Goal: Task Accomplishment & Management: Complete application form

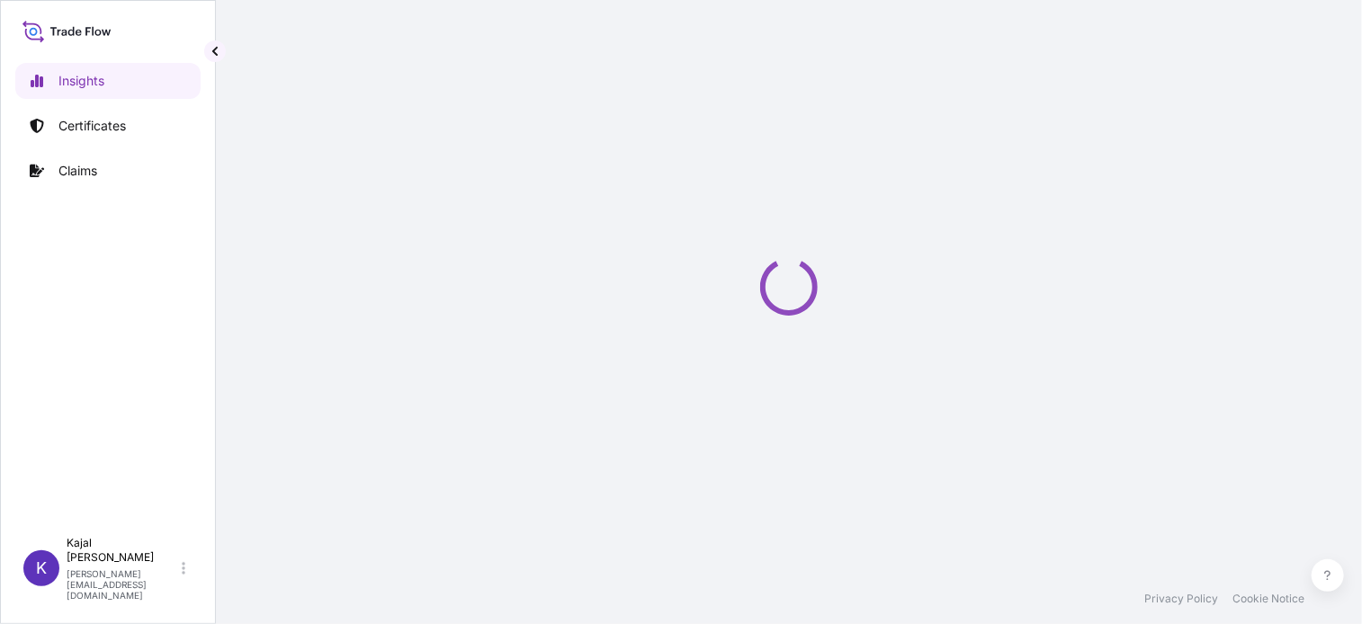
select select "2025"
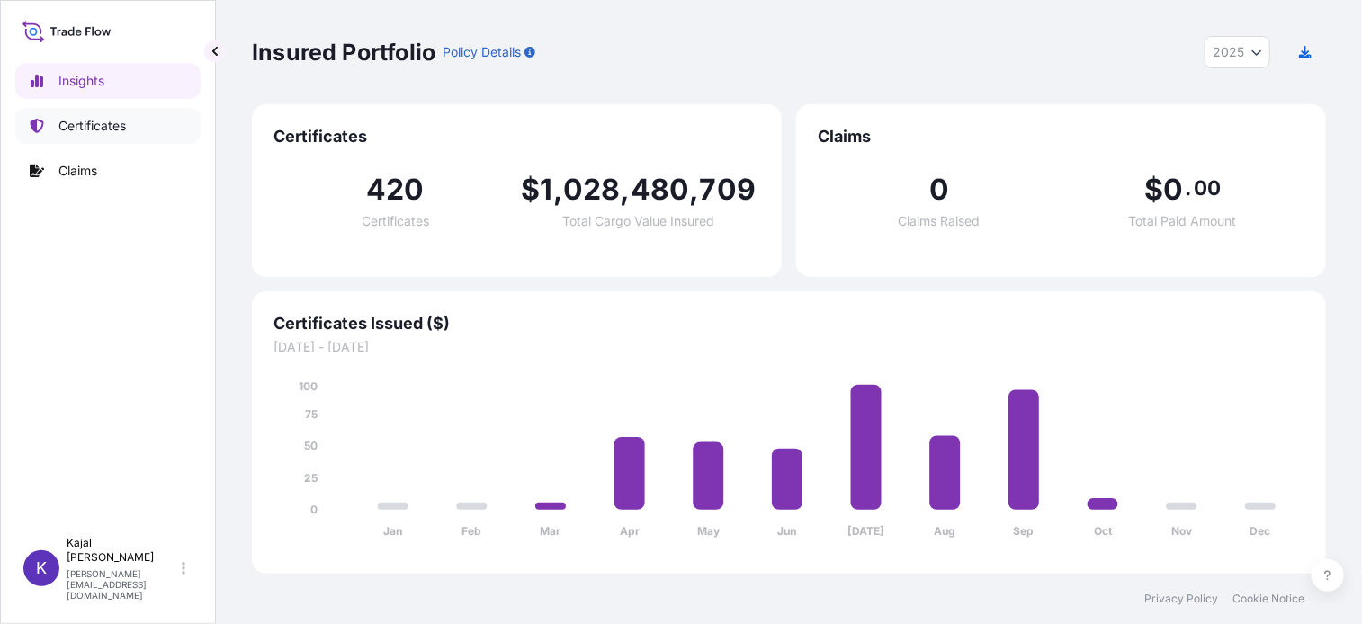
click at [108, 125] on p "Certificates" at bounding box center [91, 126] width 67 height 18
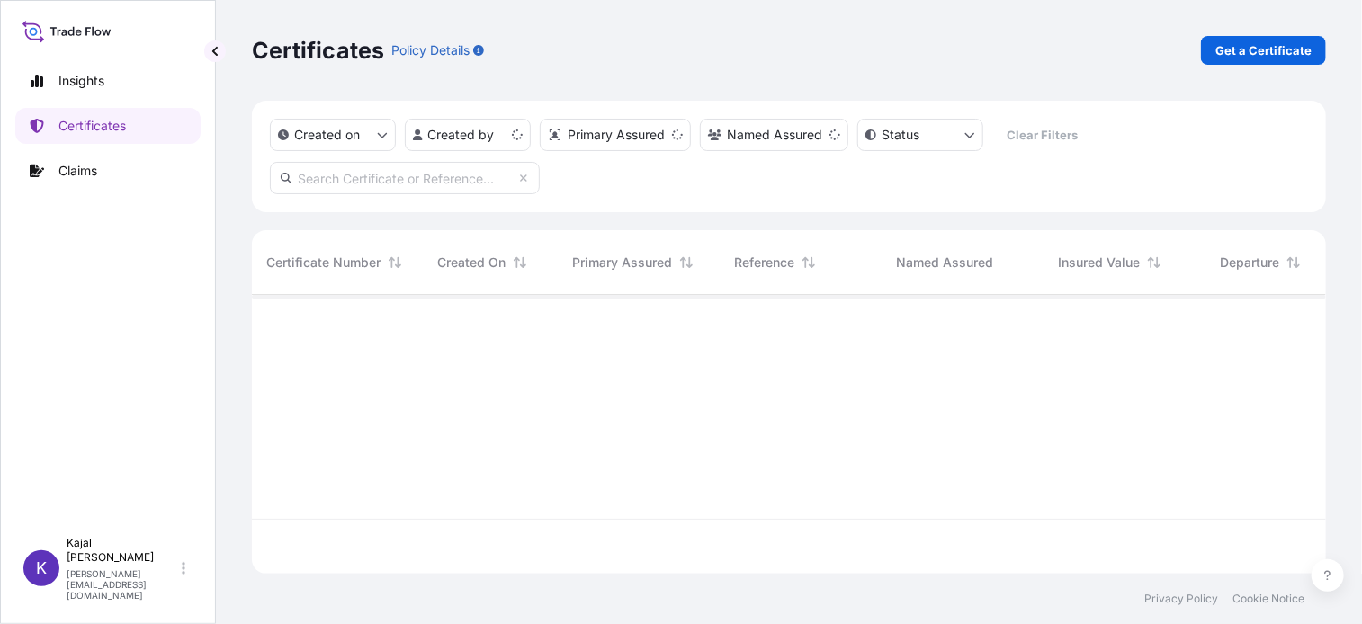
scroll to position [275, 1061]
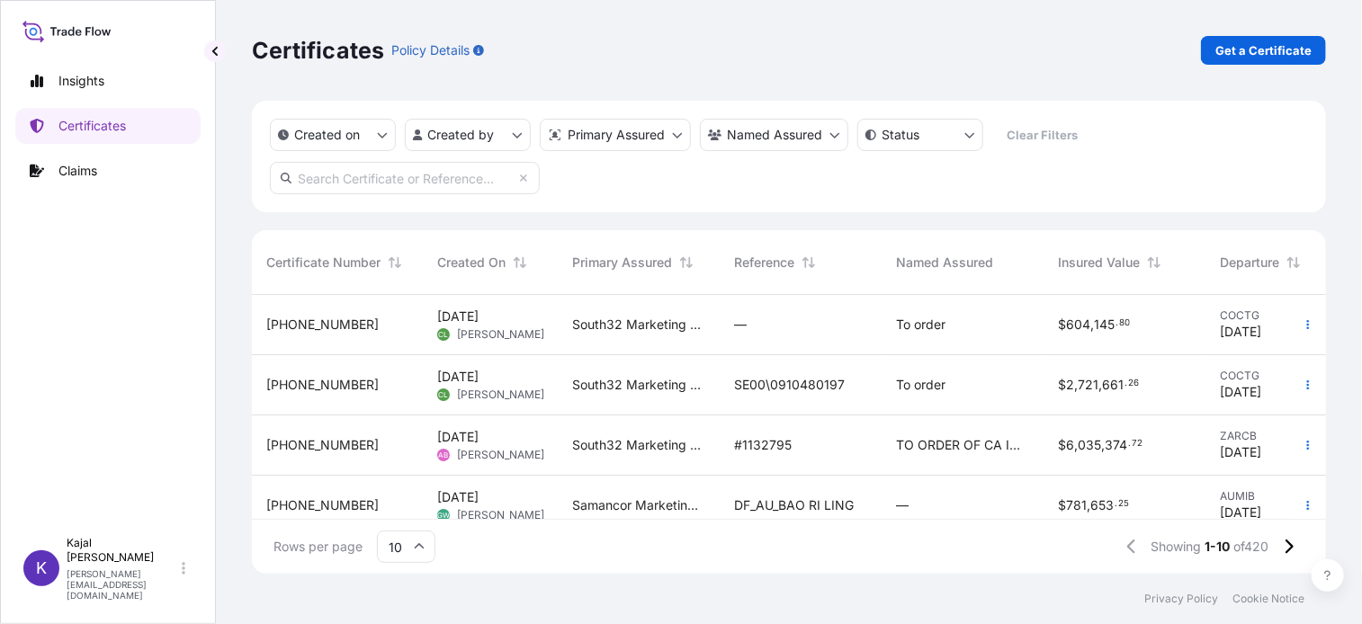
click at [368, 181] on input "text" at bounding box center [405, 178] width 270 height 32
paste input "[PHONE_NUMBER]"
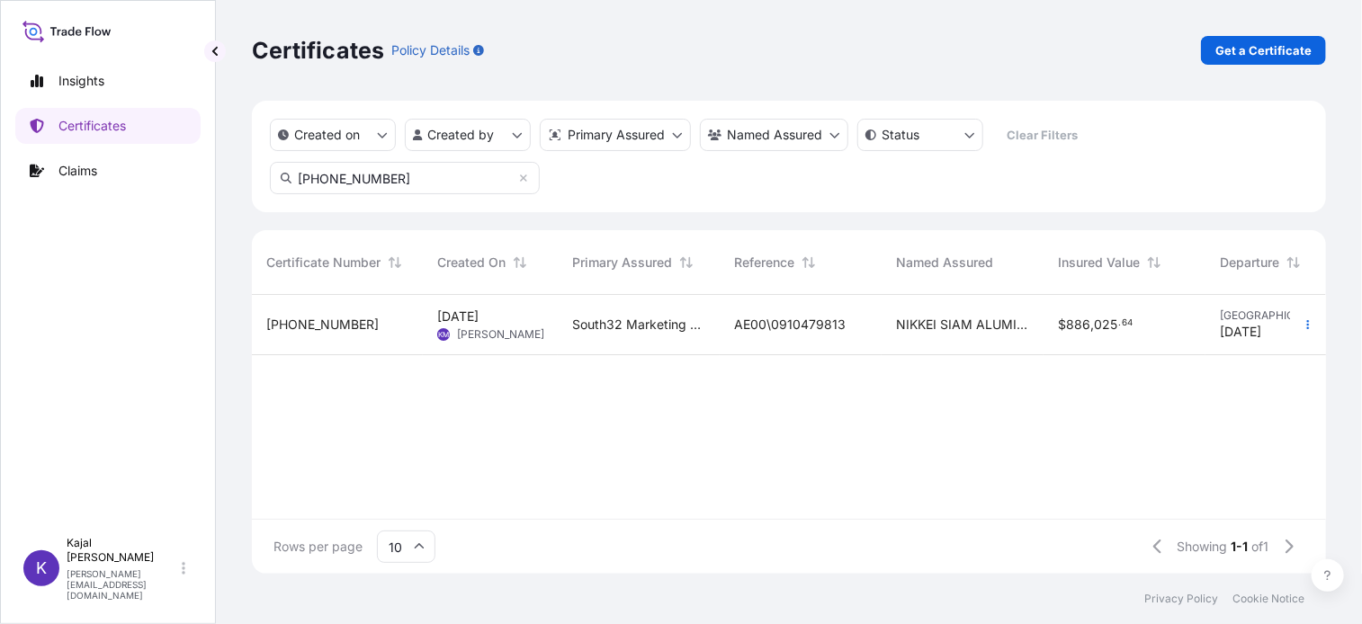
type input "[PHONE_NUMBER]"
click at [294, 326] on span "[PHONE_NUMBER]" at bounding box center [322, 325] width 112 height 18
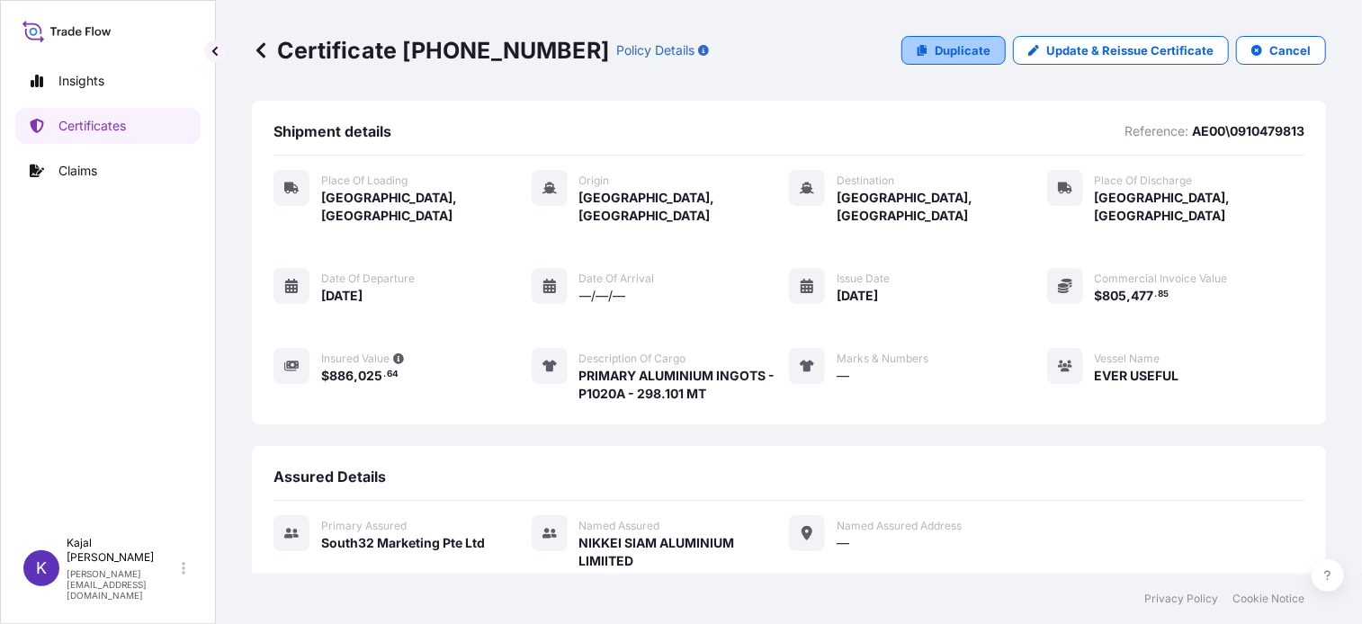
click at [952, 46] on p "Duplicate" at bounding box center [963, 50] width 56 height 18
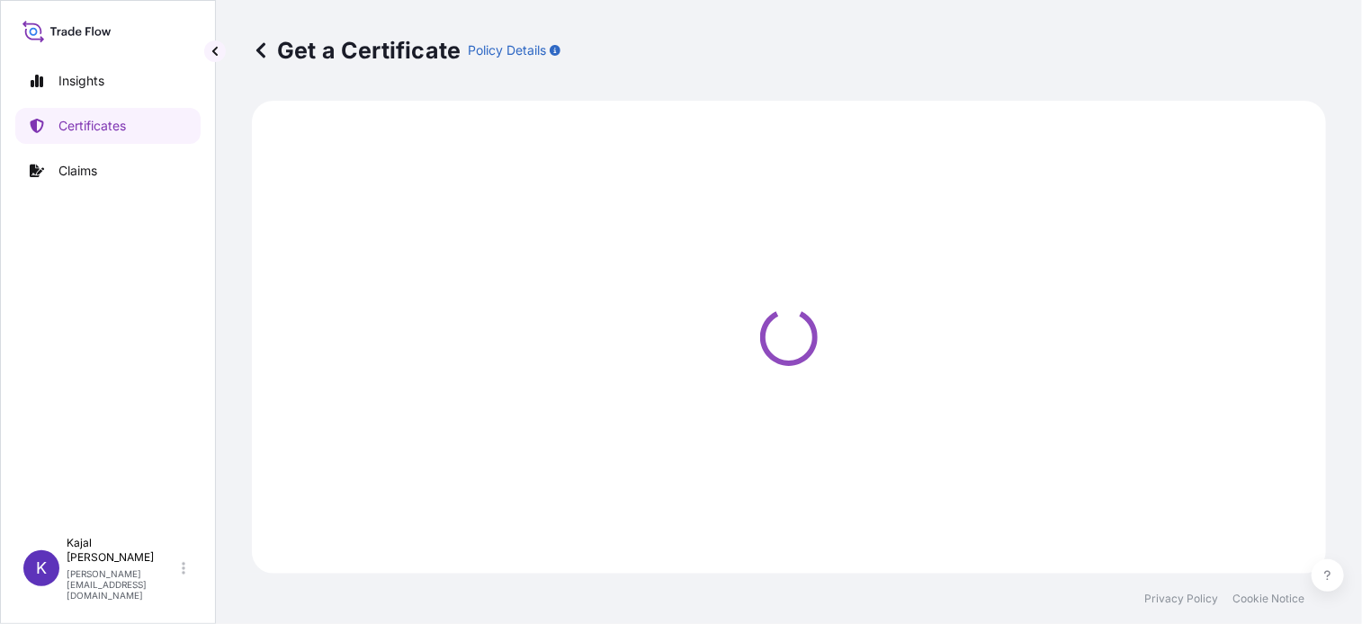
select select "Road / [GEOGRAPHIC_DATA]"
select select "Sea"
select select "Road / [GEOGRAPHIC_DATA]"
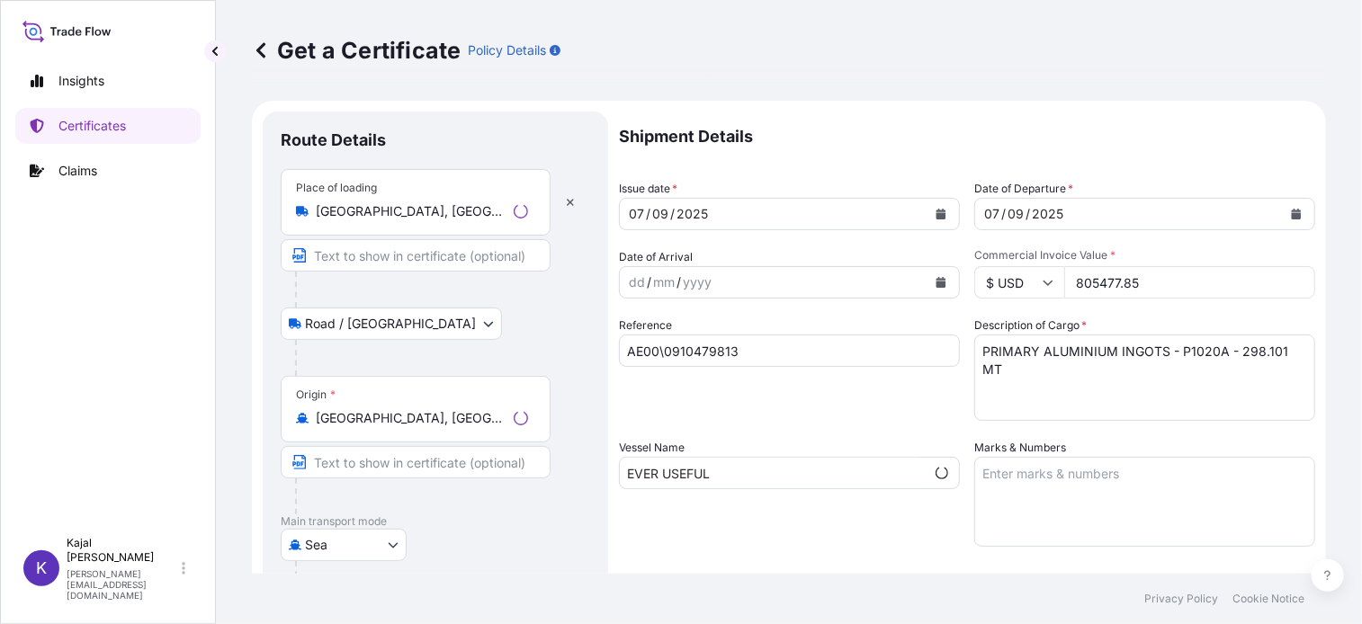
select select "31709"
click at [739, 357] on input "AE00\0910479813" at bounding box center [789, 351] width 341 height 32
drag, startPoint x: 762, startPoint y: 348, endPoint x: 526, endPoint y: 345, distance: 235.7
click at [526, 345] on form "Route Details Place of loading [GEOGRAPHIC_DATA], [GEOGRAPHIC_DATA] / Inland Ro…" at bounding box center [789, 518] width 1074 height 835
paste input "80222"
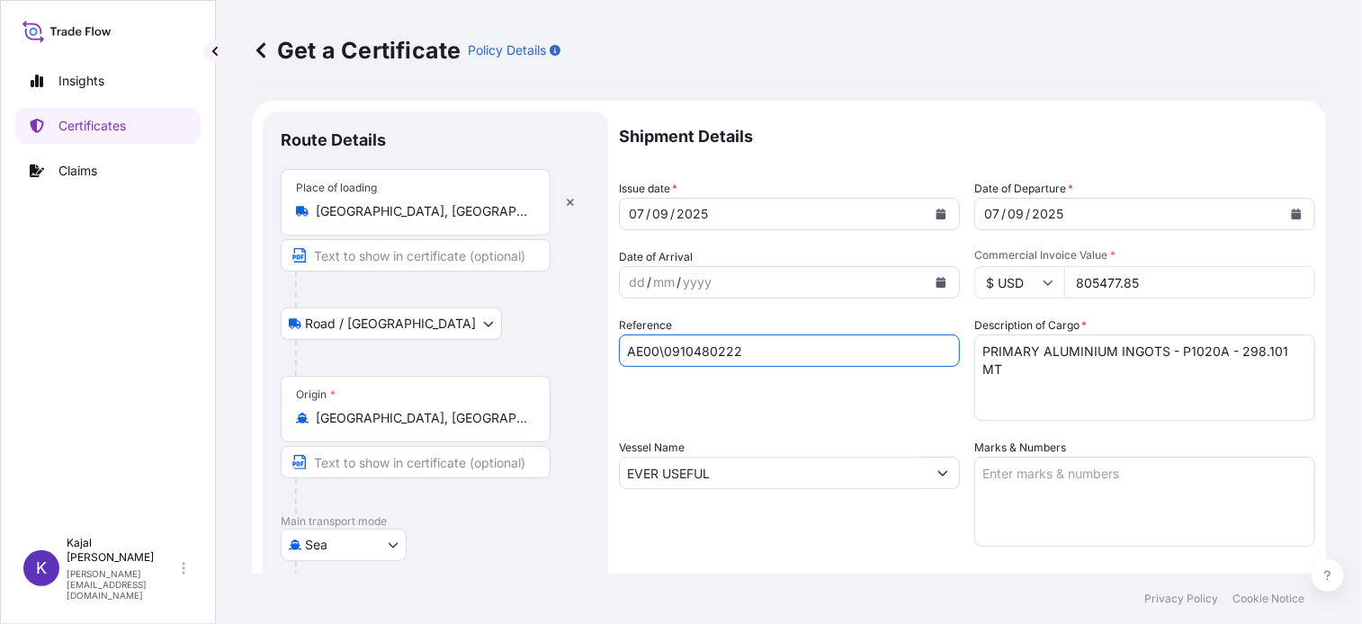
type input "AE00\0910480222"
click at [771, 206] on div "[DATE]" at bounding box center [773, 214] width 307 height 32
click at [938, 216] on icon "Calendar" at bounding box center [942, 214] width 10 height 11
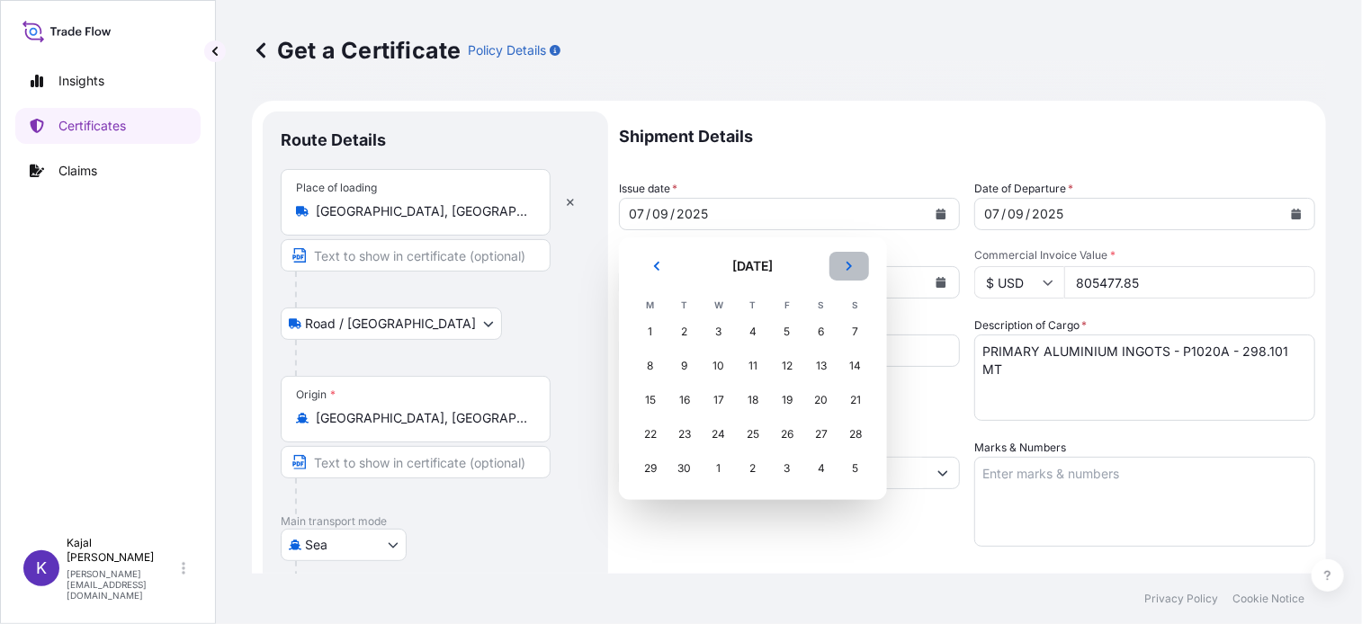
click at [853, 271] on icon "Next" at bounding box center [849, 266] width 11 height 11
click at [688, 363] on div "7" at bounding box center [684, 366] width 32 height 32
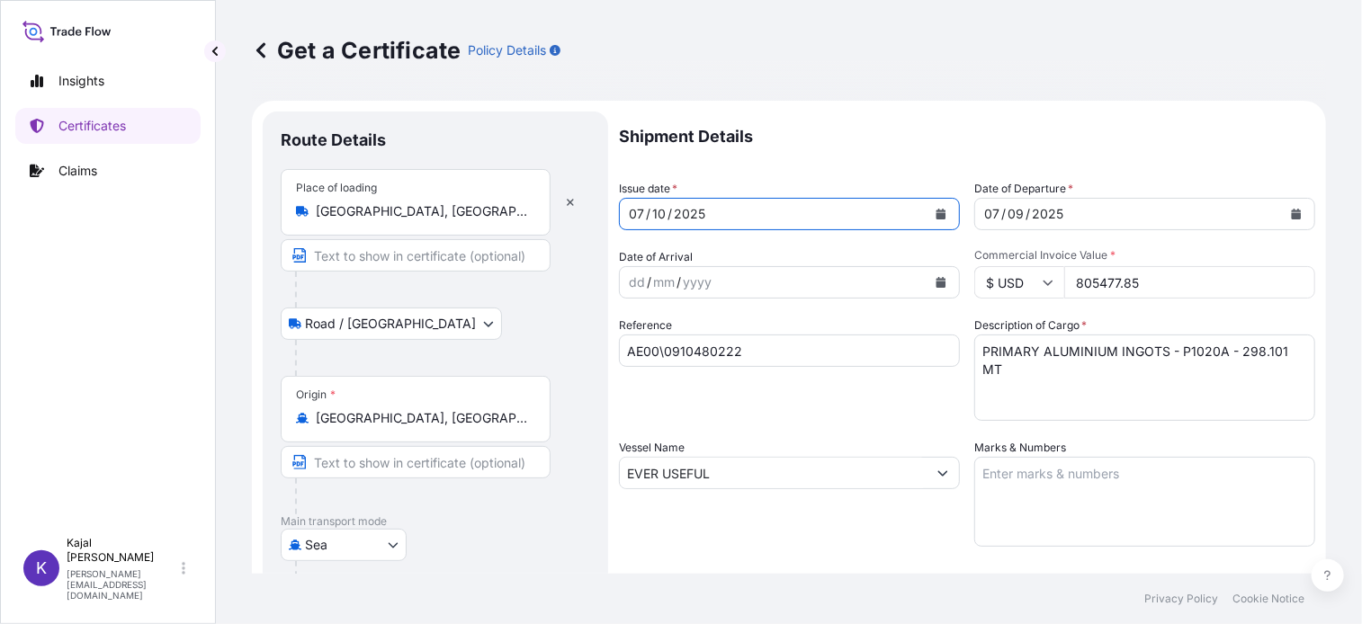
click at [1292, 217] on icon "Calendar" at bounding box center [1297, 214] width 10 height 11
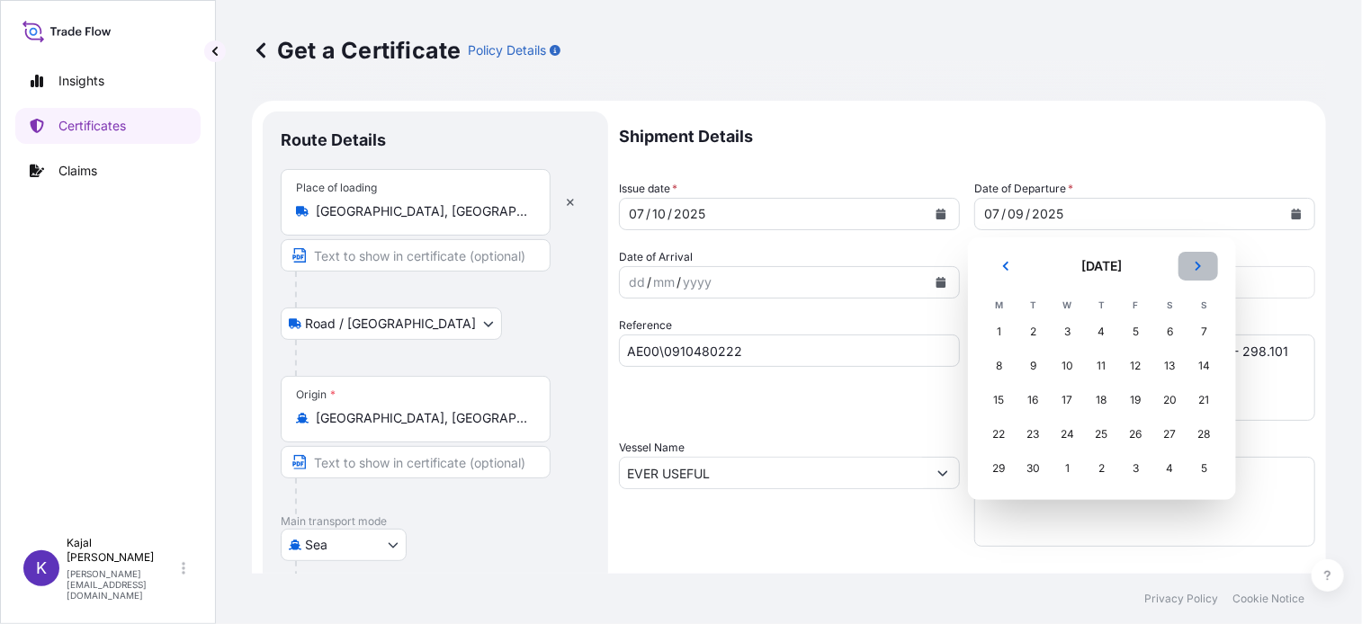
click at [1198, 274] on button "Next" at bounding box center [1199, 266] width 40 height 29
click at [1026, 362] on div "7" at bounding box center [1034, 366] width 32 height 32
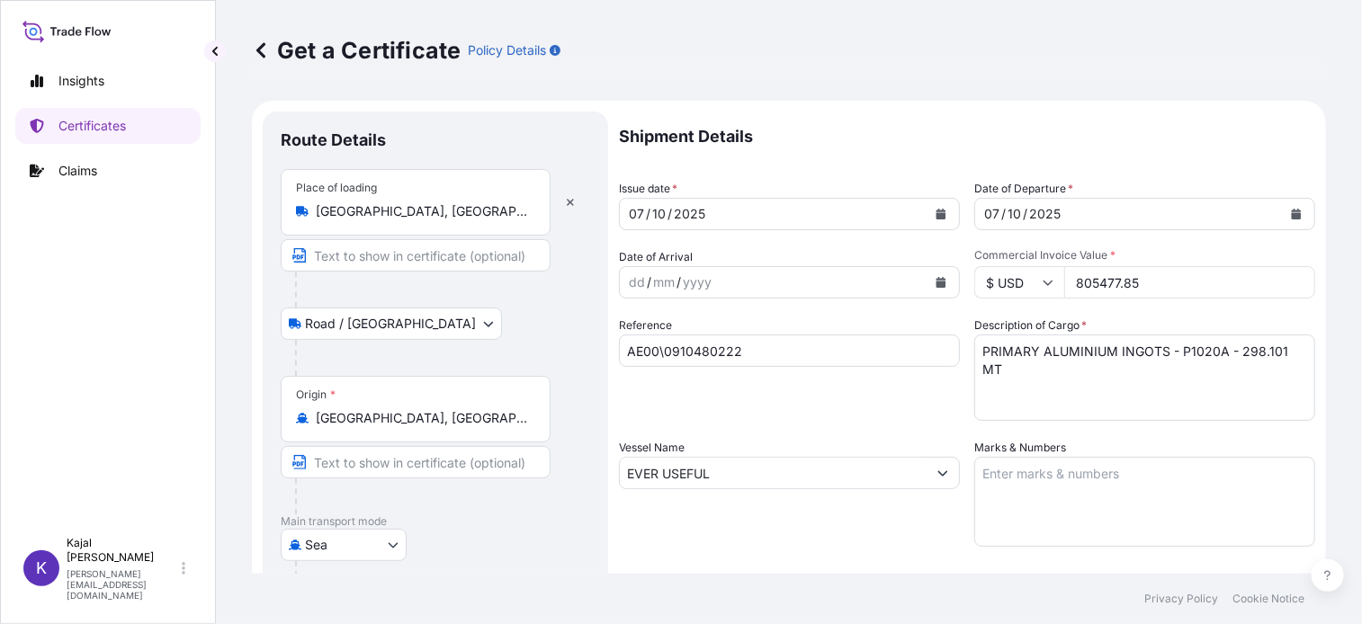
click at [1076, 284] on input "805477.85" at bounding box center [1189, 282] width 251 height 32
type input "82338818"
click at [800, 469] on input "EVER USEFUL" at bounding box center [773, 473] width 307 height 32
drag, startPoint x: 800, startPoint y: 473, endPoint x: 399, endPoint y: 479, distance: 401.3
click at [399, 479] on form "Route Details Place of loading [GEOGRAPHIC_DATA], [GEOGRAPHIC_DATA] / Inland Ro…" at bounding box center [789, 518] width 1074 height 835
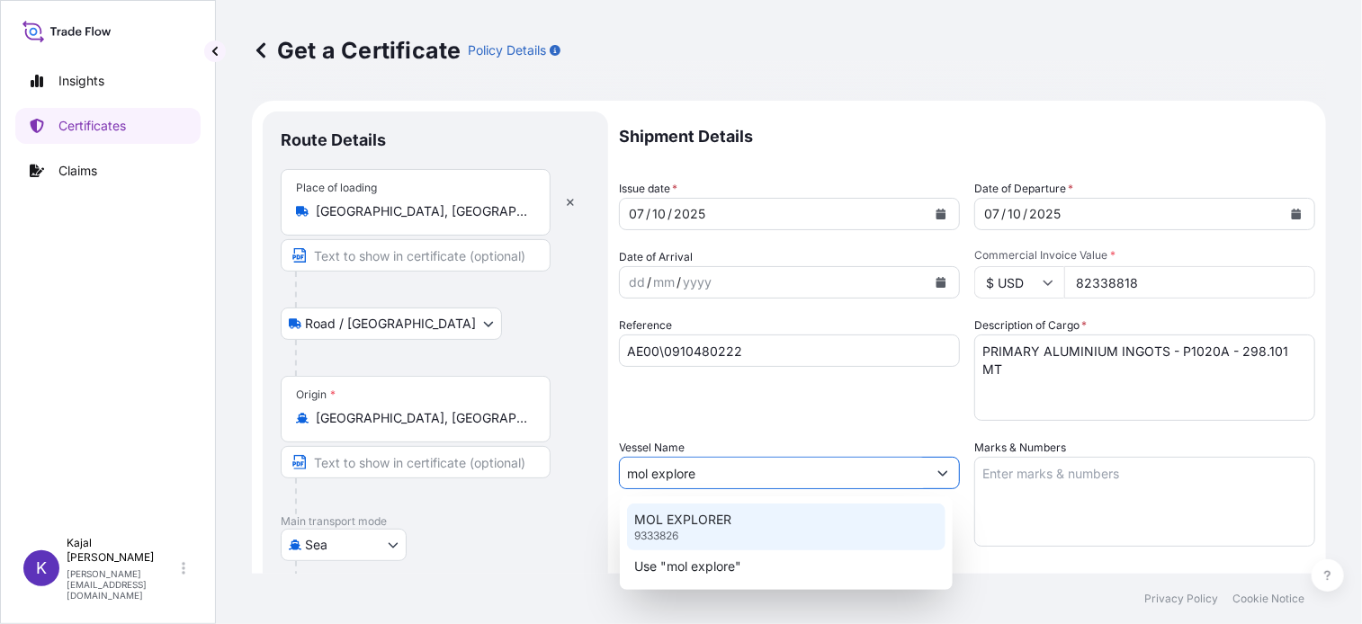
click at [684, 529] on div "MOL EXPLORER 9333826" at bounding box center [786, 527] width 318 height 47
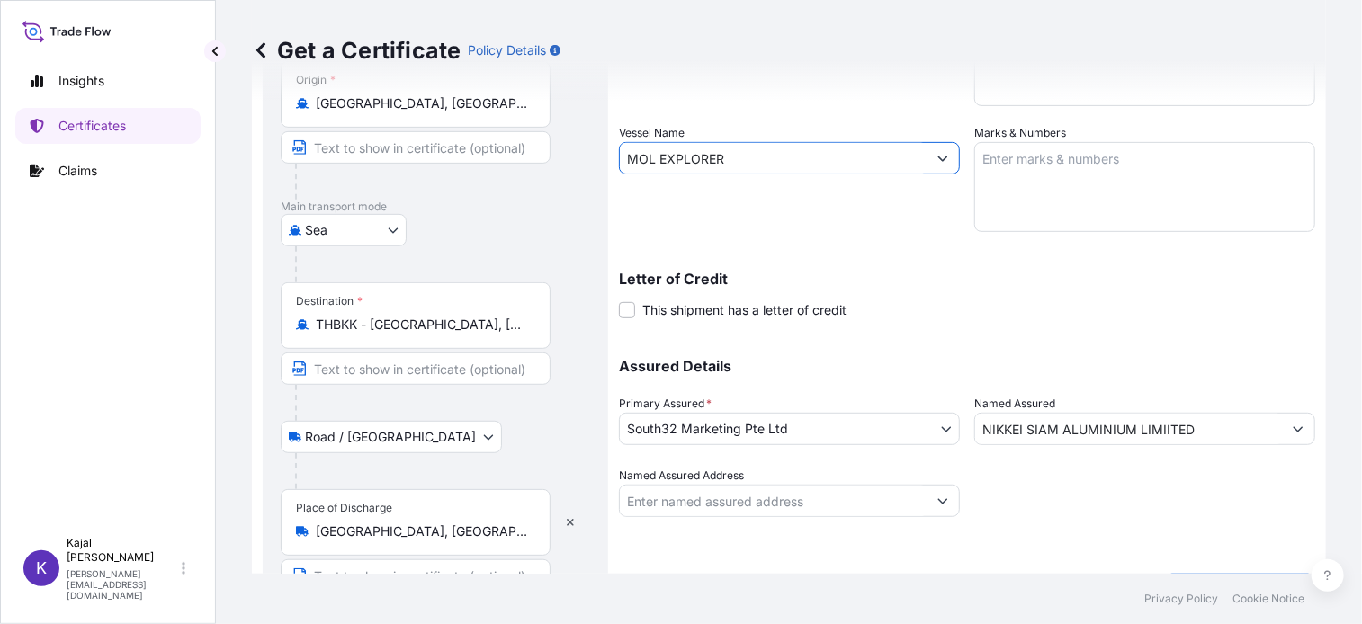
scroll to position [360, 0]
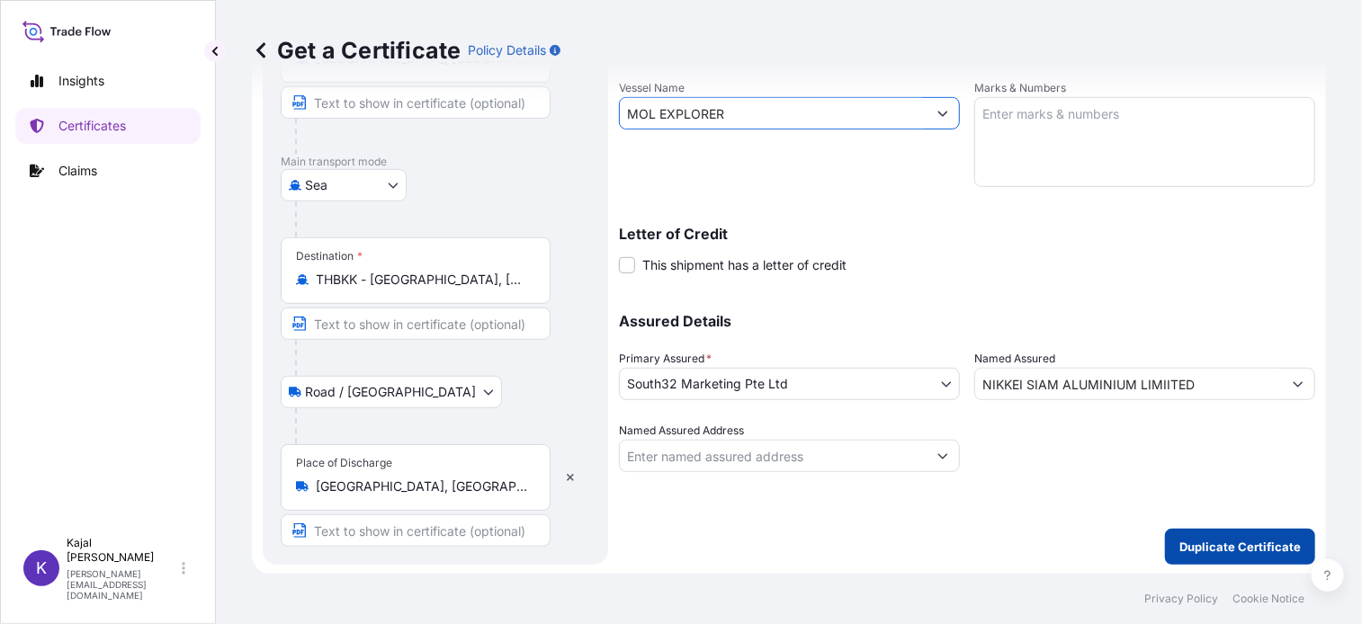
type input "MOL EXPLORER"
click at [1277, 542] on p "Duplicate Certificate" at bounding box center [1239, 547] width 121 height 18
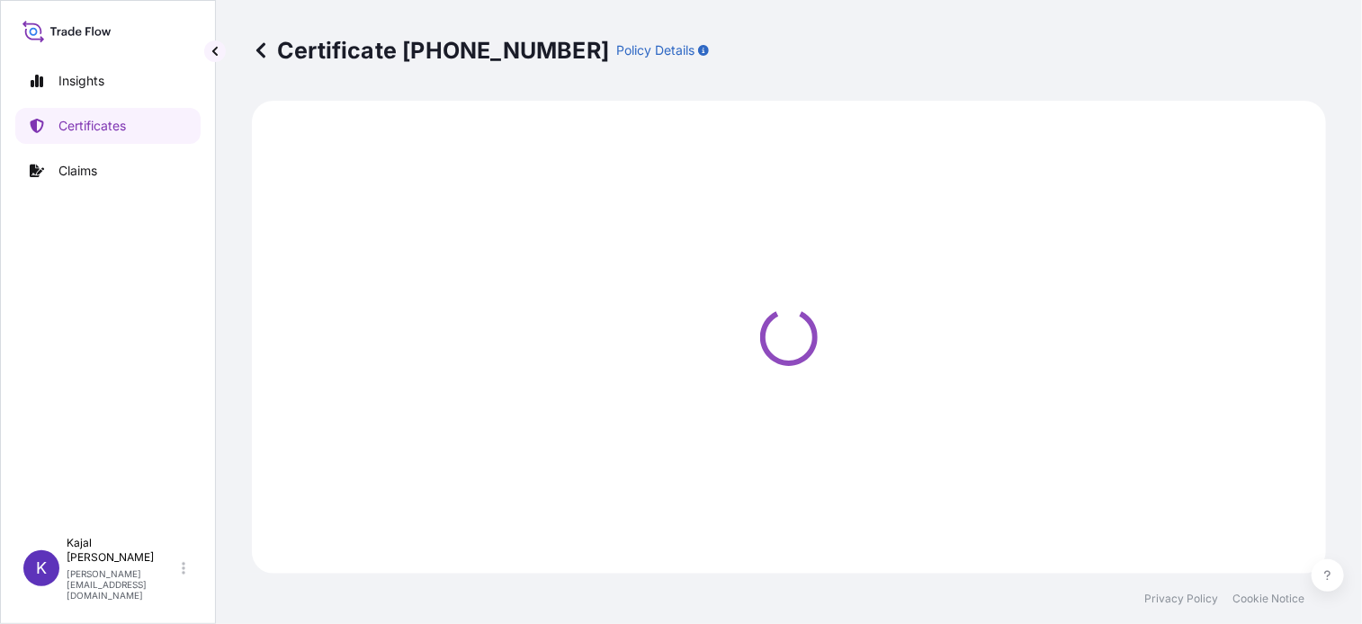
select select "Road / [GEOGRAPHIC_DATA]"
select select "Sea"
select select "Road / [GEOGRAPHIC_DATA]"
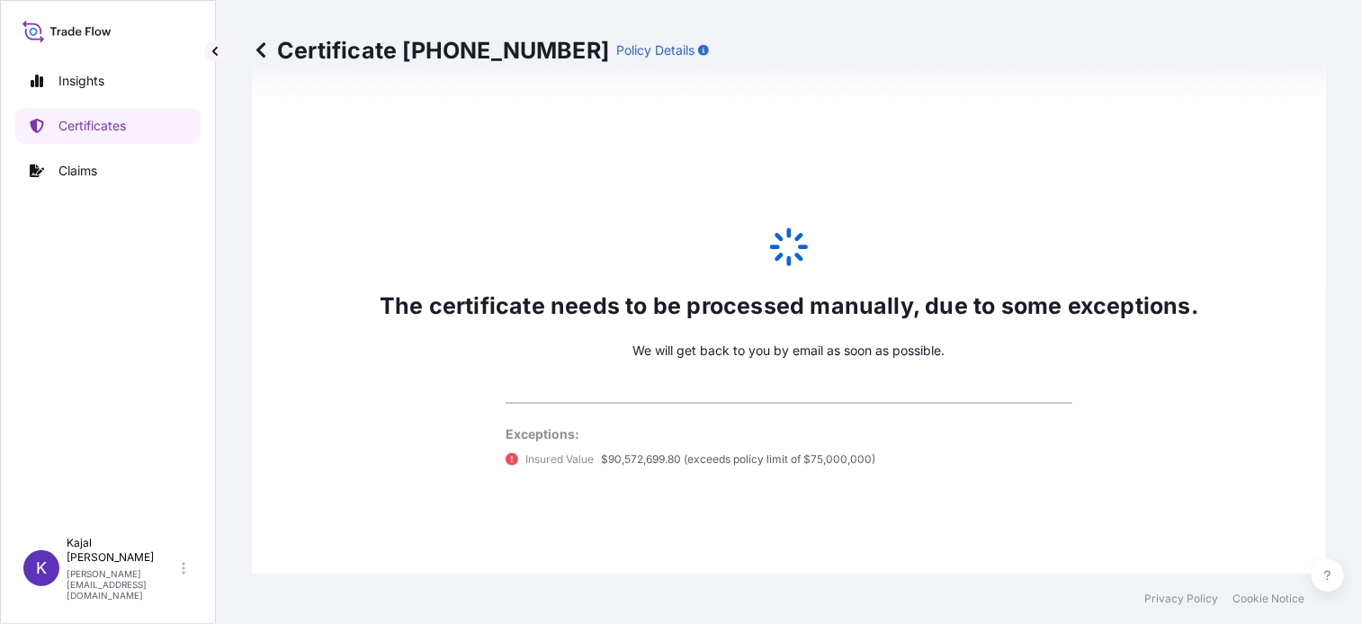
scroll to position [977, 0]
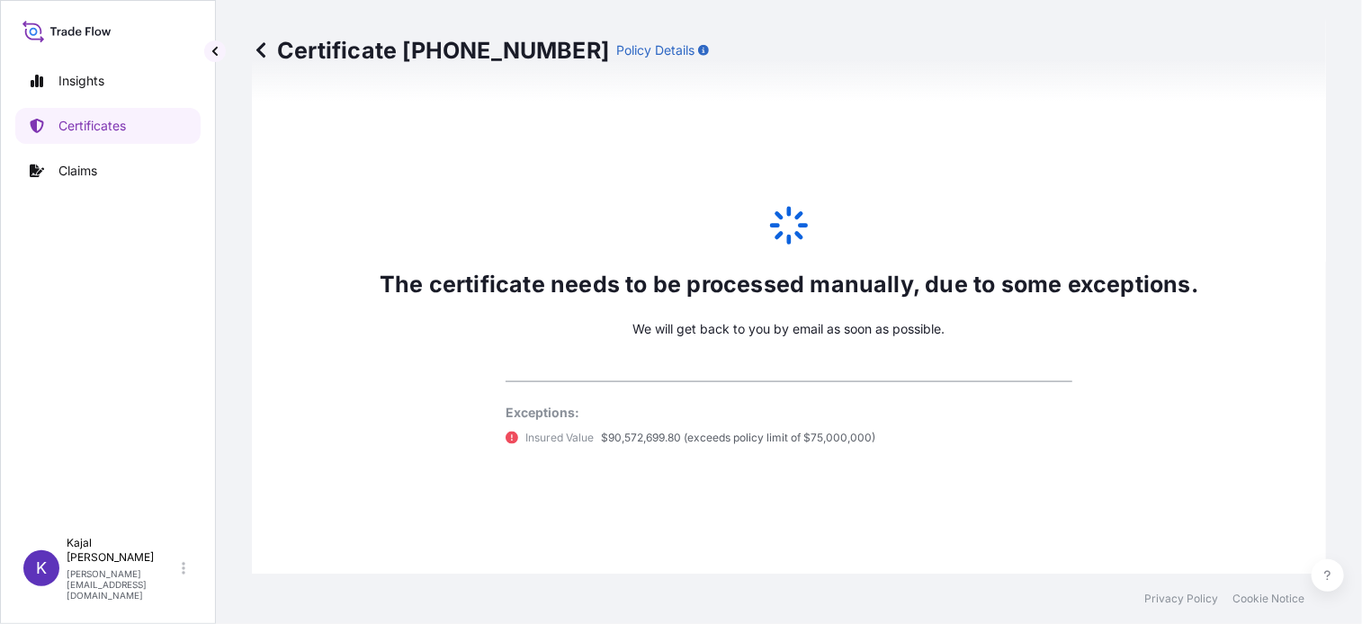
select select "31709"
click at [102, 126] on p "Certificates" at bounding box center [91, 126] width 67 height 18
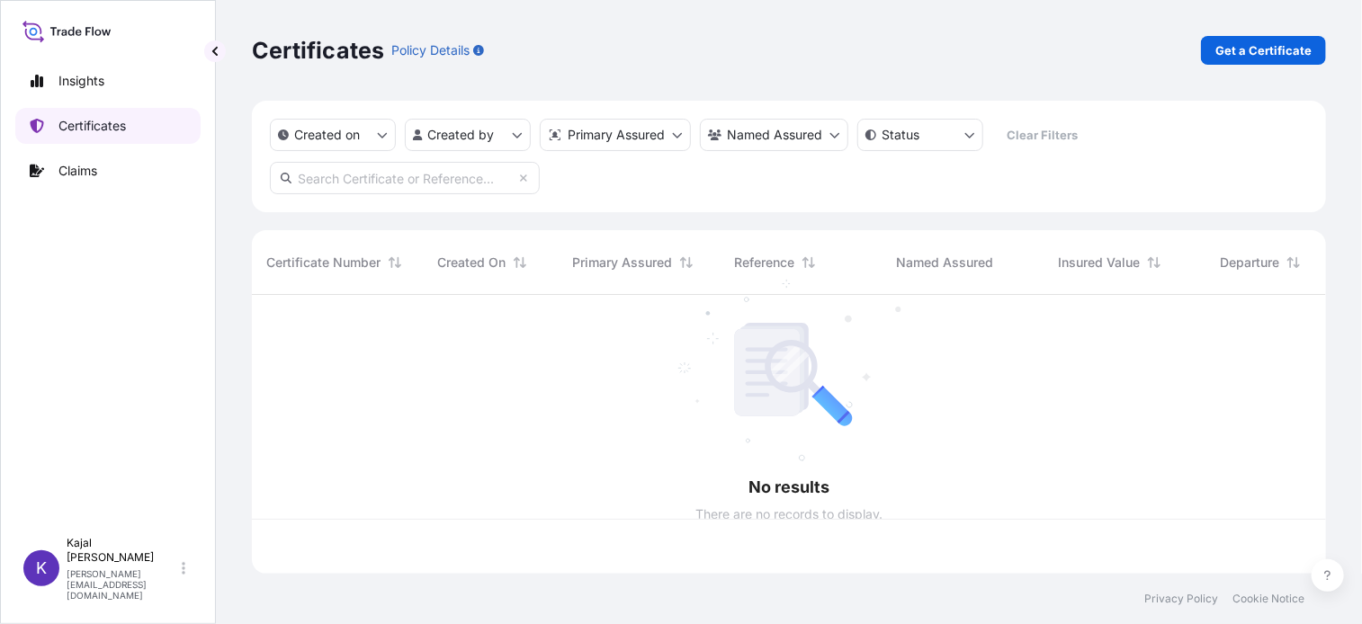
scroll to position [275, 1061]
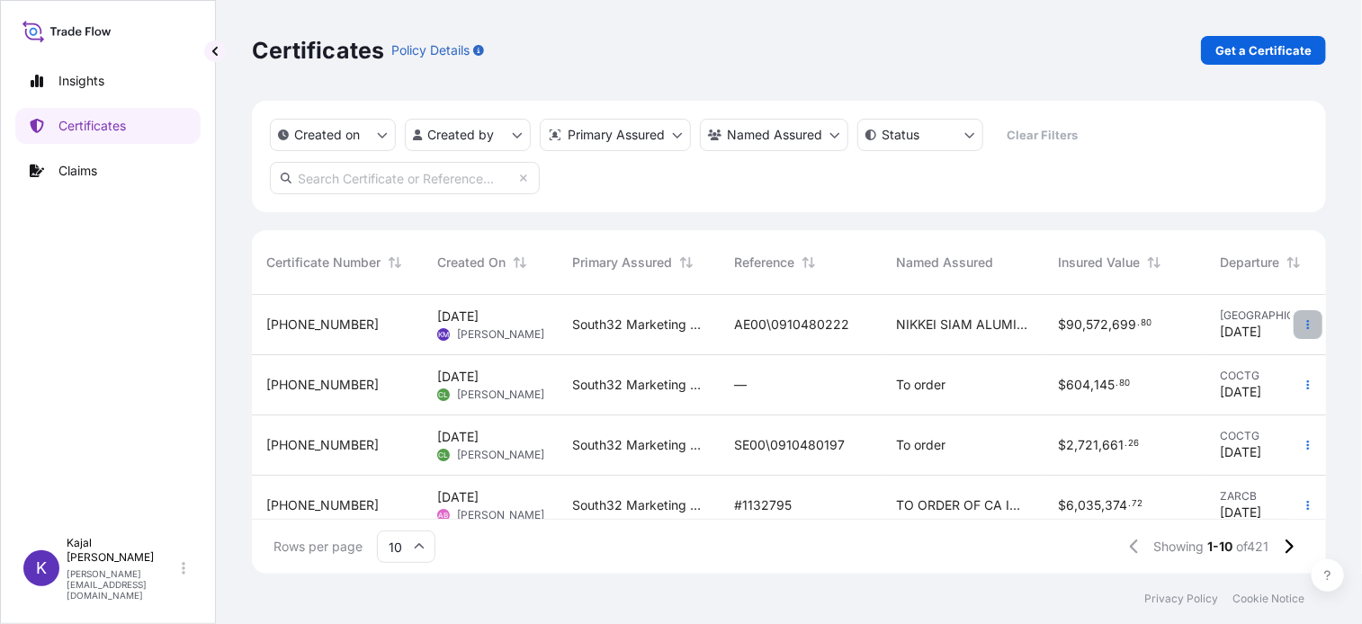
click at [1294, 324] on button "button" at bounding box center [1308, 324] width 29 height 29
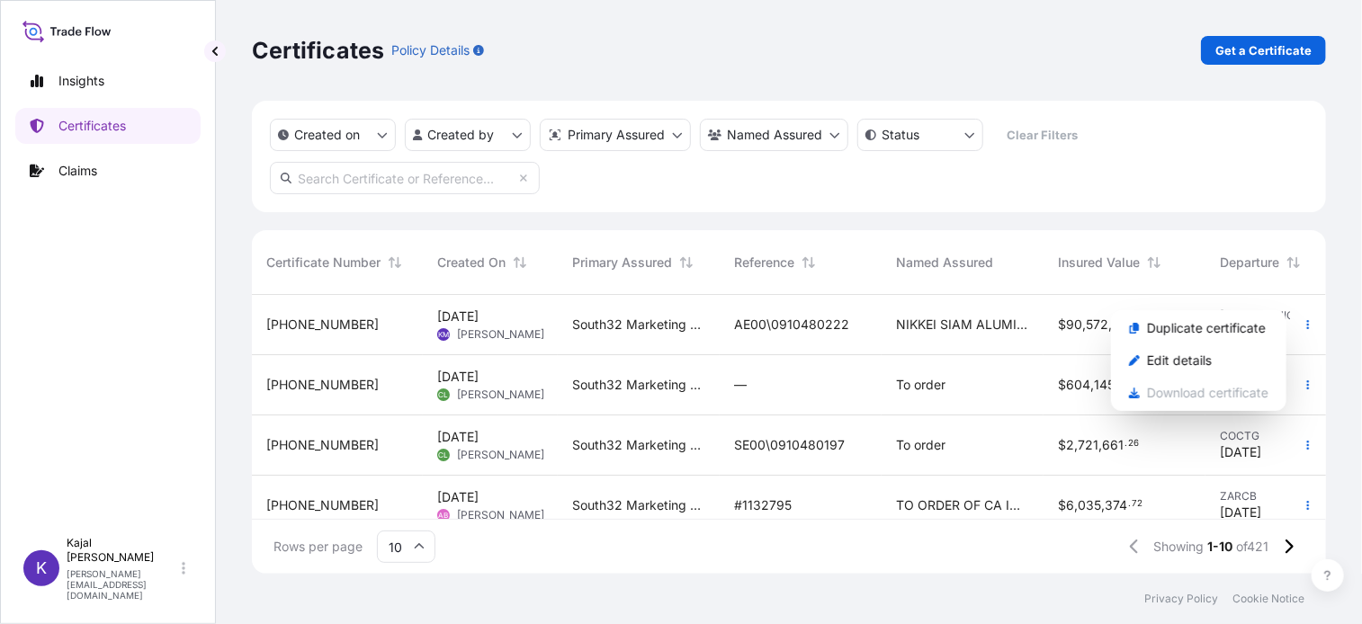
click at [328, 181] on input "text" at bounding box center [405, 178] width 270 height 32
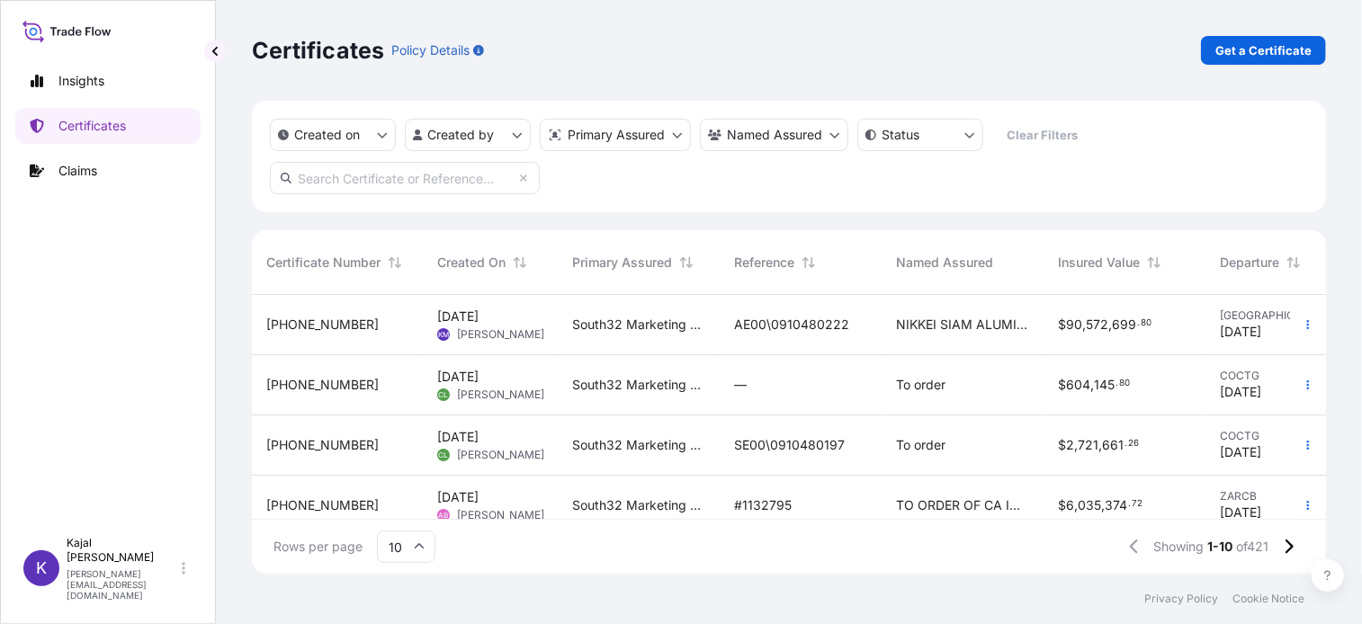
paste input "Payment data Bank name: Bank of America NA, London Branch code: 6008 Swift code…"
type input "Payment data Bank name: Bank of America NA, London Branch code: 6008 Swift code…"
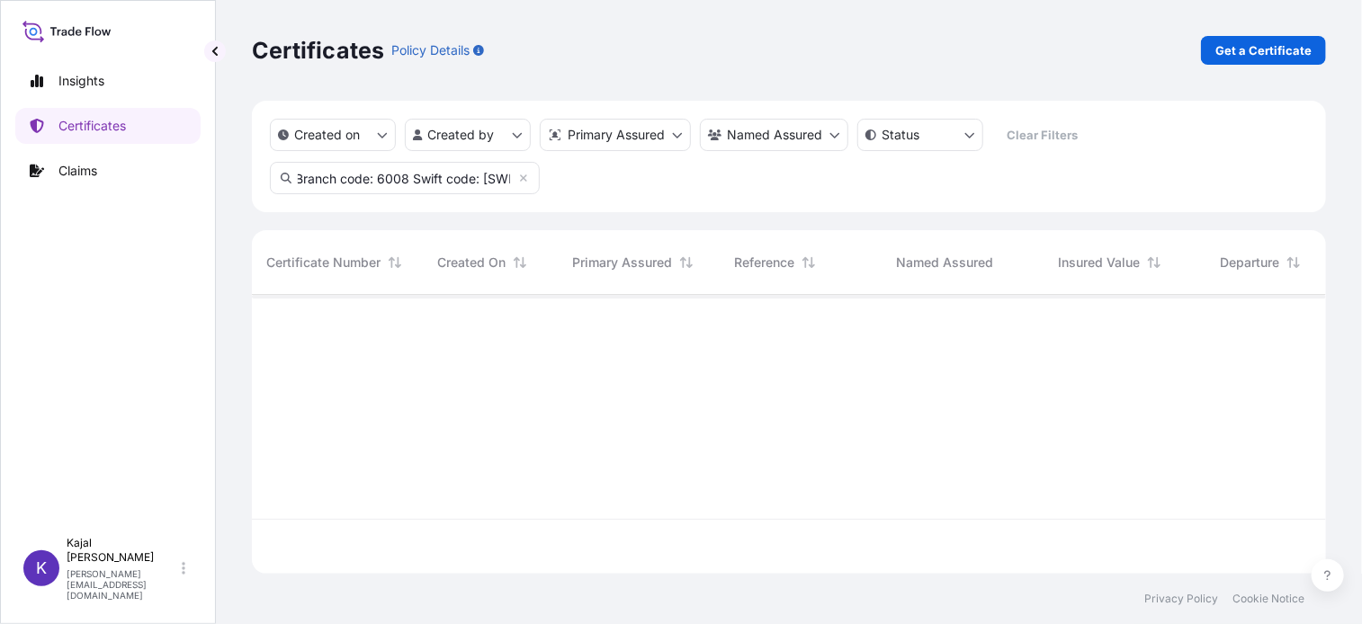
scroll to position [0, 0]
drag, startPoint x: 508, startPoint y: 177, endPoint x: -11, endPoint y: 163, distance: 519.3
click at [0, 163] on html "Insights Certificates Claims K Kajal Modha [EMAIL_ADDRESS][DOMAIN_NAME] Certifi…" at bounding box center [681, 312] width 1362 height 624
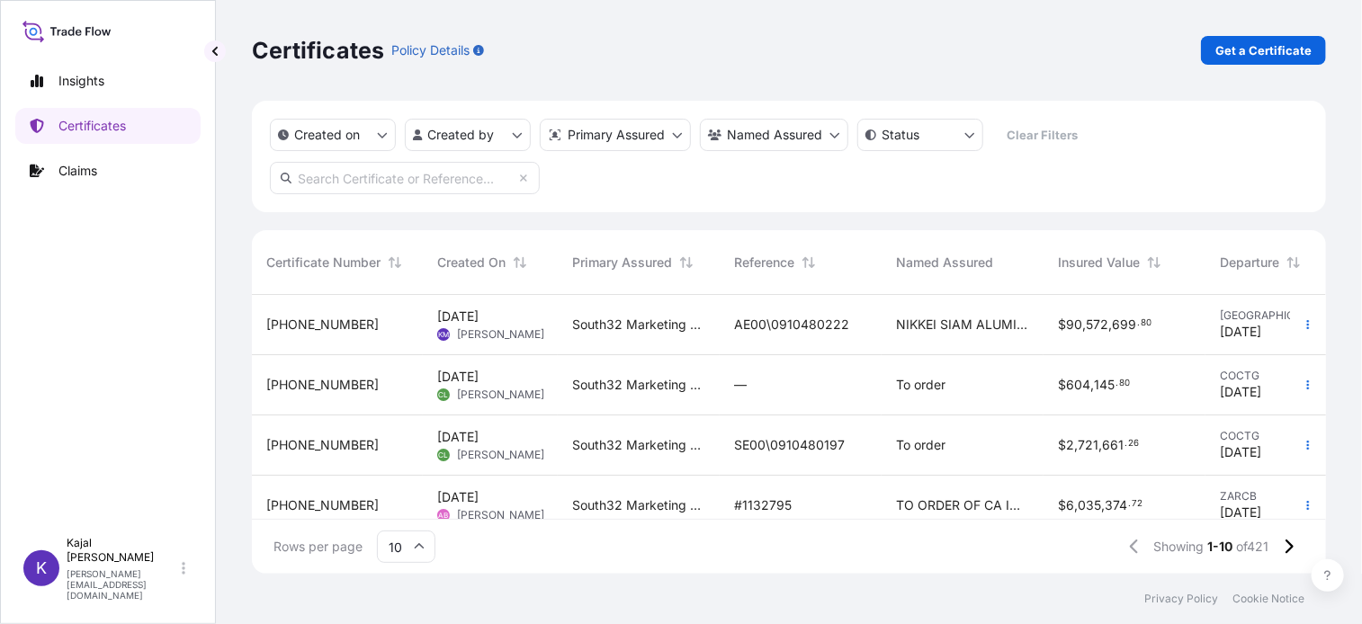
scroll to position [14, 14]
click at [410, 181] on input "text" at bounding box center [405, 178] width 270 height 32
paste input "[PHONE_NUMBER]"
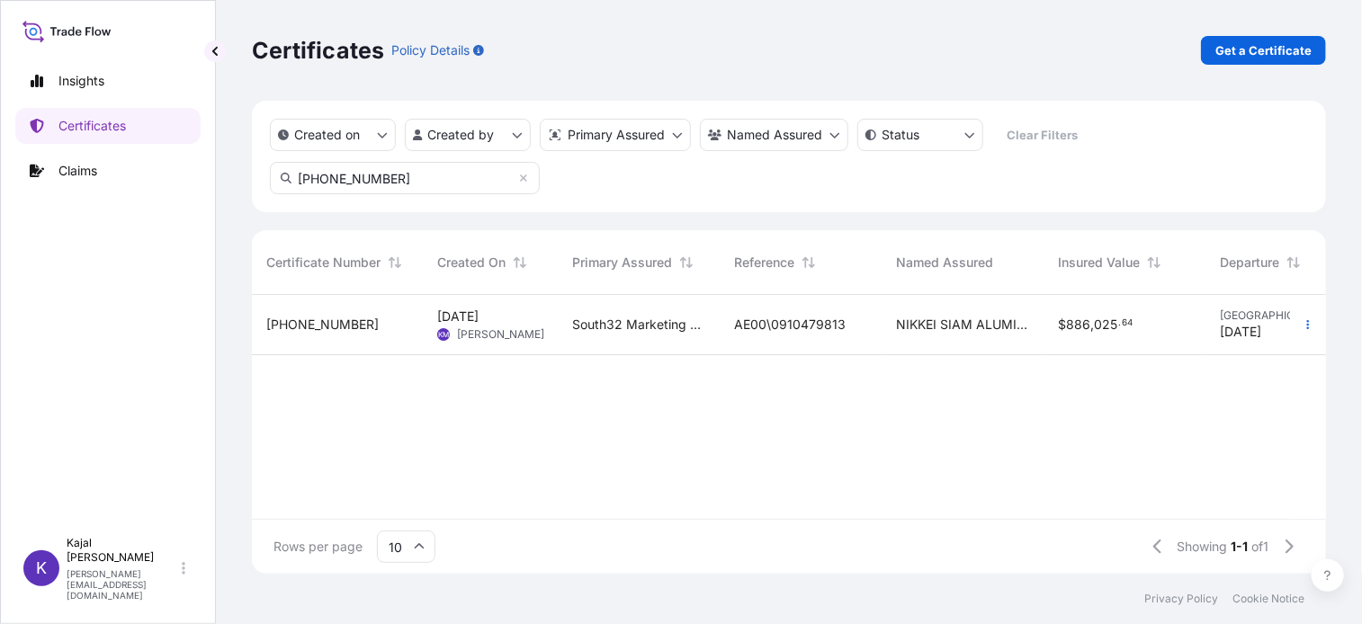
type input "[PHONE_NUMBER]"
click at [328, 321] on span "[PHONE_NUMBER]" at bounding box center [322, 325] width 112 height 18
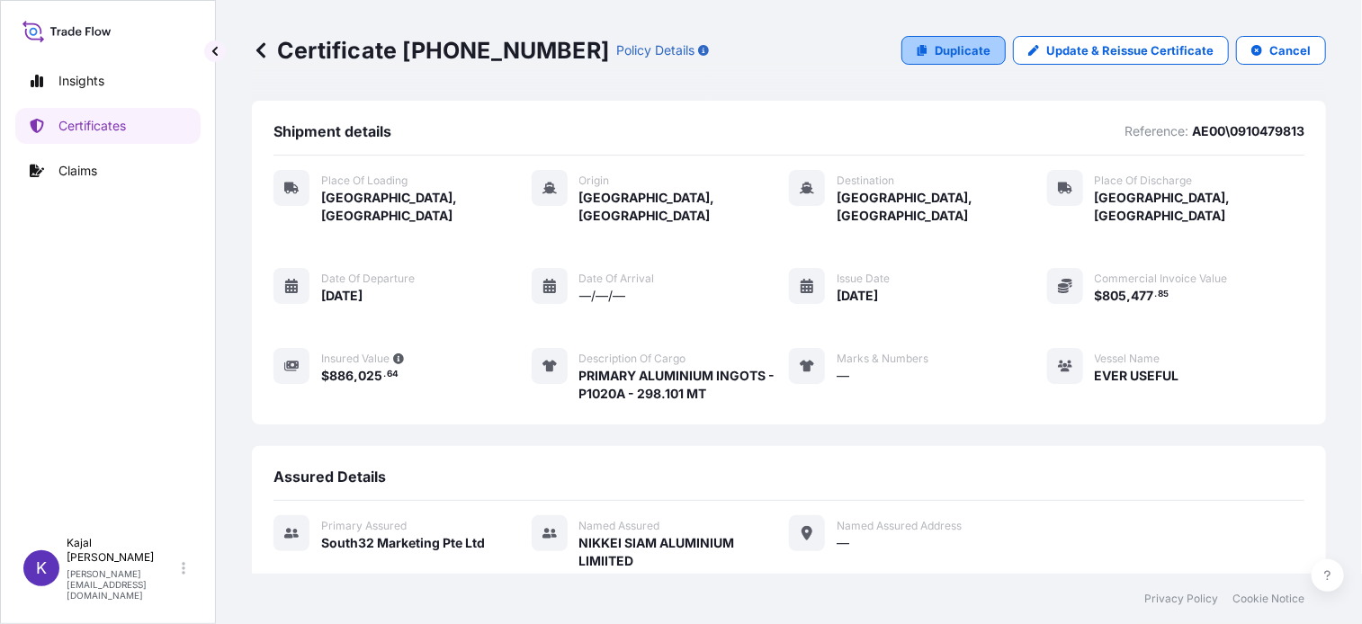
click at [961, 52] on p "Duplicate" at bounding box center [963, 50] width 56 height 18
select select "Road / [GEOGRAPHIC_DATA]"
select select "Sea"
select select "Road / [GEOGRAPHIC_DATA]"
select select "31709"
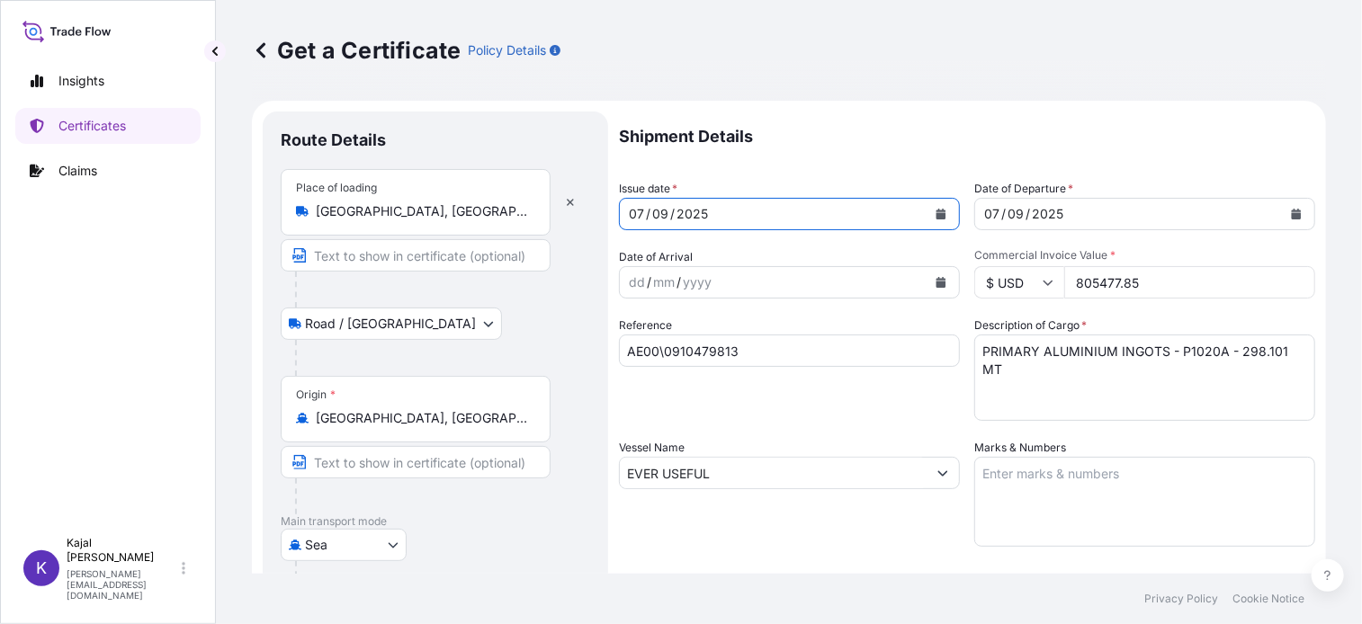
click at [701, 220] on div "2025" at bounding box center [692, 214] width 35 height 22
click at [940, 211] on button "Calendar" at bounding box center [941, 214] width 29 height 29
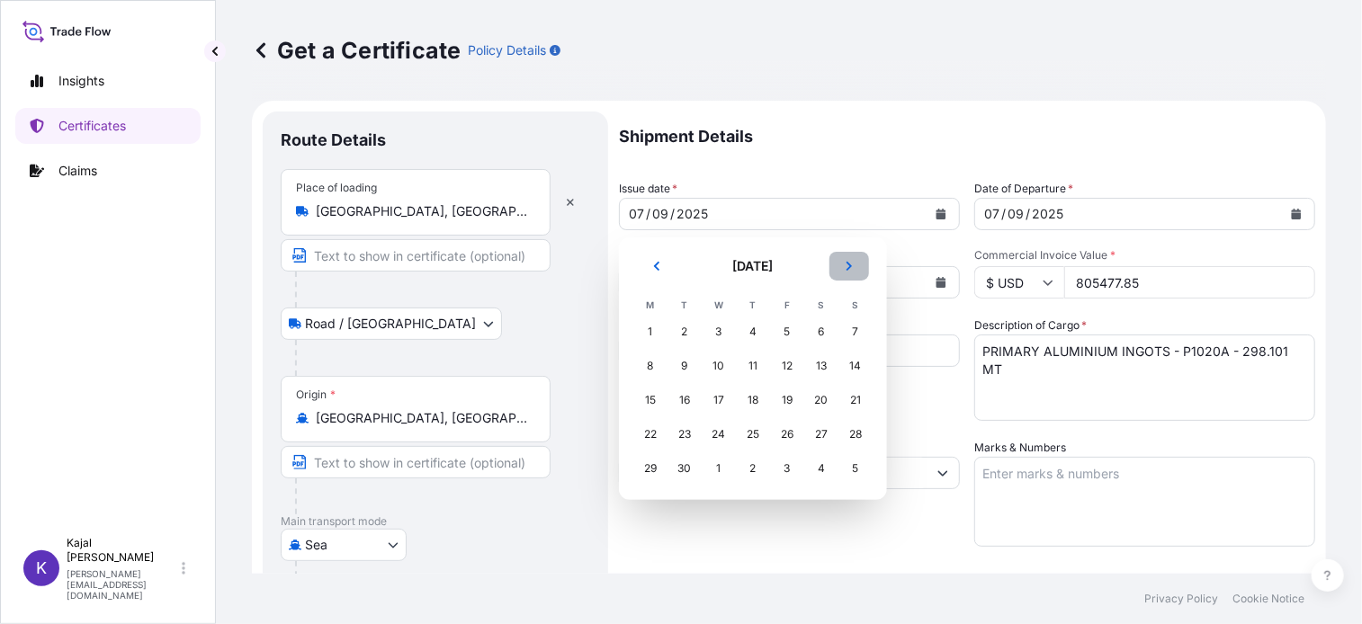
click at [856, 269] on button "Next" at bounding box center [849, 266] width 40 height 29
click at [691, 365] on div "7" at bounding box center [684, 366] width 32 height 32
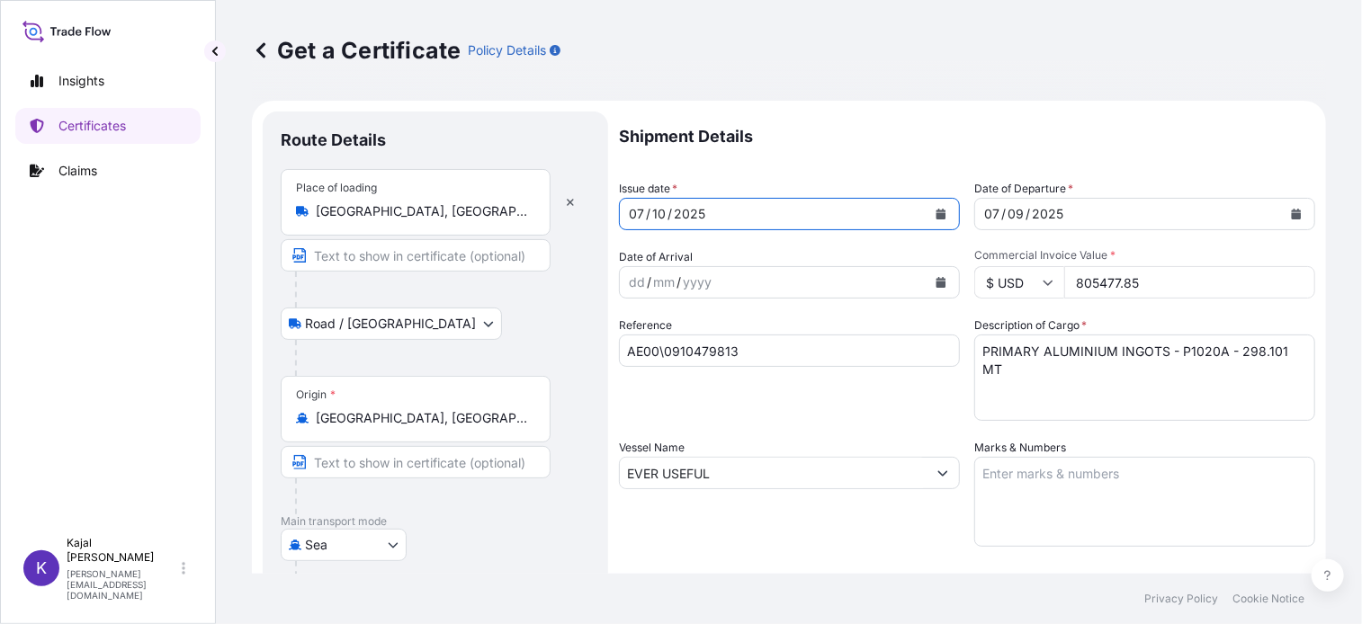
click at [1285, 207] on button "Calendar" at bounding box center [1296, 214] width 29 height 29
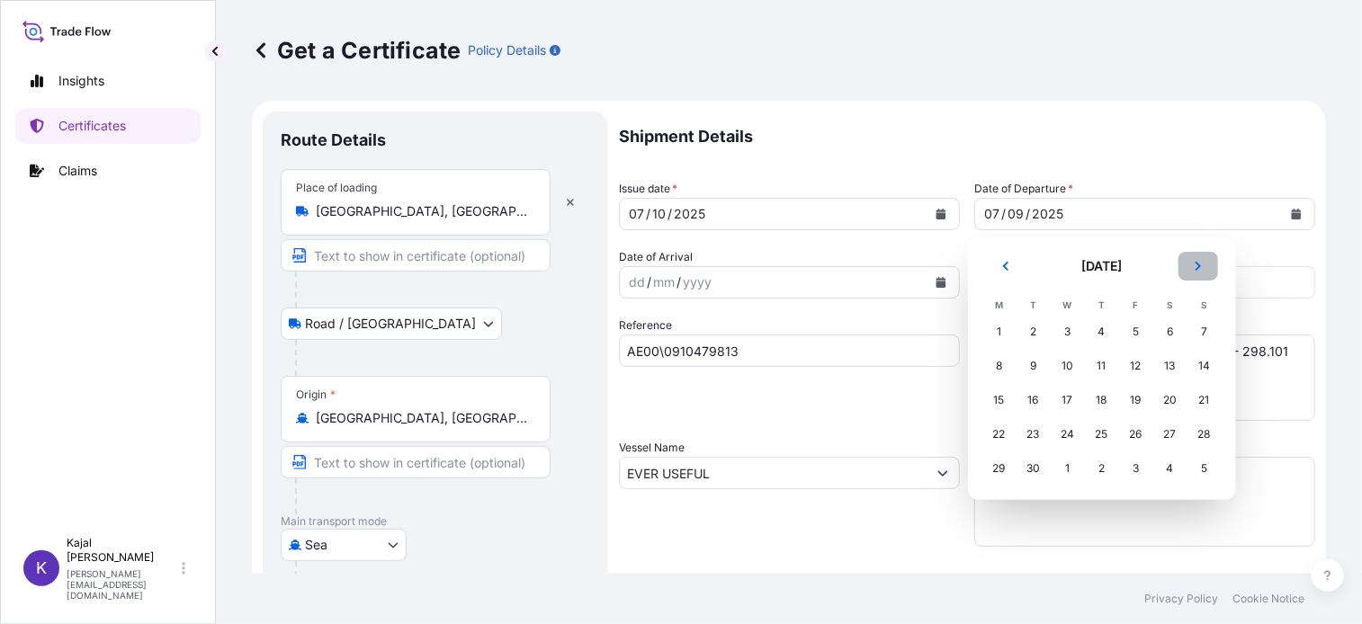
click at [1186, 272] on button "Next" at bounding box center [1199, 266] width 40 height 29
click at [1034, 366] on div "7" at bounding box center [1034, 366] width 32 height 32
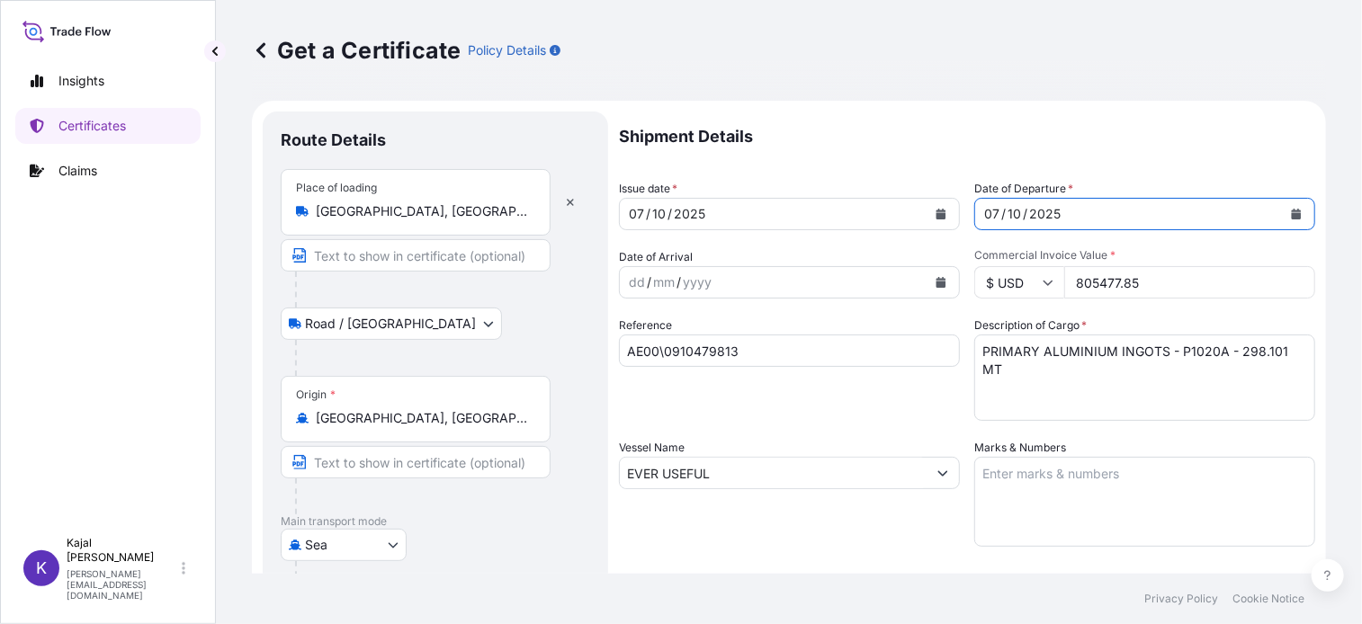
click at [776, 343] on input "AE00\0910479813" at bounding box center [789, 351] width 341 height 32
drag, startPoint x: 767, startPoint y: 350, endPoint x: 465, endPoint y: 350, distance: 301.4
click at [465, 350] on form "Route Details Place of loading [GEOGRAPHIC_DATA], [GEOGRAPHIC_DATA] / Inland Ro…" at bounding box center [789, 518] width 1074 height 835
paste input "80222"
type input "AE00\0910480222"
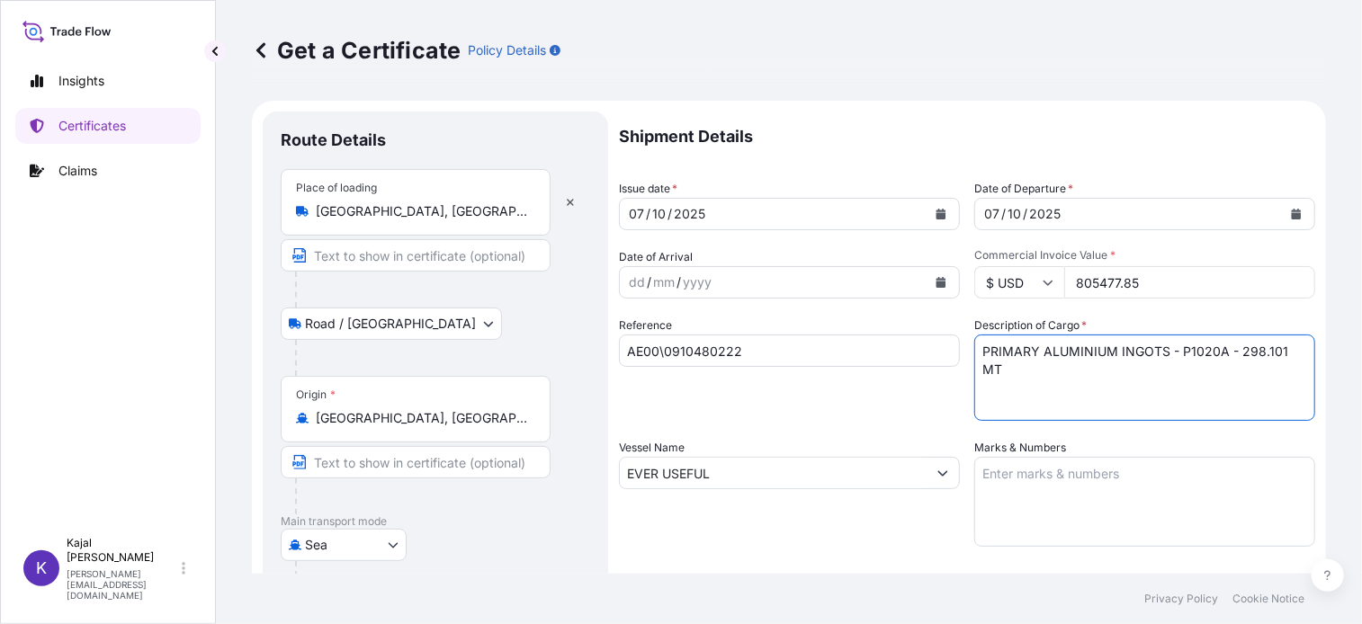
click at [1232, 353] on textarea "PRIMARY ALUMINIUM INGOTS - P1020A - 298.101 MT" at bounding box center [1144, 378] width 341 height 86
drag, startPoint x: 1258, startPoint y: 354, endPoint x: 1274, endPoint y: 383, distance: 33.8
click at [1259, 354] on textarea "PRIMARY ALUMINIUM INGOTS - P1020A - 298.101 MT" at bounding box center [1144, 378] width 341 height 86
type textarea "PRIMARY ALUMINIUM INGOTS - P1020A - 298.194 MT"
drag, startPoint x: 1069, startPoint y: 282, endPoint x: 1303, endPoint y: 276, distance: 234.0
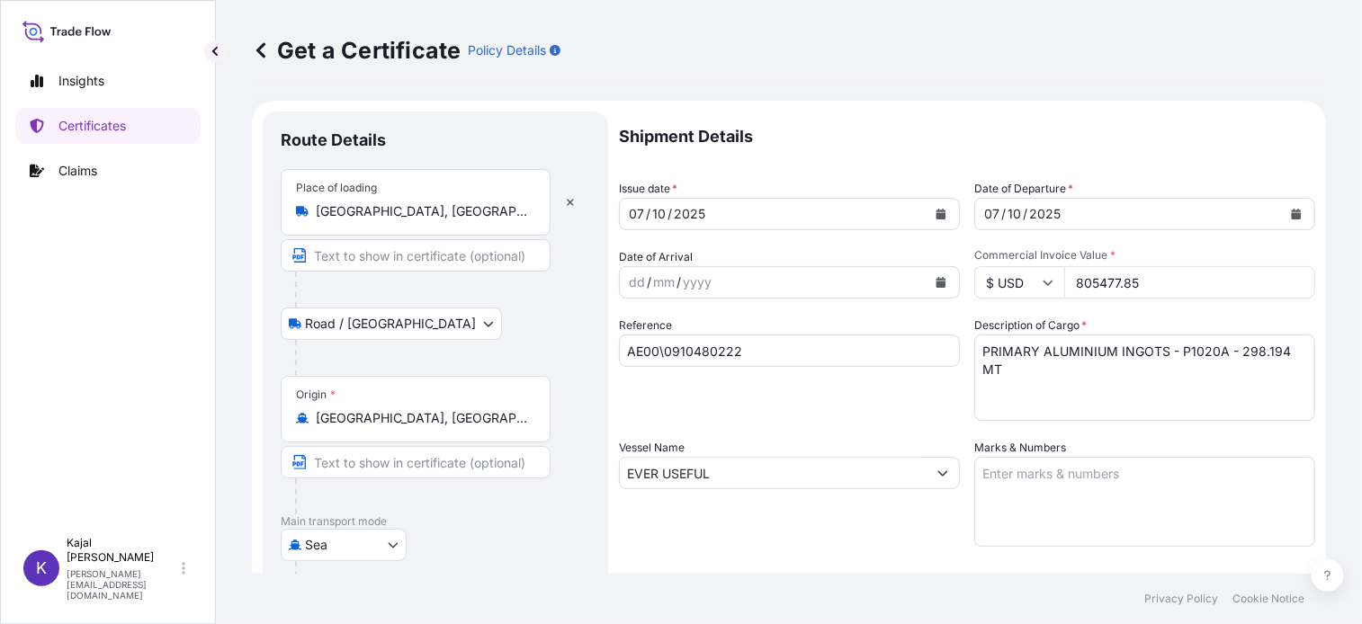
click at [1303, 276] on form "Route Details Place of loading [GEOGRAPHIC_DATA], [GEOGRAPHIC_DATA] / Inland Ro…" at bounding box center [789, 518] width 1074 height 835
type input "823388.18"
click at [730, 432] on div "Shipment Details Issue date * [DATE] Date of Departure * [DATE] Date of Arrival…" at bounding box center [967, 472] width 696 height 721
drag, startPoint x: 722, startPoint y: 467, endPoint x: 475, endPoint y: 483, distance: 247.0
click at [475, 483] on form "Route Details Place of loading [GEOGRAPHIC_DATA], [GEOGRAPHIC_DATA] / Inland Ro…" at bounding box center [789, 518] width 1074 height 835
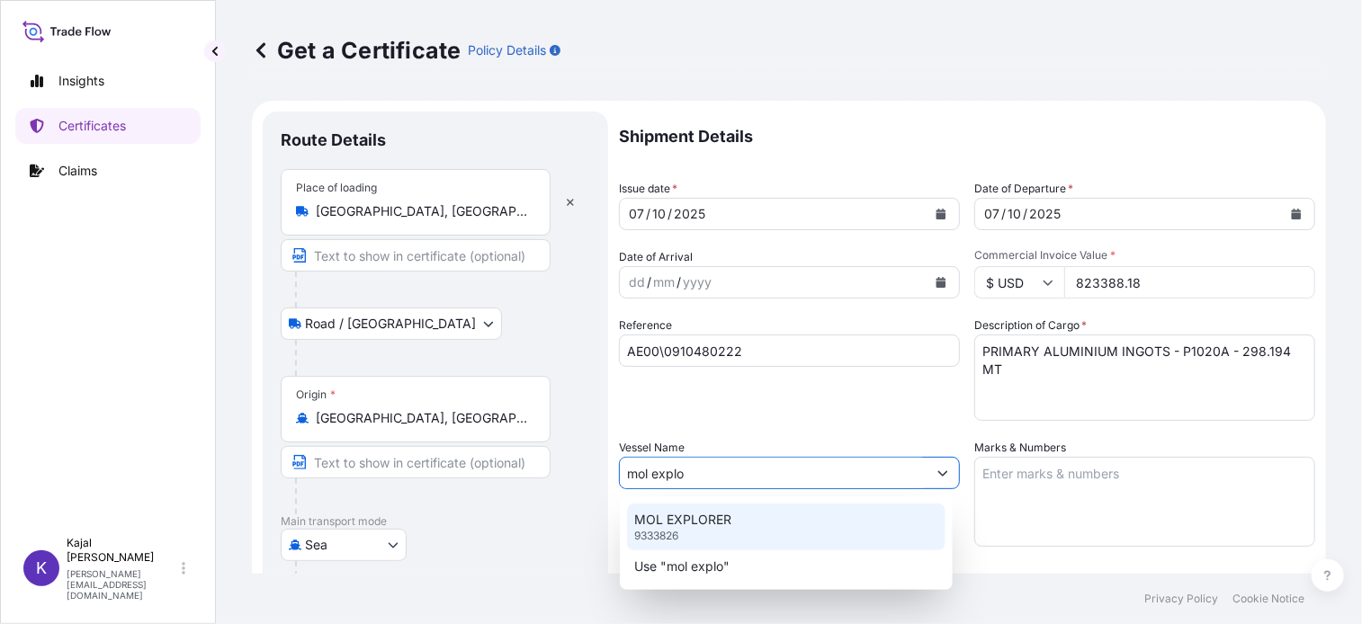
click at [669, 531] on p "9333826" at bounding box center [656, 536] width 44 height 14
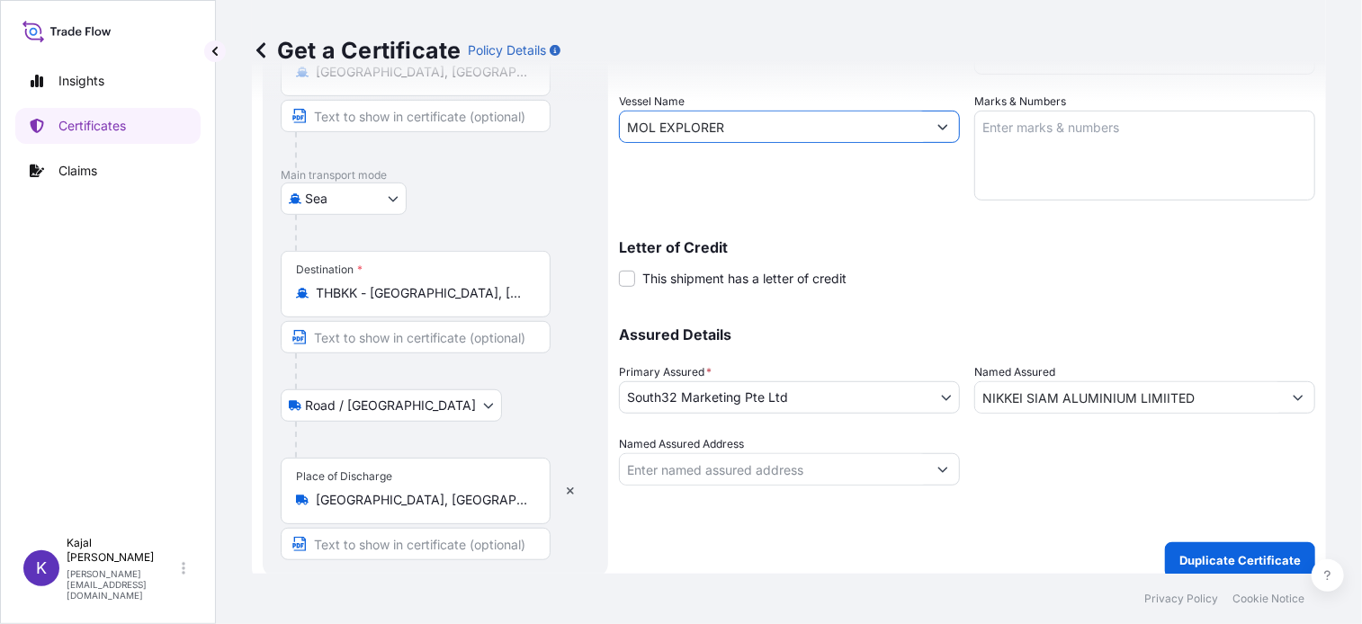
scroll to position [360, 0]
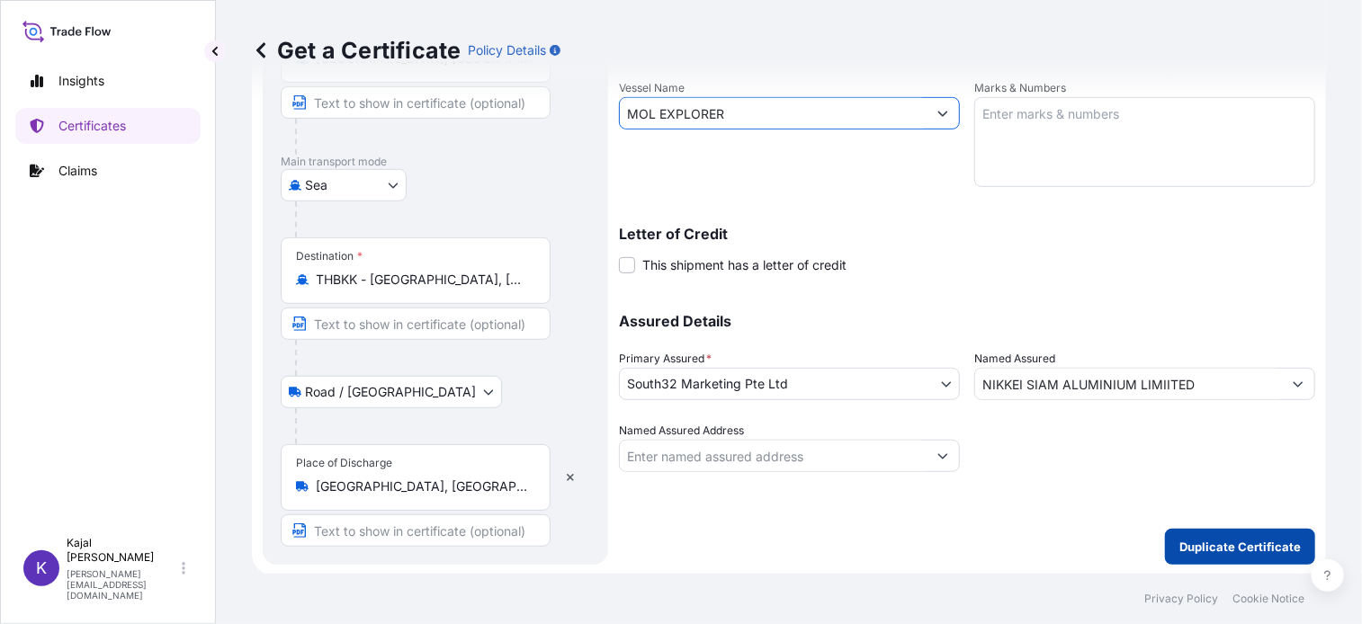
type input "MOL EXPLORER"
click at [1250, 547] on p "Duplicate Certificate" at bounding box center [1239, 547] width 121 height 18
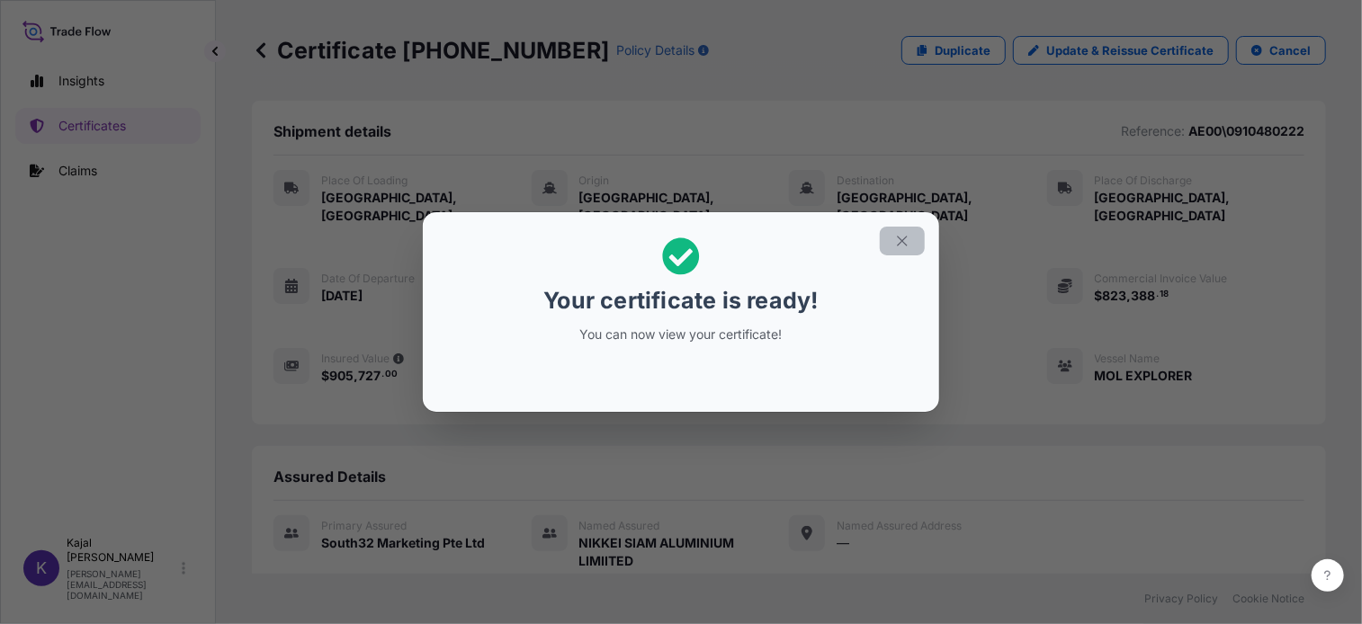
click at [898, 247] on icon "button" at bounding box center [902, 241] width 16 height 16
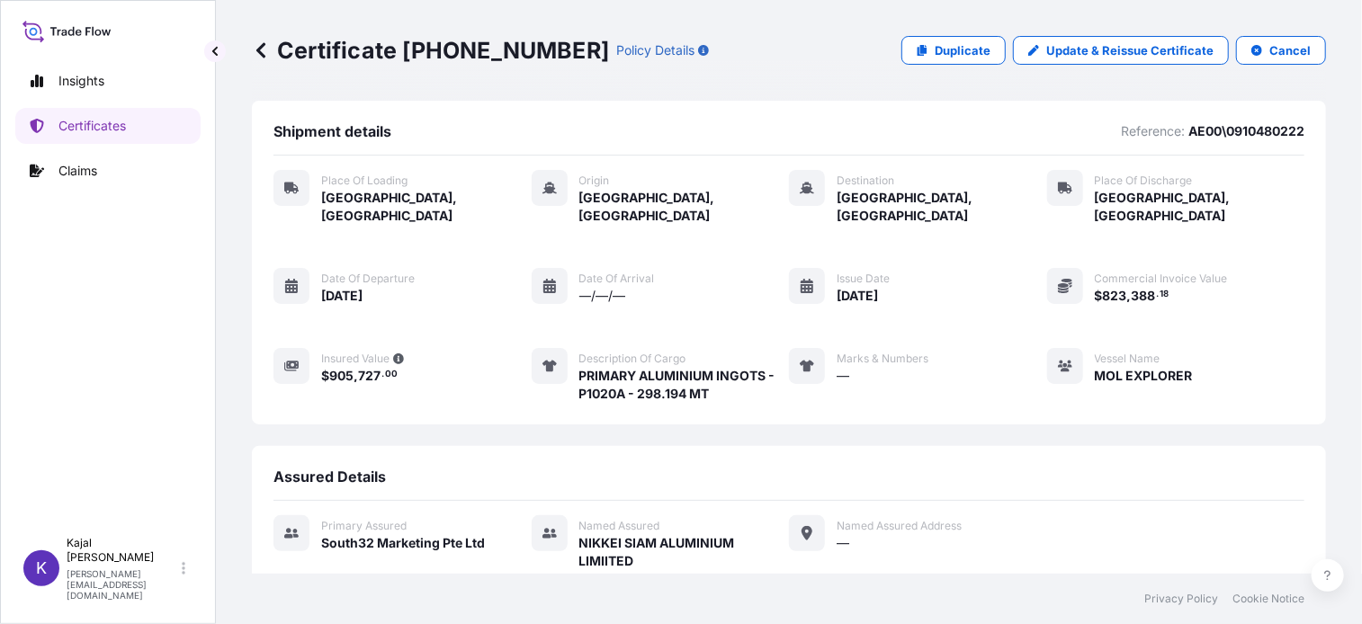
scroll to position [296, 0]
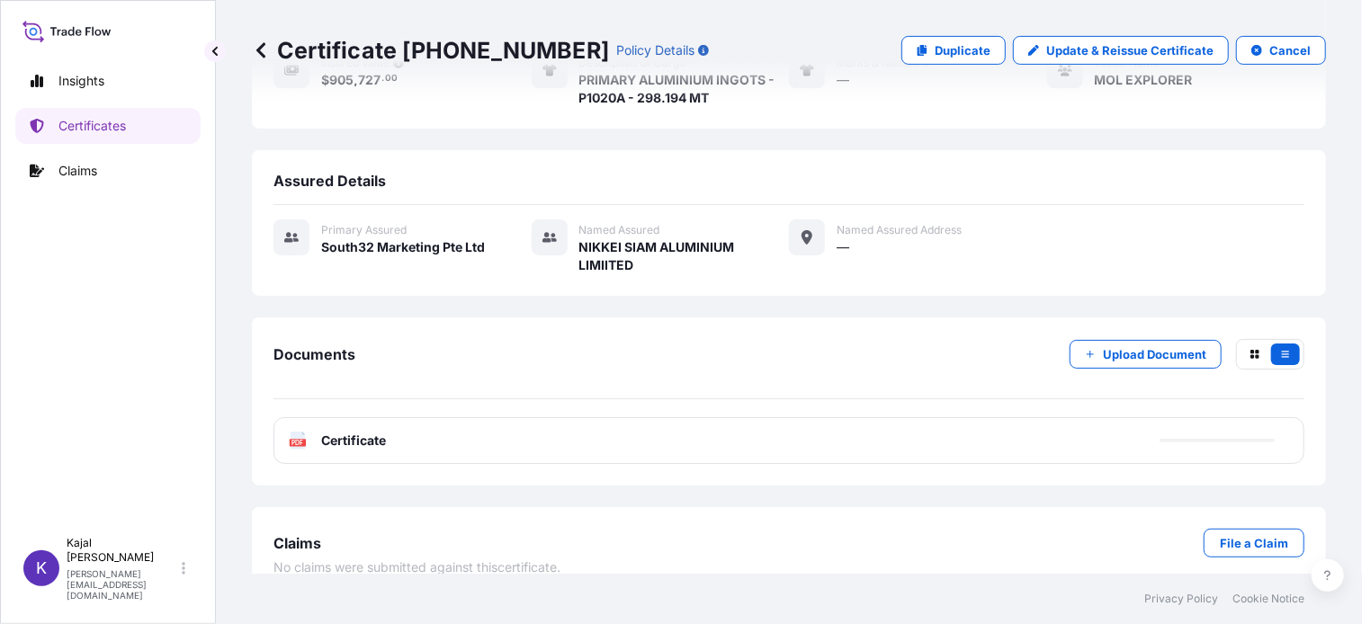
click at [347, 432] on span "Certificate" at bounding box center [353, 441] width 65 height 18
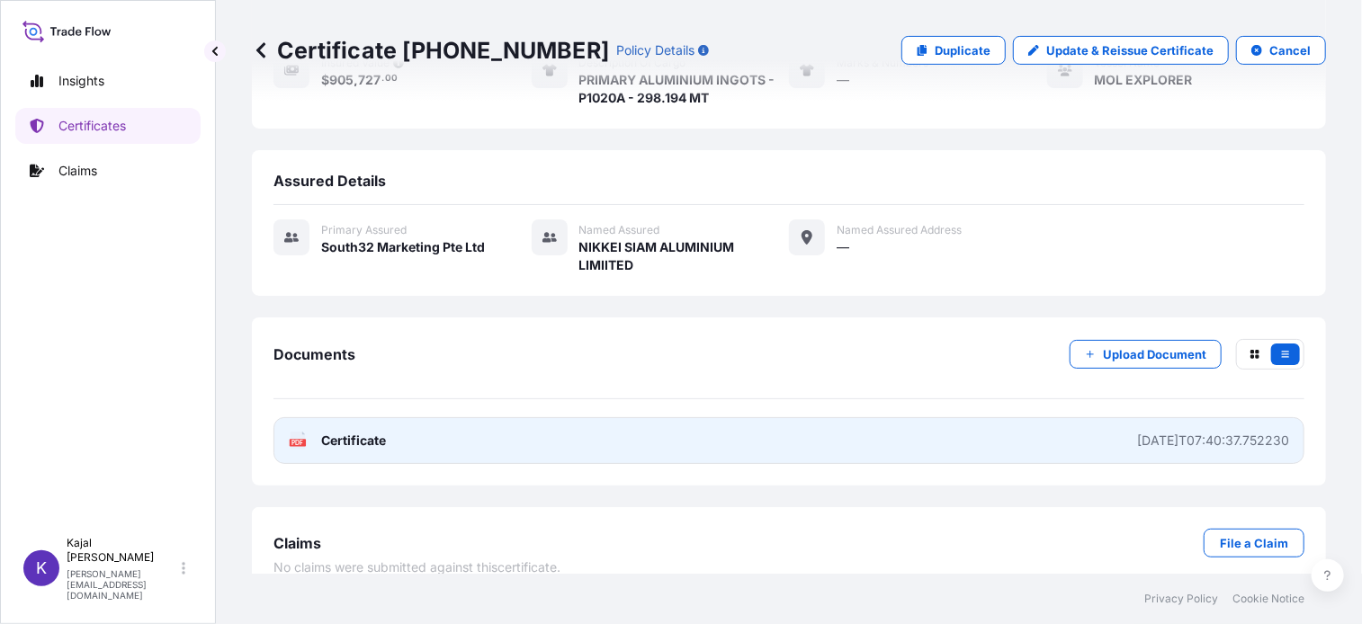
click at [345, 432] on span "Certificate" at bounding box center [353, 441] width 65 height 18
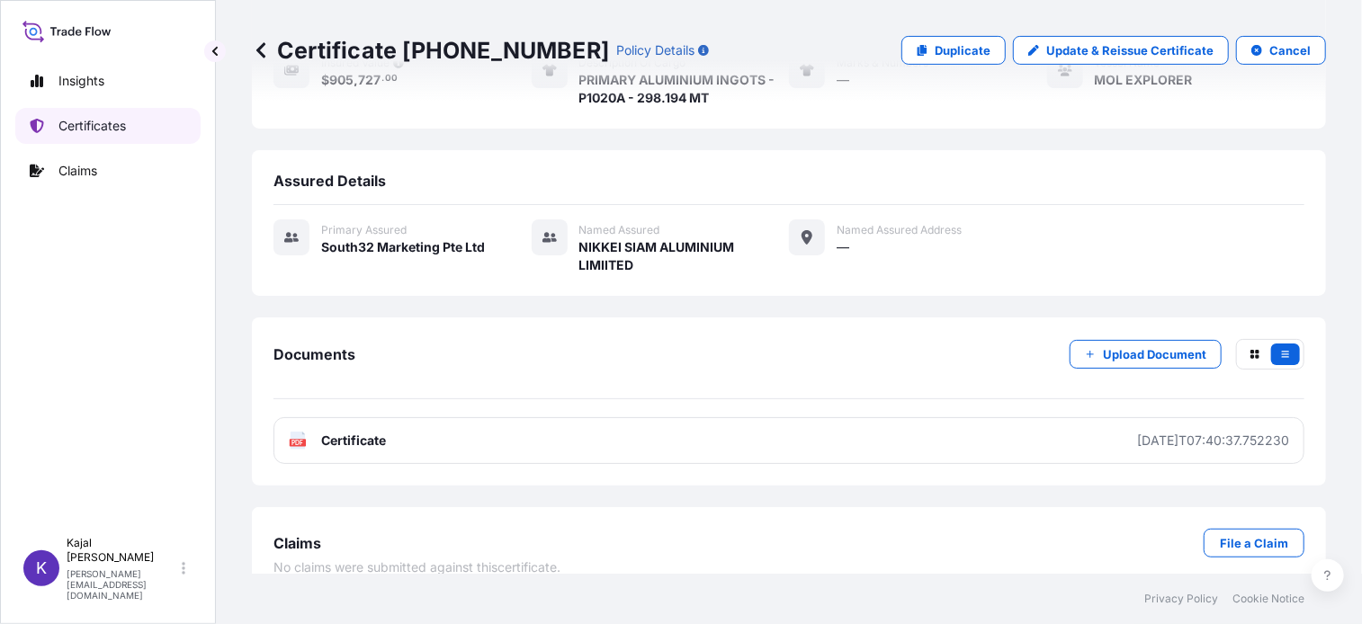
click at [104, 125] on p "Certificates" at bounding box center [91, 126] width 67 height 18
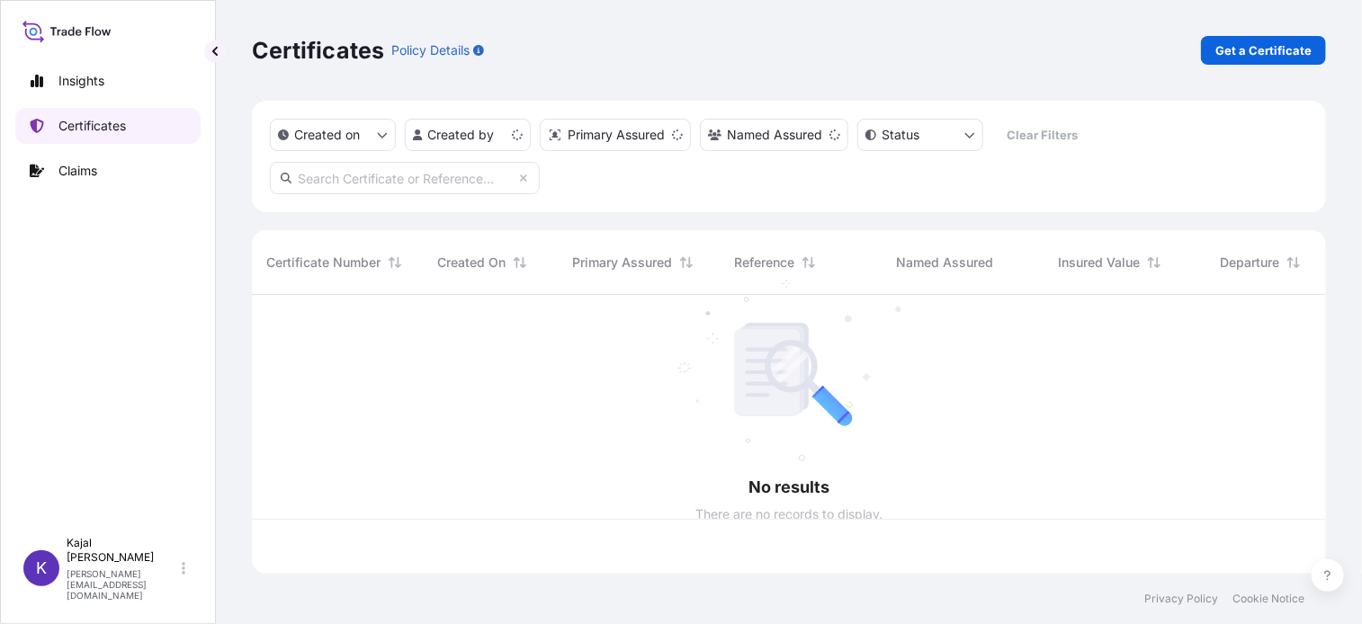
scroll to position [275, 1061]
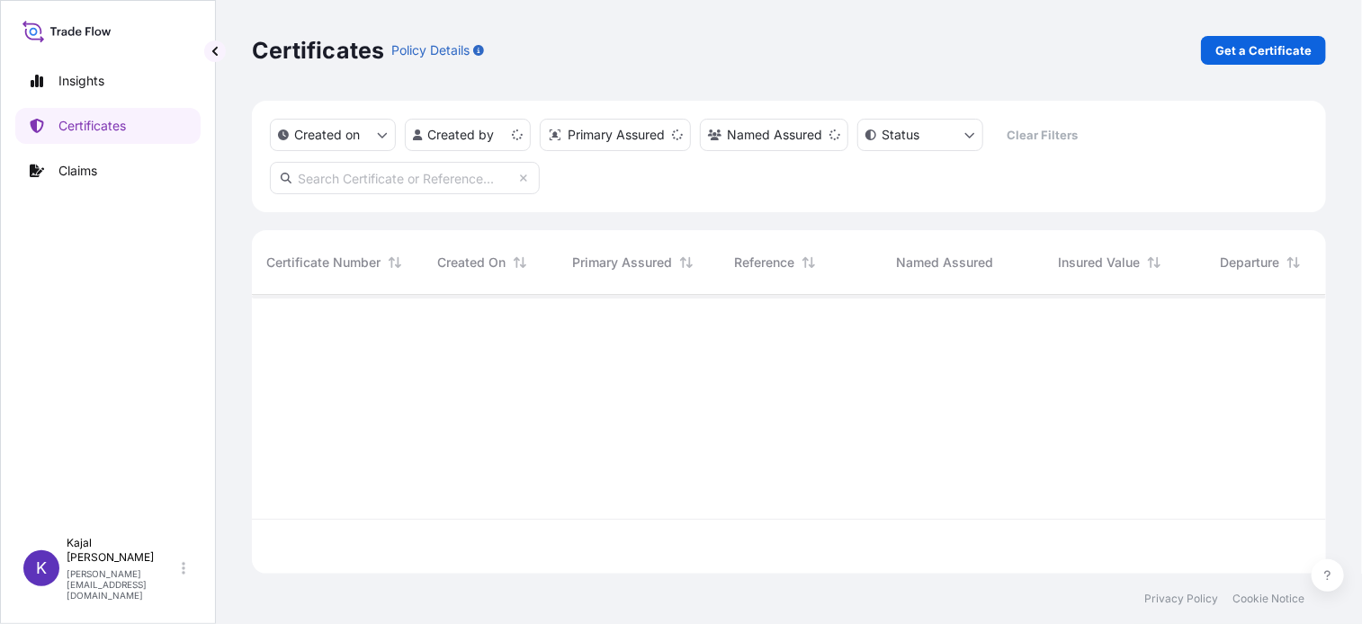
click at [306, 174] on input "text" at bounding box center [405, 178] width 270 height 32
paste input "[PHONE_NUMBER]"
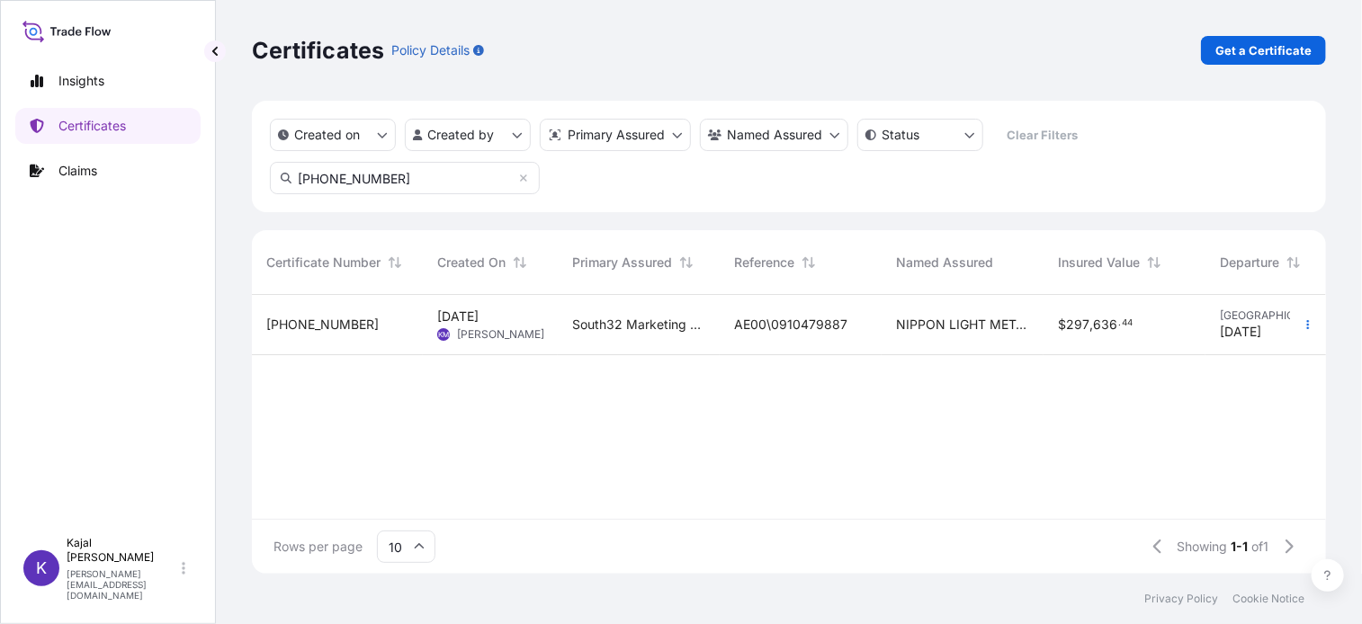
type input "[PHONE_NUMBER]"
click at [300, 323] on span "[PHONE_NUMBER]" at bounding box center [322, 325] width 112 height 18
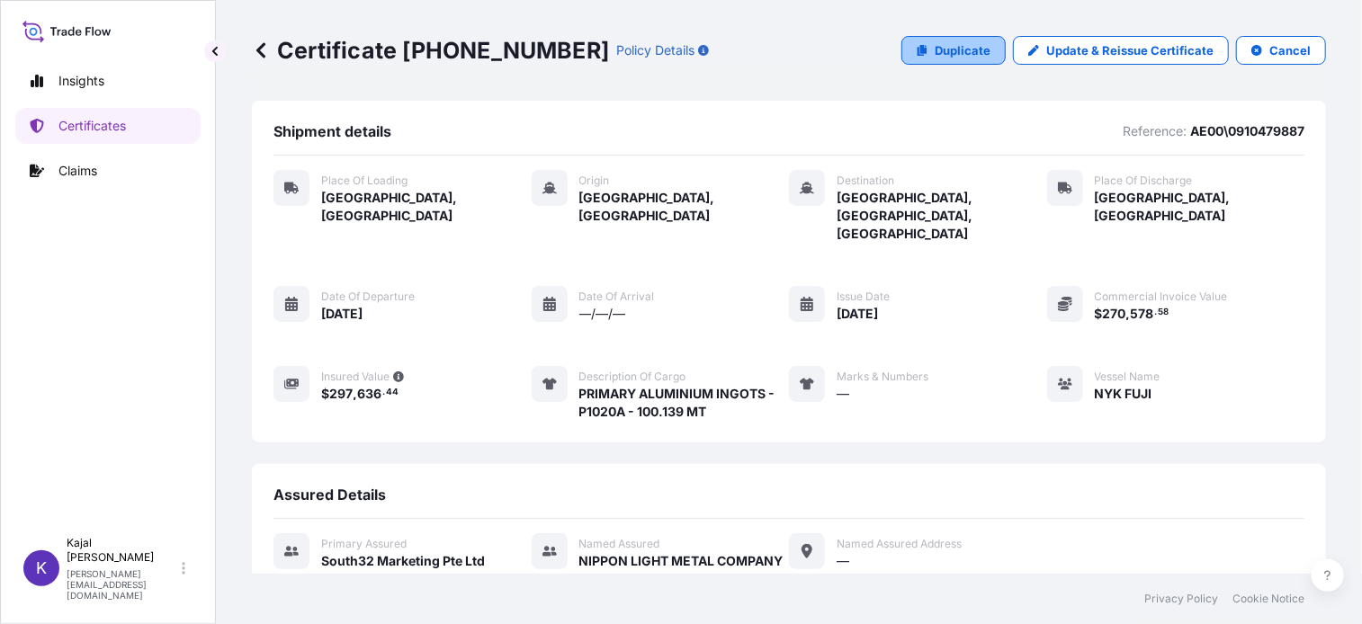
click at [946, 51] on p "Duplicate" at bounding box center [963, 50] width 56 height 18
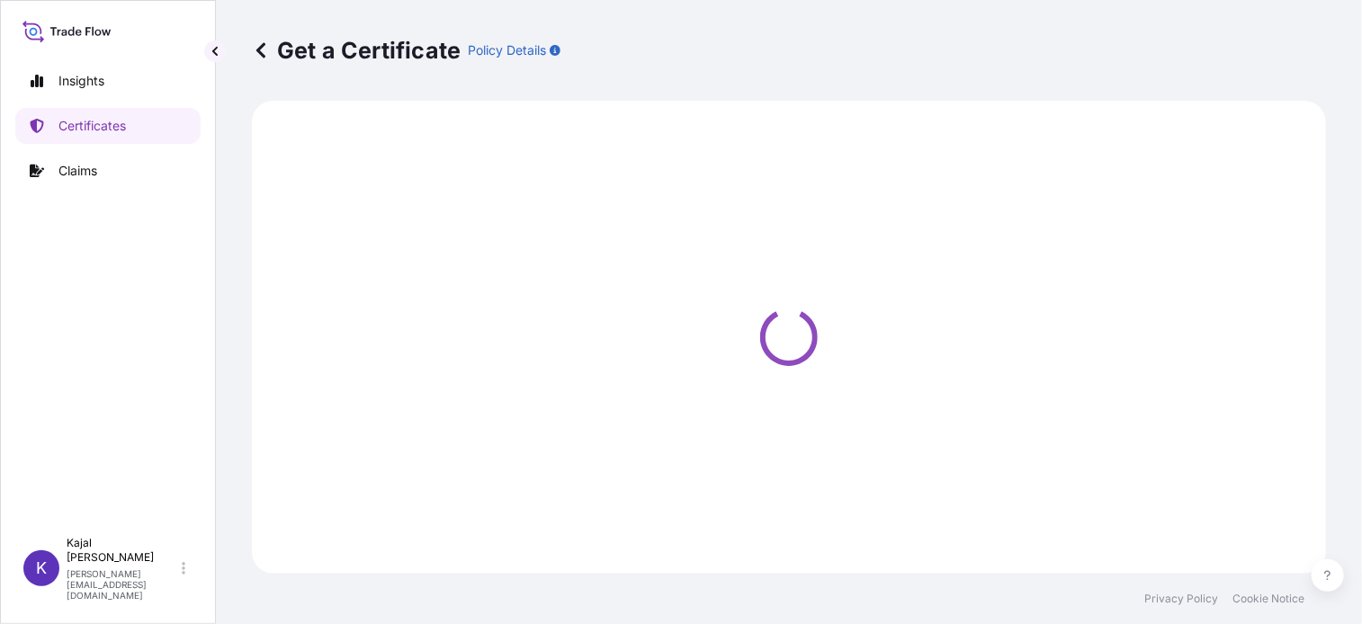
select select "Road / [GEOGRAPHIC_DATA]"
select select "Sea"
select select "Road / [GEOGRAPHIC_DATA]"
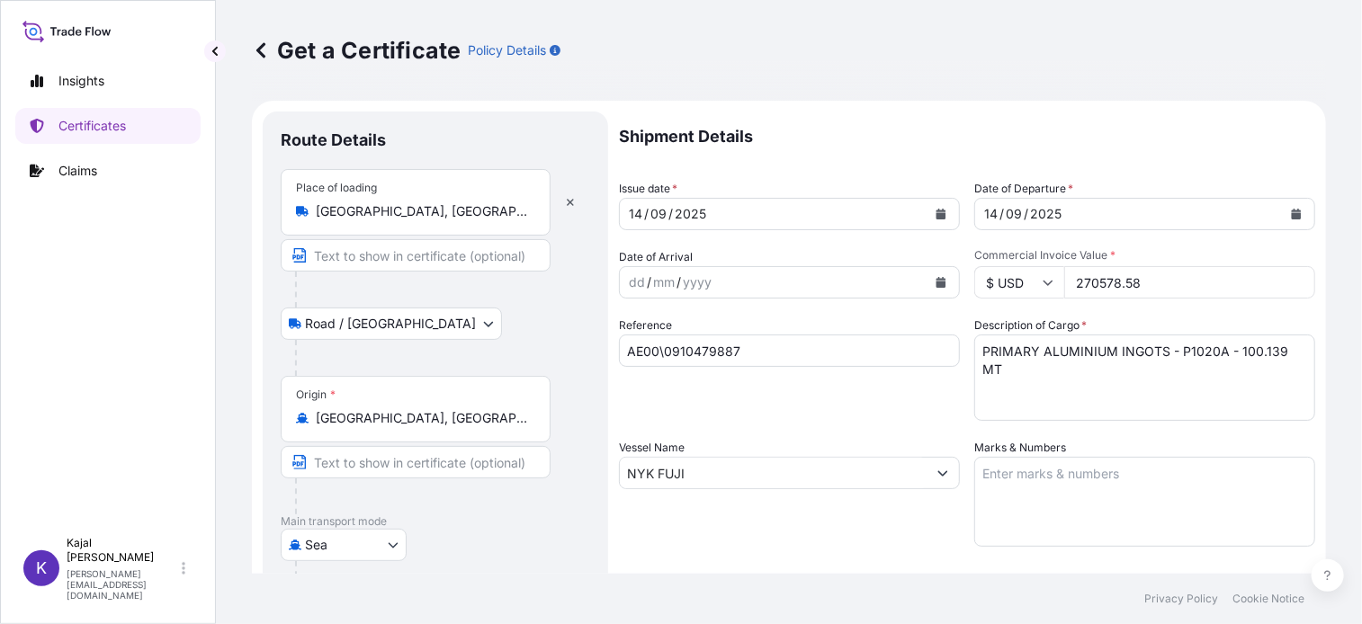
select select "31709"
click at [937, 212] on icon "Calendar" at bounding box center [941, 214] width 11 height 11
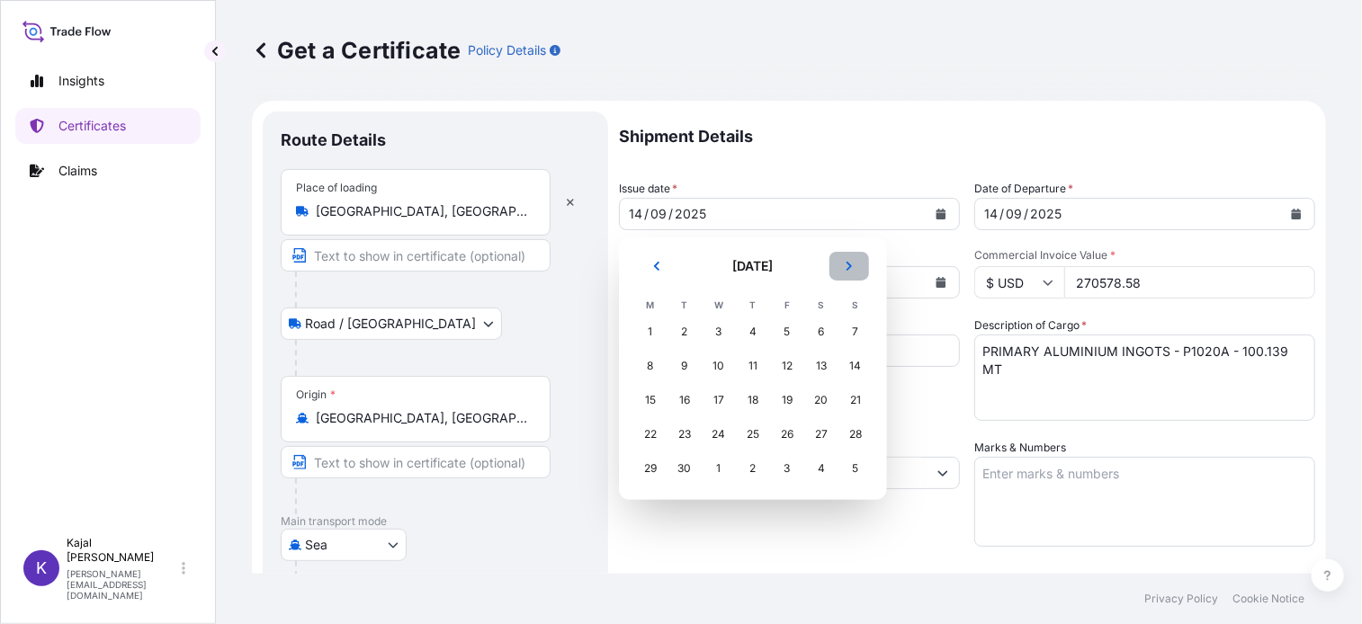
click at [851, 265] on icon "Next" at bounding box center [849, 266] width 5 height 9
click at [683, 364] on div "7" at bounding box center [684, 366] width 32 height 32
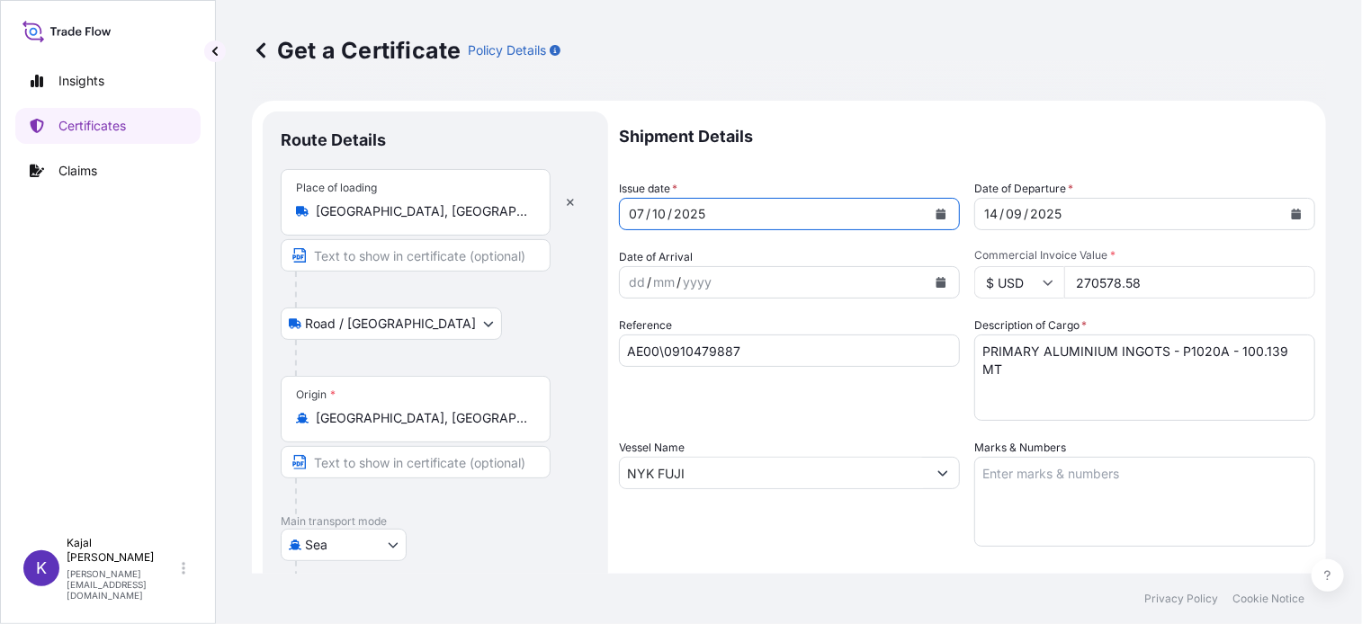
click at [1292, 213] on icon "Calendar" at bounding box center [1297, 214] width 10 height 11
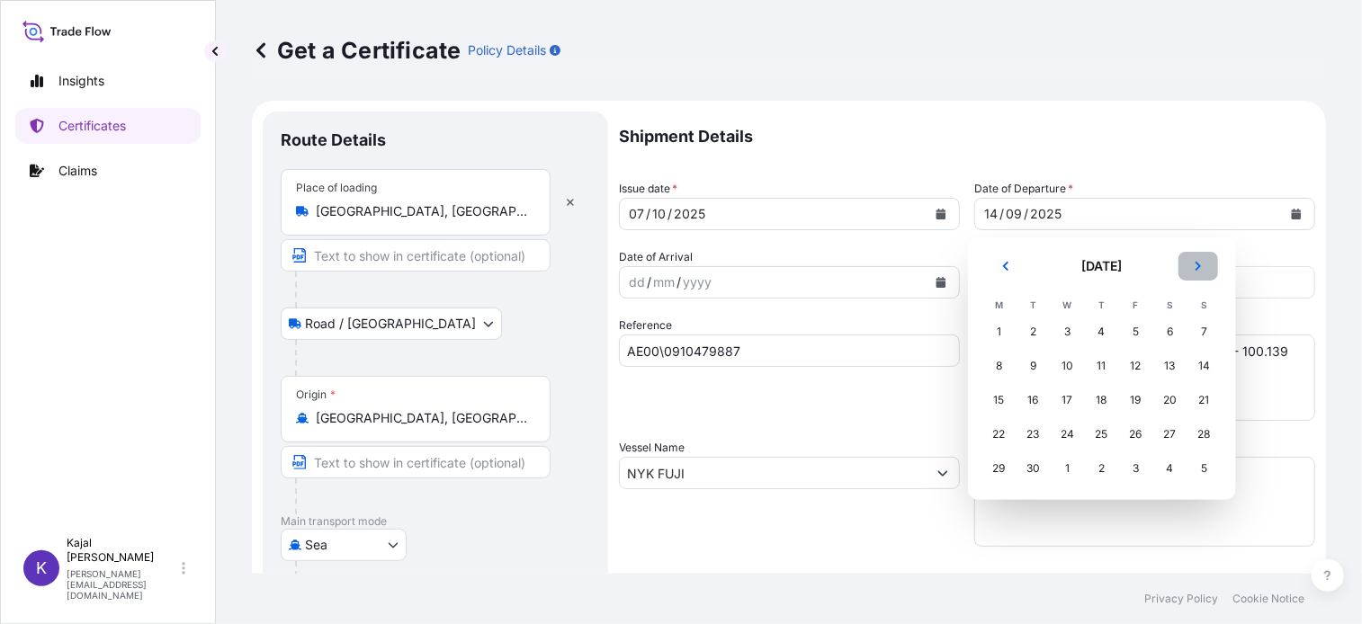
click at [1205, 267] on button "Next" at bounding box center [1199, 266] width 40 height 29
click at [1030, 362] on div "7" at bounding box center [1034, 366] width 32 height 32
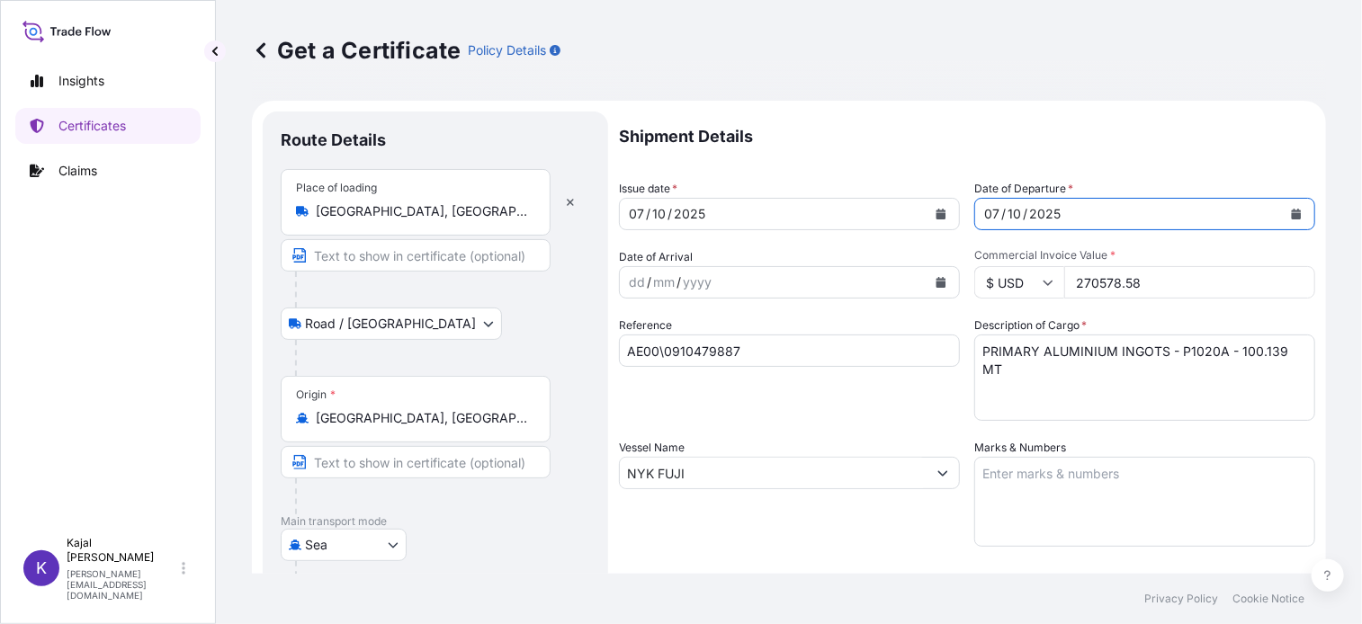
click at [741, 354] on input "AE00\0910479887" at bounding box center [789, 351] width 341 height 32
drag, startPoint x: 749, startPoint y: 354, endPoint x: 619, endPoint y: 354, distance: 129.6
click at [619, 354] on input "AE00\0910479887" at bounding box center [789, 351] width 341 height 32
paste input "80223"
type input "AE00\0910480223"
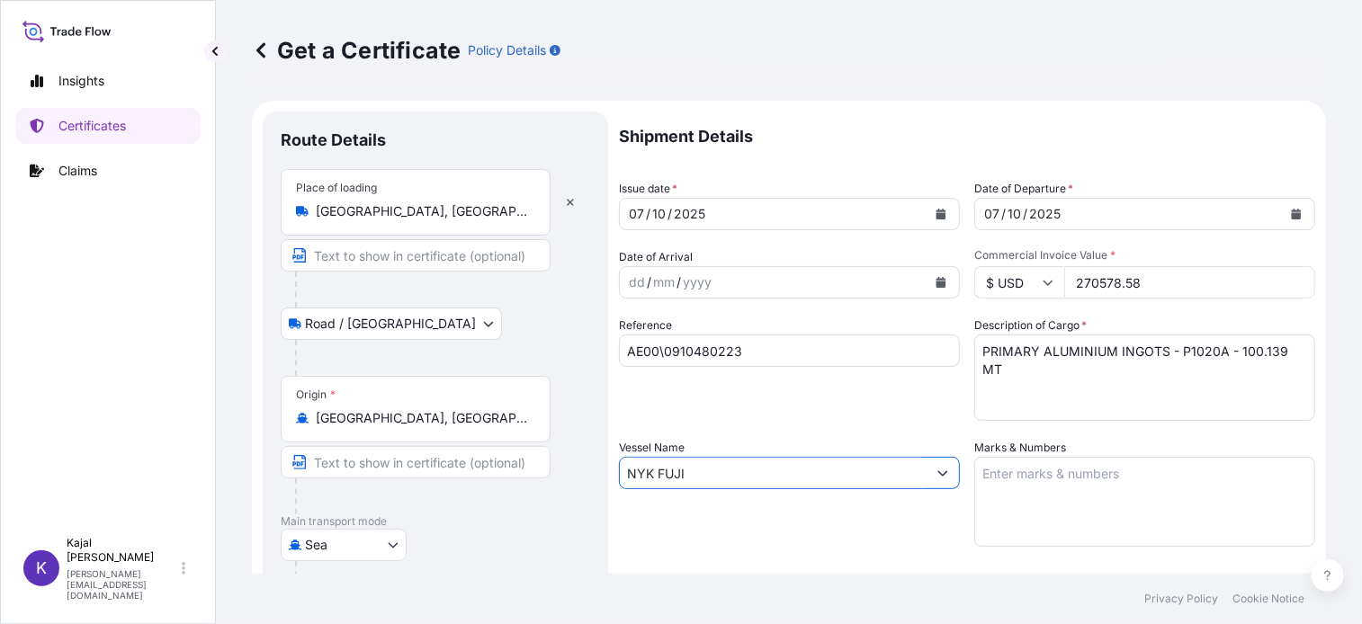
click at [713, 481] on input "NYK FUJI" at bounding box center [773, 473] width 307 height 32
drag, startPoint x: 727, startPoint y: 479, endPoint x: 331, endPoint y: 483, distance: 395.9
click at [329, 484] on form "Route Details Place of loading [GEOGRAPHIC_DATA], [GEOGRAPHIC_DATA] / Inland Ro…" at bounding box center [789, 518] width 1074 height 835
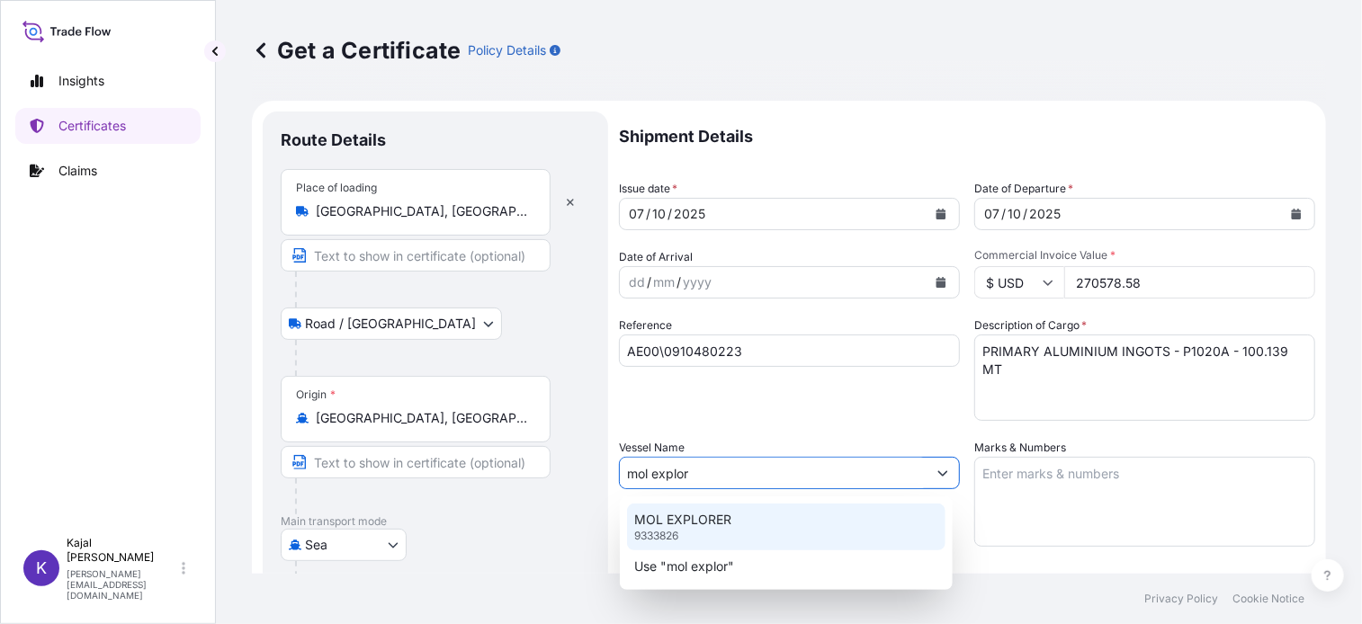
click at [678, 530] on p "9333826" at bounding box center [656, 536] width 44 height 14
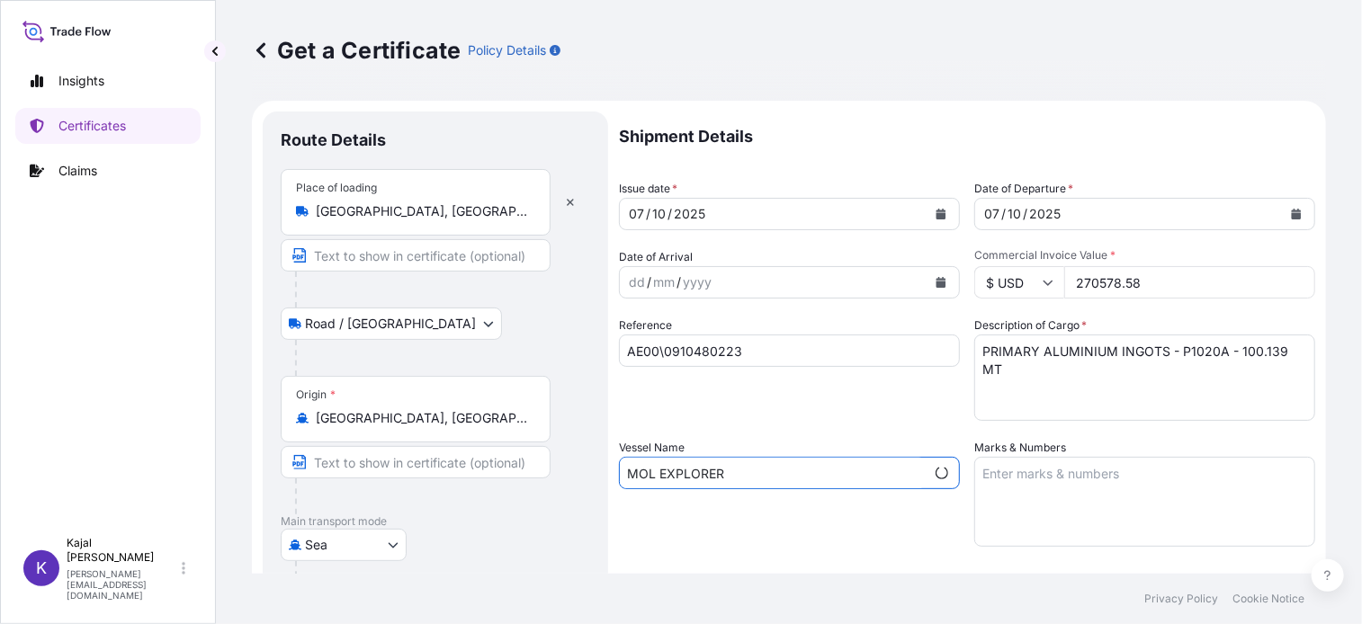
type input "MOL EXPLORER"
drag, startPoint x: 1066, startPoint y: 289, endPoint x: 1189, endPoint y: 278, distance: 123.7
click at [1189, 278] on input "270578.58" at bounding box center [1189, 282] width 251 height 32
type input "276160.89"
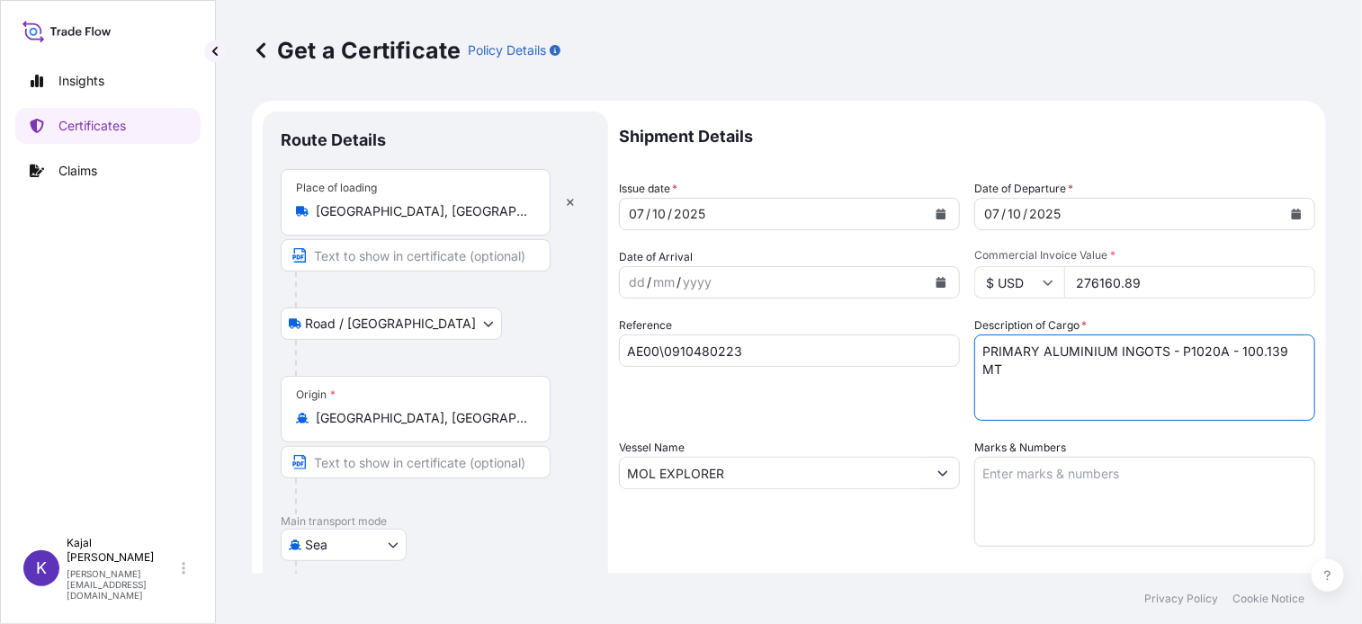
click at [1012, 372] on textarea "PRIMARY ALUMINIUM INGOTS - P1020A - 100.139 MT" at bounding box center [1144, 378] width 341 height 86
drag, startPoint x: 1233, startPoint y: 352, endPoint x: 1259, endPoint y: 378, distance: 36.9
click at [1235, 354] on textarea "PRIMARY ALUMINIUM INGOTS - P1020A - 100.139 MT" at bounding box center [1144, 378] width 341 height 86
click at [1257, 353] on textarea "PRIMARY ALUMINIUM INGOTS - P1020A - 100.139 MT" at bounding box center [1144, 378] width 341 height 86
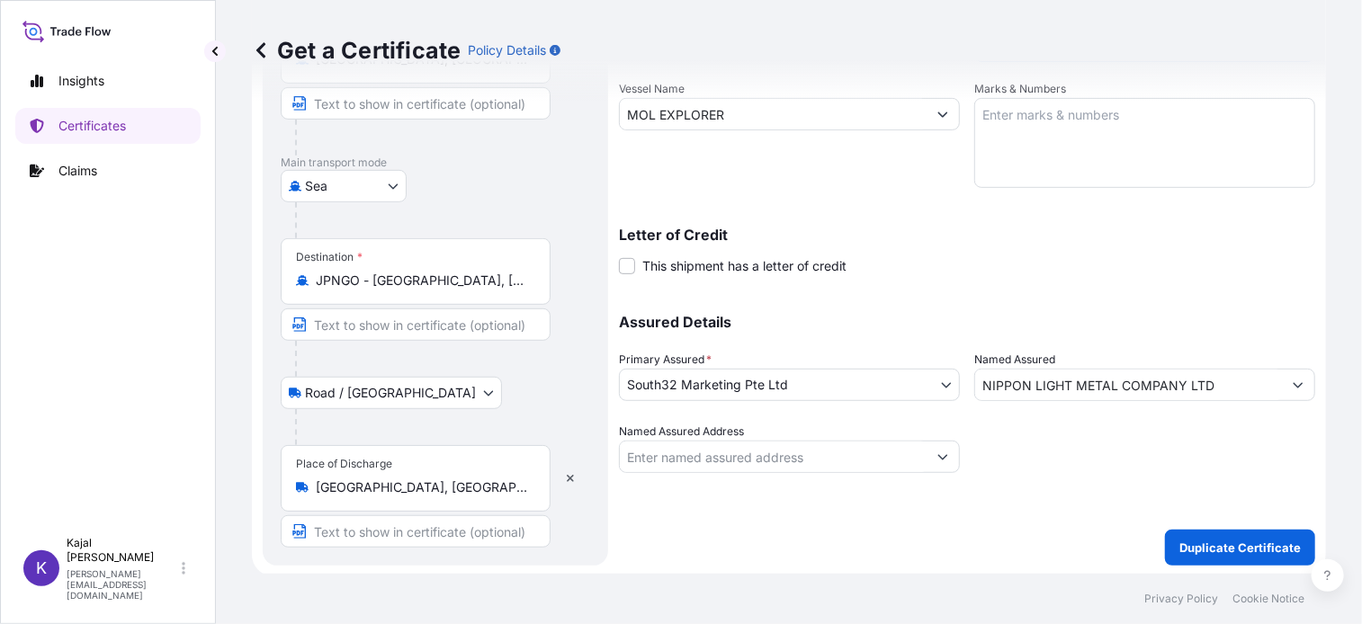
scroll to position [360, 0]
type textarea "PRIMARY ALUMINIUM INGOTS - P1020A - 100.013 MT"
click at [1233, 549] on p "Duplicate Certificate" at bounding box center [1239, 547] width 121 height 18
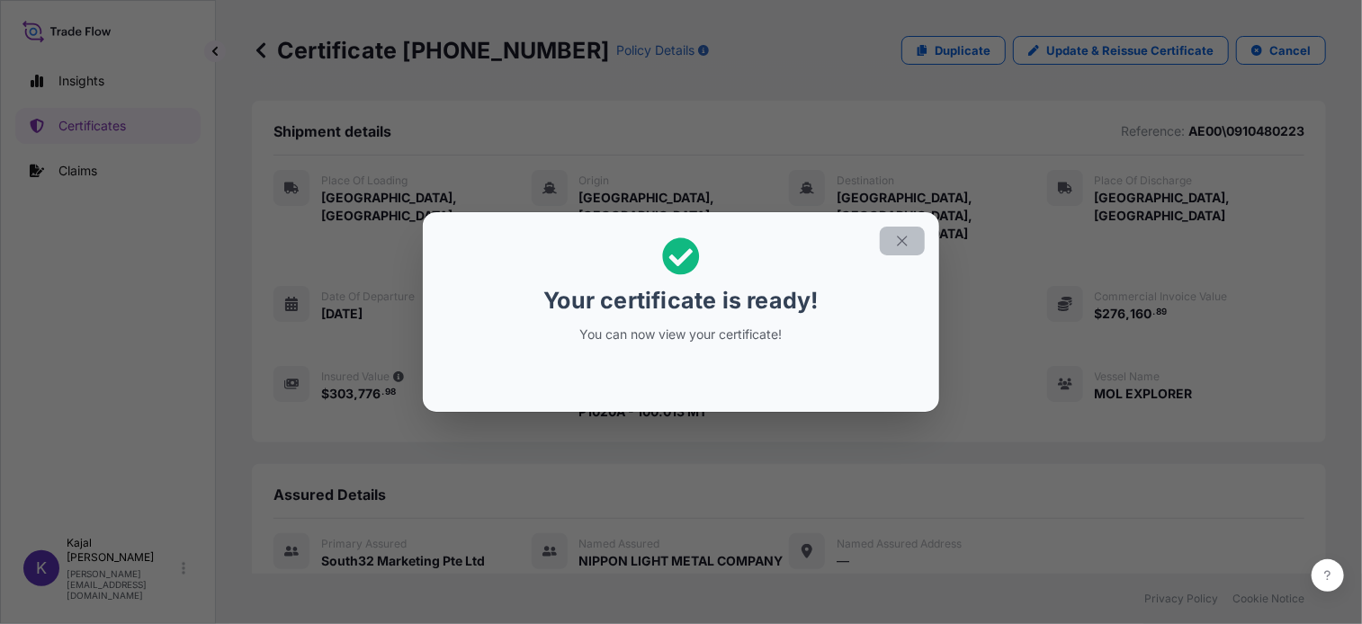
click at [896, 239] on icon "button" at bounding box center [902, 241] width 16 height 16
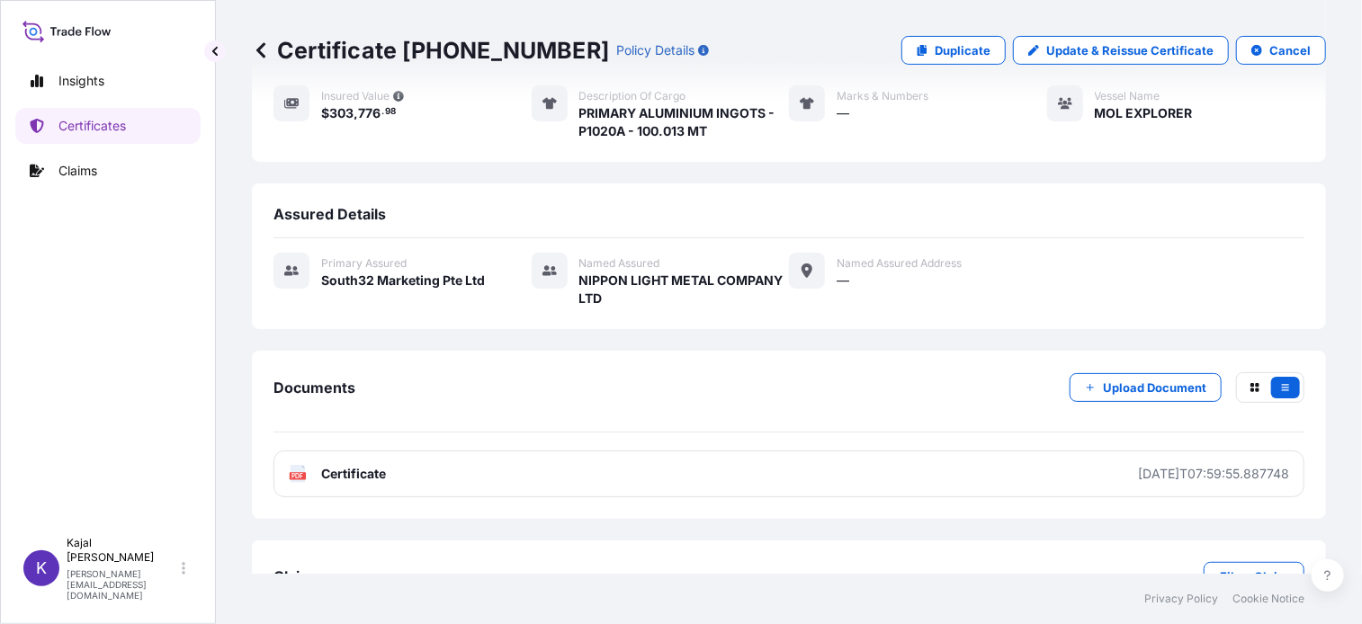
scroll to position [296, 0]
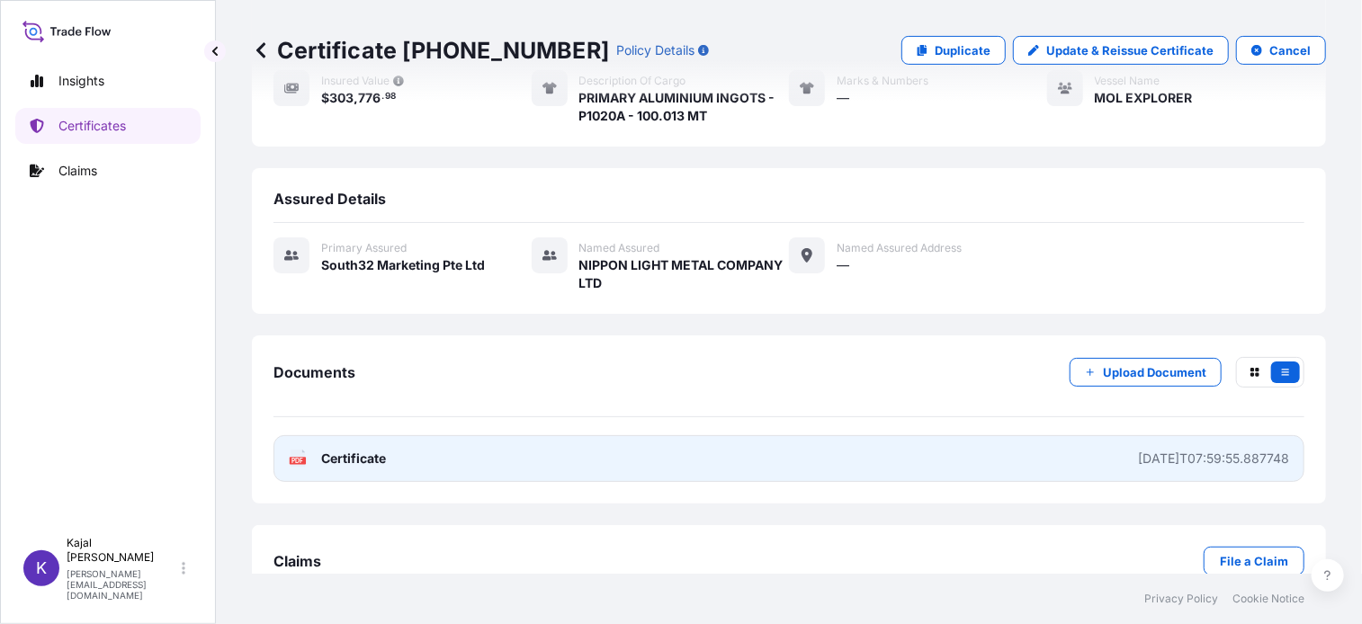
click at [367, 450] on span "Certificate" at bounding box center [353, 459] width 65 height 18
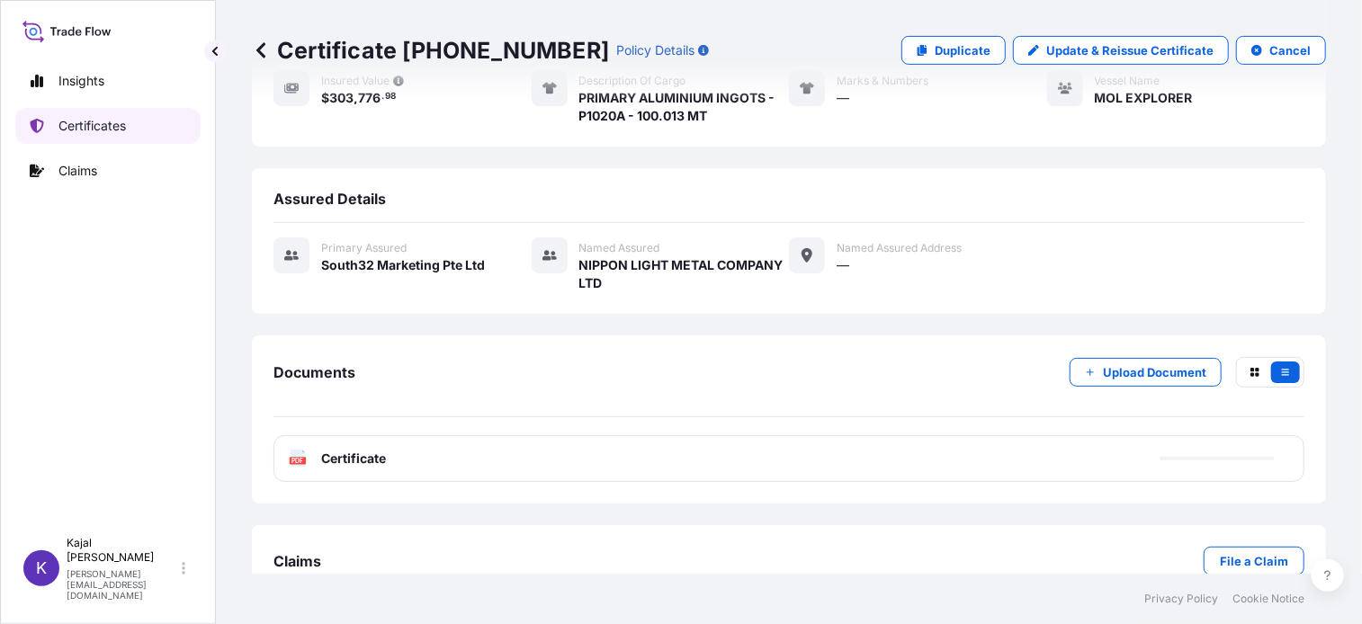
click at [65, 130] on p "Certificates" at bounding box center [91, 126] width 67 height 18
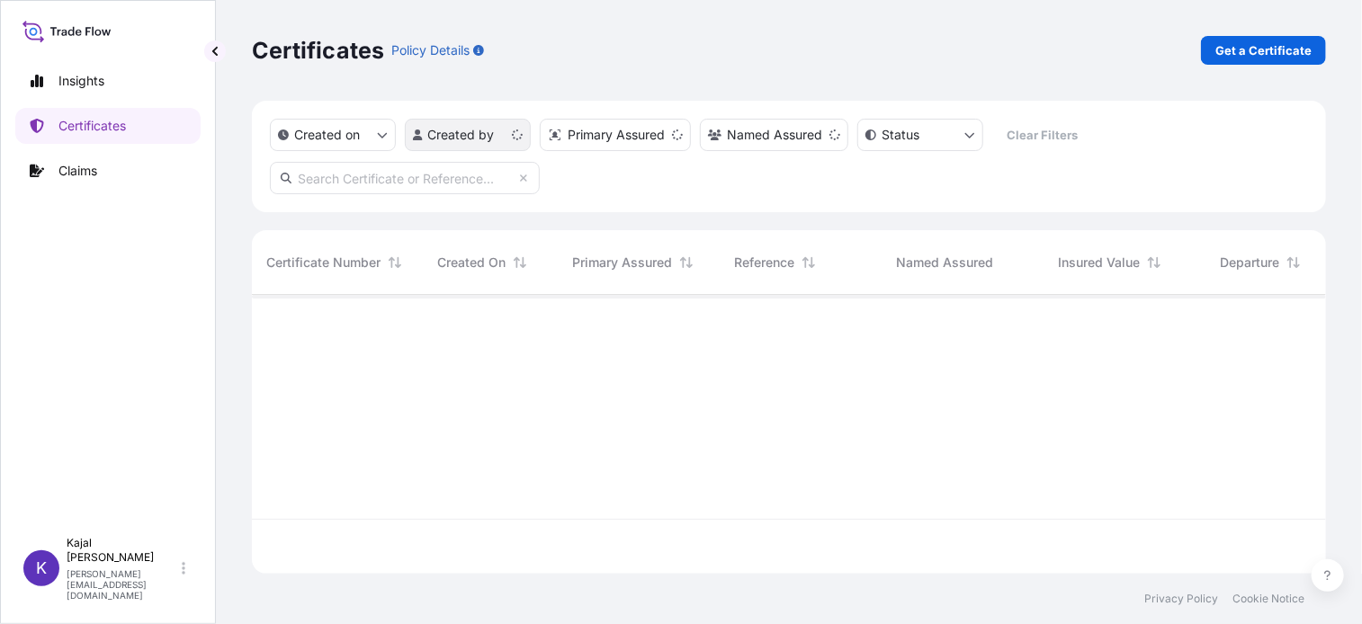
scroll to position [275, 1061]
click at [387, 177] on input "text" at bounding box center [405, 178] width 270 height 32
paste input "[PHONE_NUMBER]"
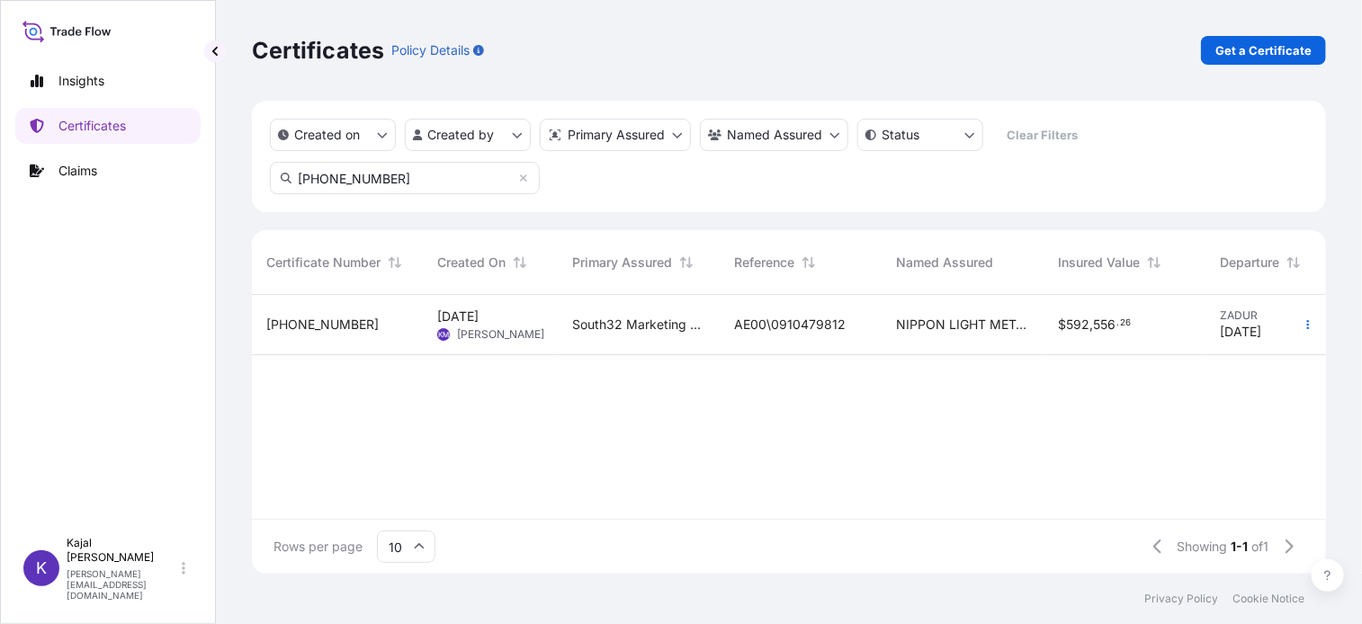
type input "[PHONE_NUMBER]"
click at [315, 323] on span "[PHONE_NUMBER]" at bounding box center [322, 325] width 112 height 18
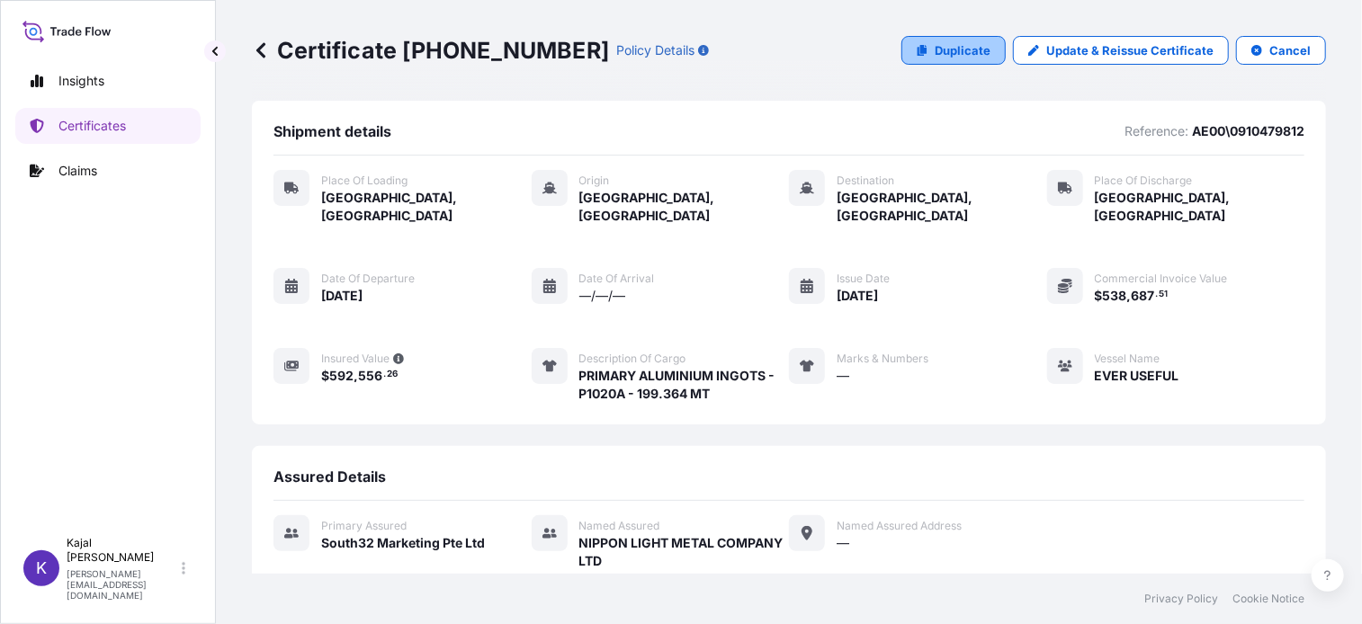
click at [938, 48] on p "Duplicate" at bounding box center [963, 50] width 56 height 18
select select "Road / [GEOGRAPHIC_DATA]"
select select "Sea"
select select "Road / [GEOGRAPHIC_DATA]"
select select "31709"
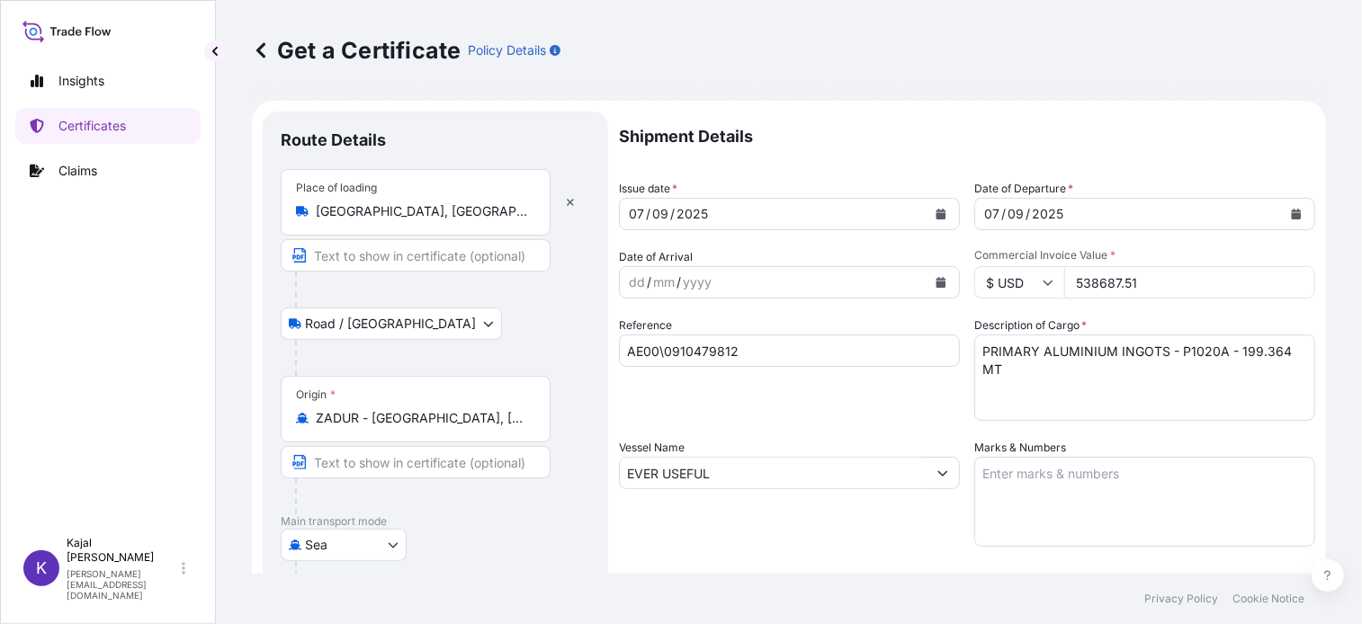
click at [726, 357] on input "AE00\0910479812" at bounding box center [789, 351] width 341 height 32
drag, startPoint x: 747, startPoint y: 352, endPoint x: 661, endPoint y: 351, distance: 85.5
click at [601, 349] on form "Route Details Place of loading [GEOGRAPHIC_DATA], [GEOGRAPHIC_DATA] / Inland Ro…" at bounding box center [789, 518] width 1074 height 835
paste input "80224"
type input "AE00\0910480224"
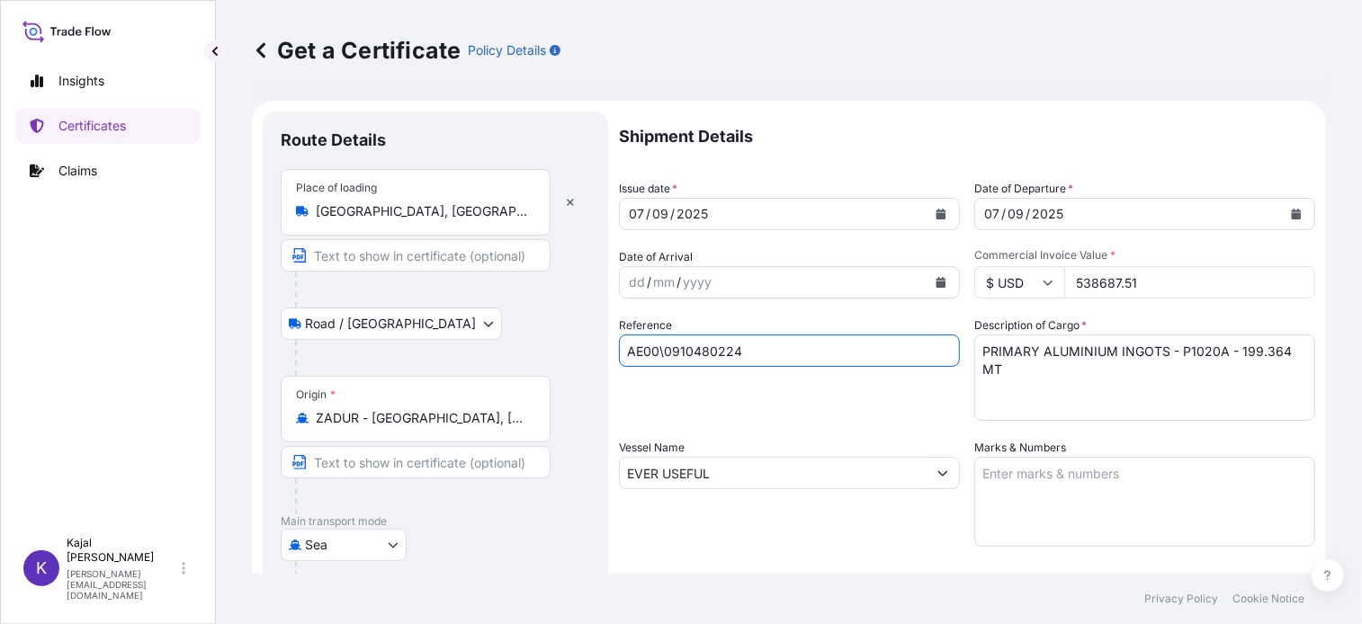
click at [932, 206] on button "Calendar" at bounding box center [941, 214] width 29 height 29
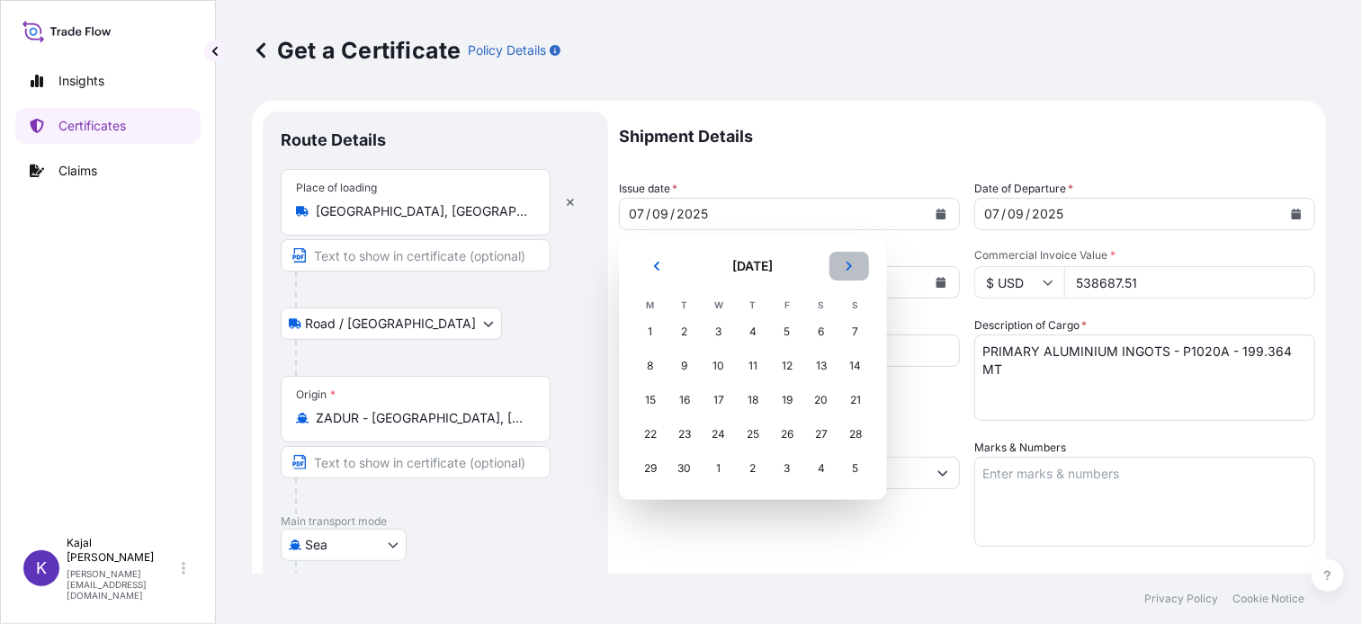
click at [851, 264] on icon "Next" at bounding box center [849, 266] width 11 height 11
click at [690, 368] on div "7" at bounding box center [684, 366] width 32 height 32
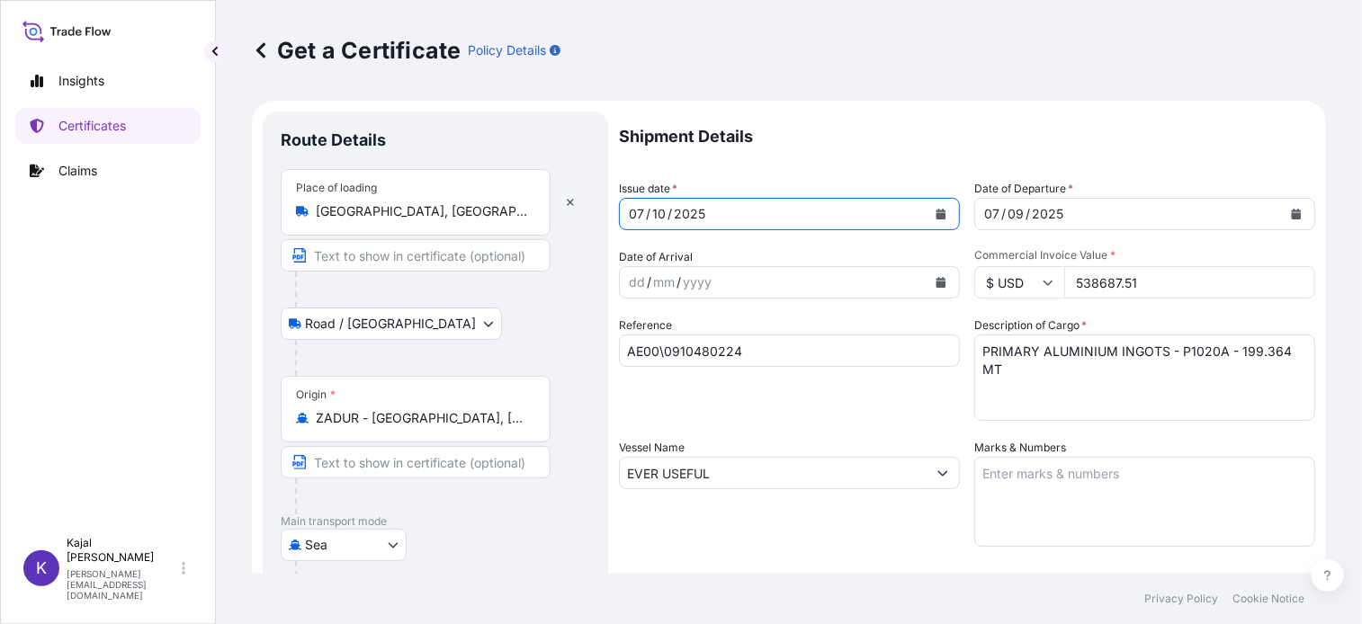
click at [1282, 212] on button "Calendar" at bounding box center [1296, 214] width 29 height 29
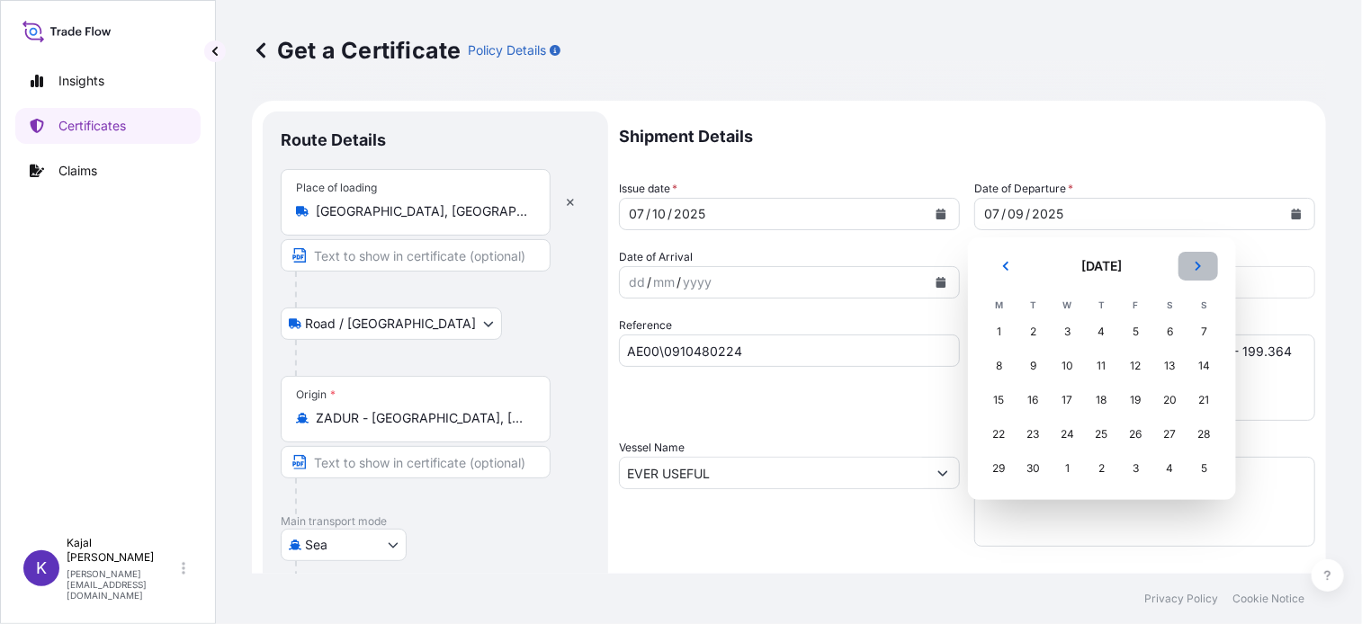
click at [1197, 266] on icon "Next" at bounding box center [1198, 266] width 11 height 11
click at [1032, 366] on div "7" at bounding box center [1034, 366] width 32 height 32
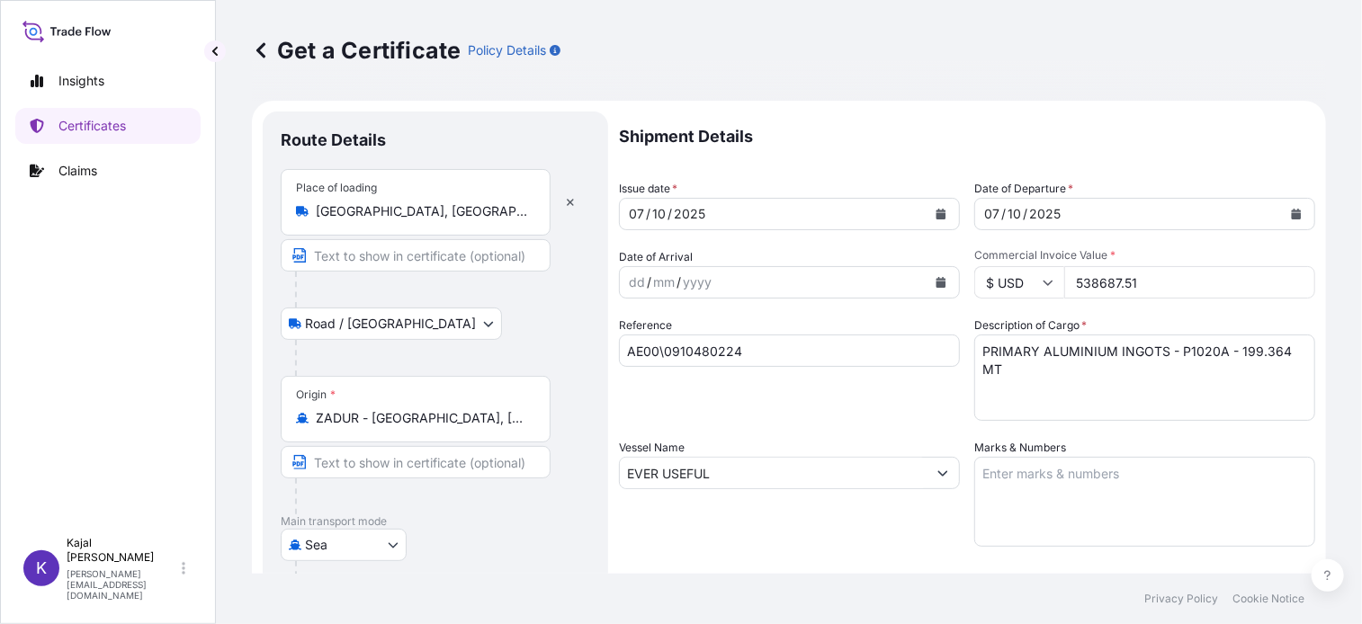
drag, startPoint x: 1069, startPoint y: 284, endPoint x: 1216, endPoint y: 279, distance: 147.6
click at [1216, 279] on input "538687.51" at bounding box center [1189, 282] width 251 height 32
type input "549949.88"
click at [1160, 375] on textarea "PRIMARY ALUMINIUM INGOTS - P1020A - 199.364 MT" at bounding box center [1144, 378] width 341 height 86
click at [1259, 351] on textarea "PRIMARY ALUMINIUM INGOTS - P1020A - 199.364 MT" at bounding box center [1144, 378] width 341 height 86
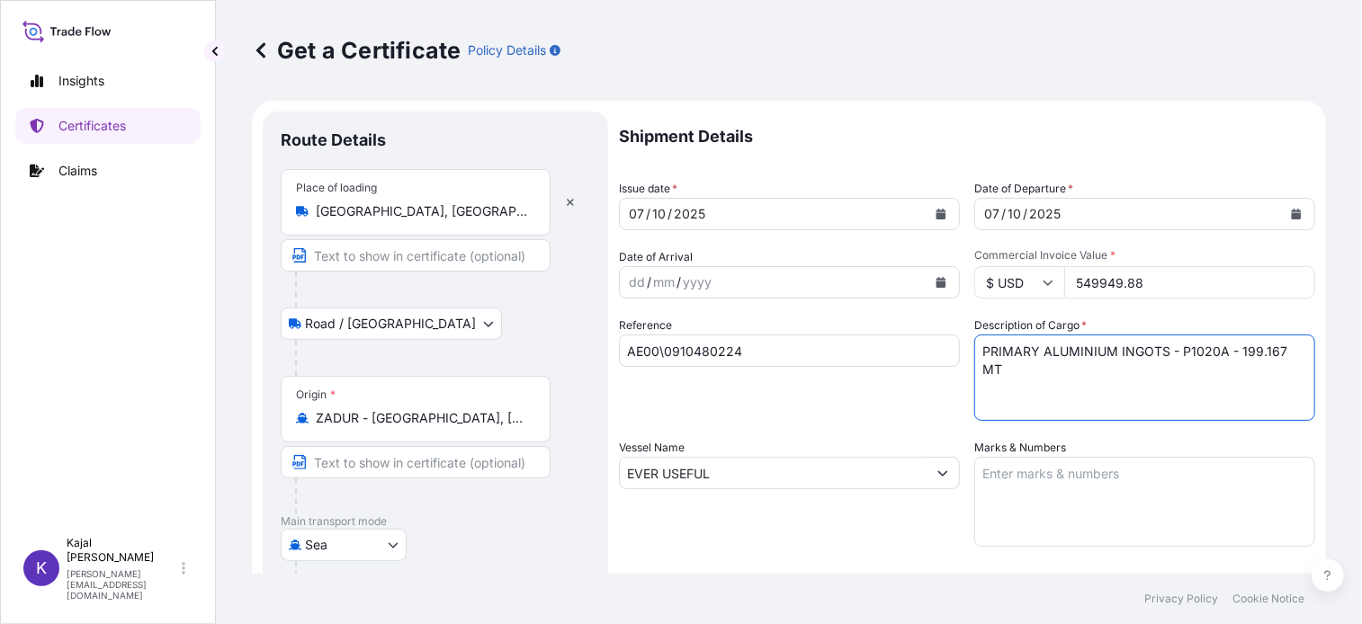
type textarea "PRIMARY ALUMINIUM INGOTS - P1020A - 199.167 MT"
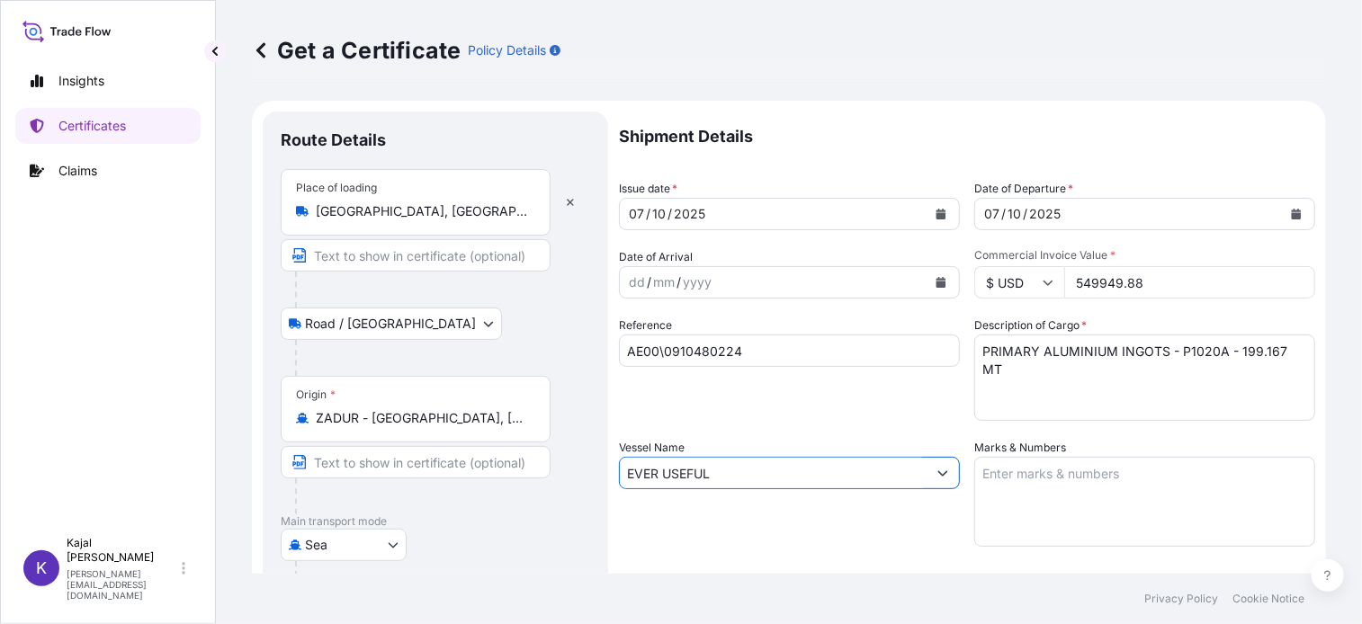
drag, startPoint x: 745, startPoint y: 474, endPoint x: 320, endPoint y: 463, distance: 424.8
click at [320, 463] on form "Route Details Place of loading [GEOGRAPHIC_DATA], [GEOGRAPHIC_DATA] / Inland Ro…" at bounding box center [789, 518] width 1074 height 835
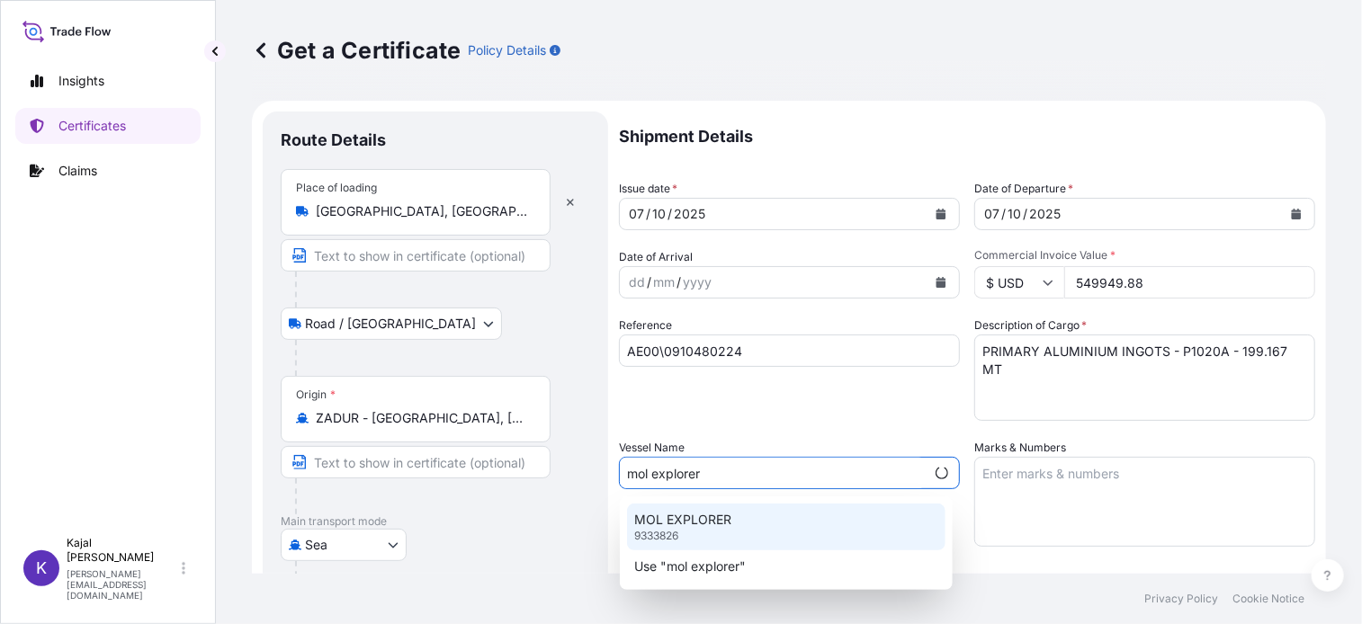
click at [727, 521] on p "MOL EXPLORER" at bounding box center [682, 520] width 97 height 18
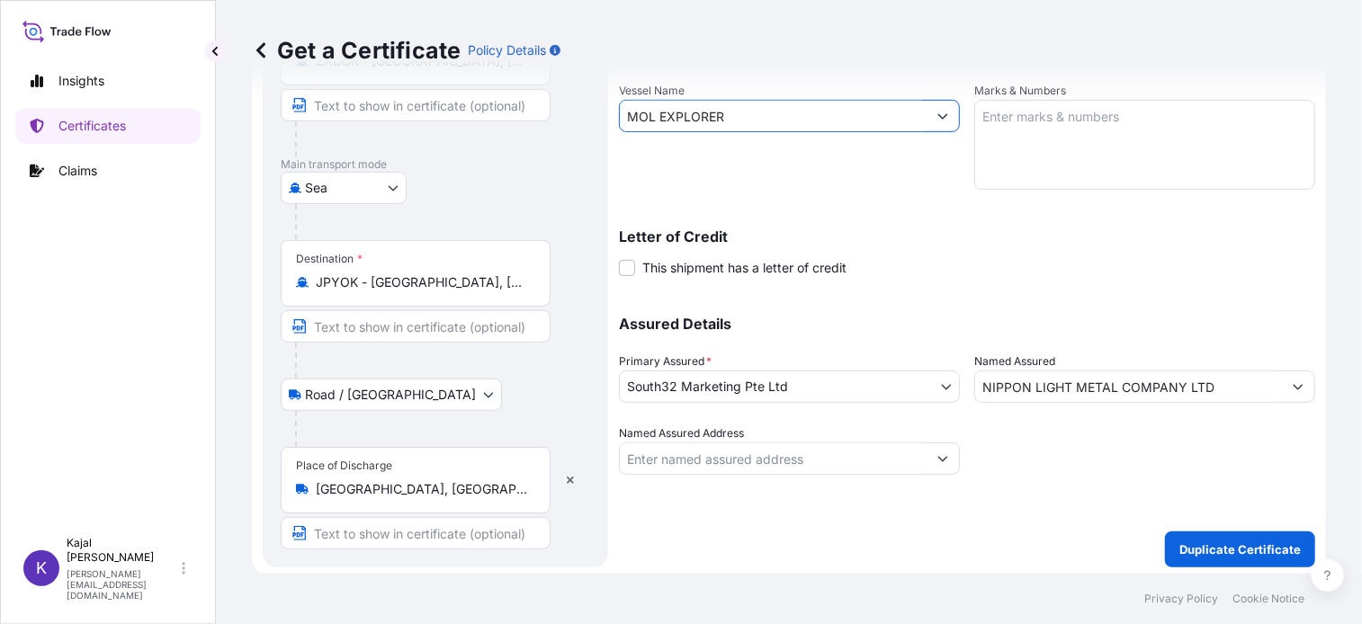
scroll to position [360, 0]
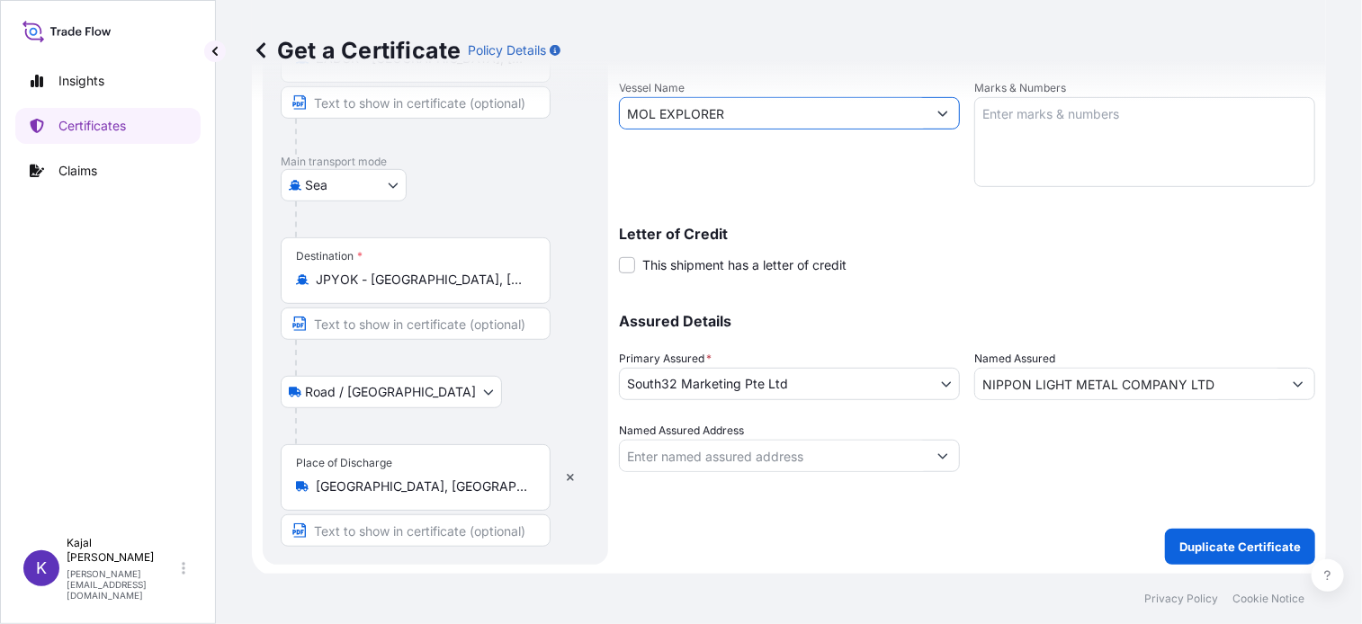
type input "MOL EXPLORER"
click at [1280, 533] on button "Duplicate Certificate" at bounding box center [1240, 547] width 150 height 36
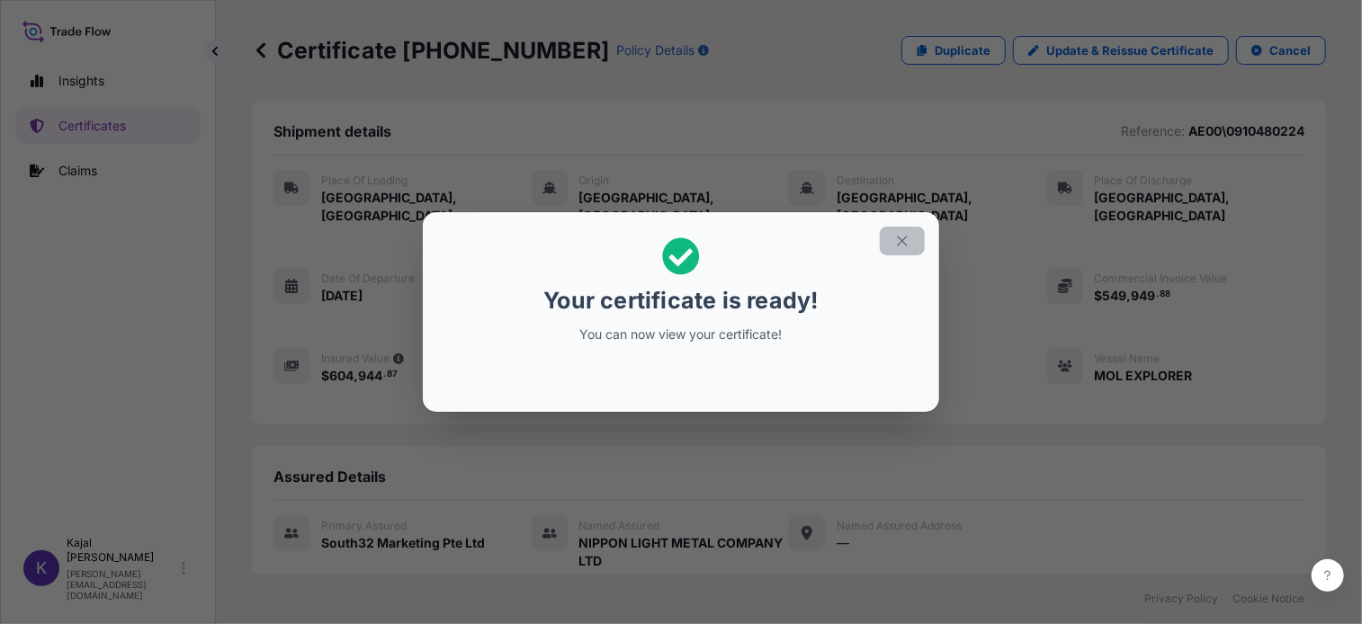
click at [907, 238] on icon "button" at bounding box center [902, 241] width 16 height 16
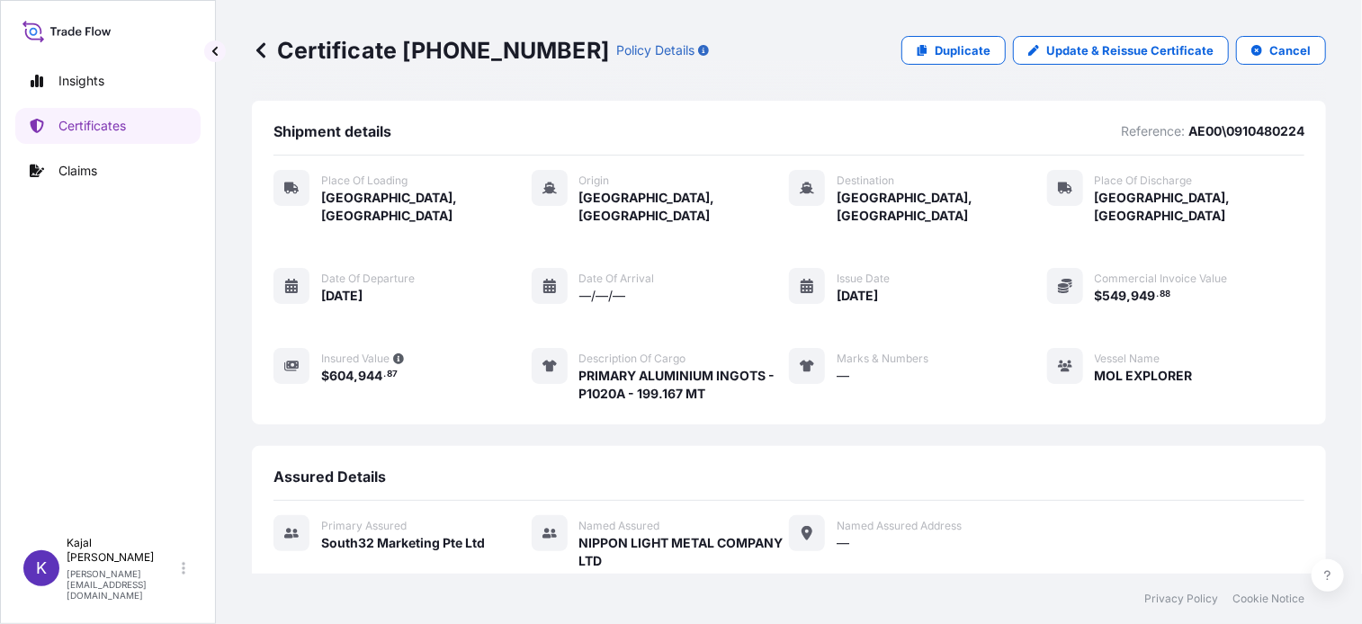
scroll to position [296, 0]
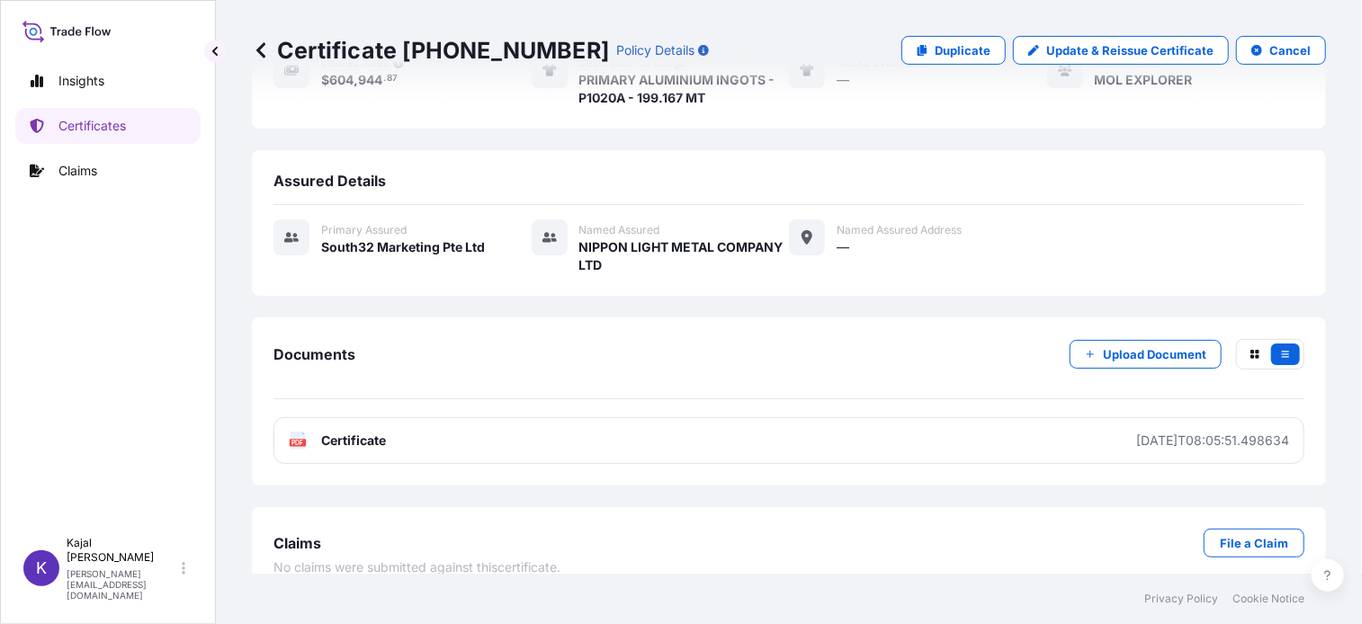
click at [351, 432] on span "Certificate" at bounding box center [353, 441] width 65 height 18
